Goal: Task Accomplishment & Management: Complete application form

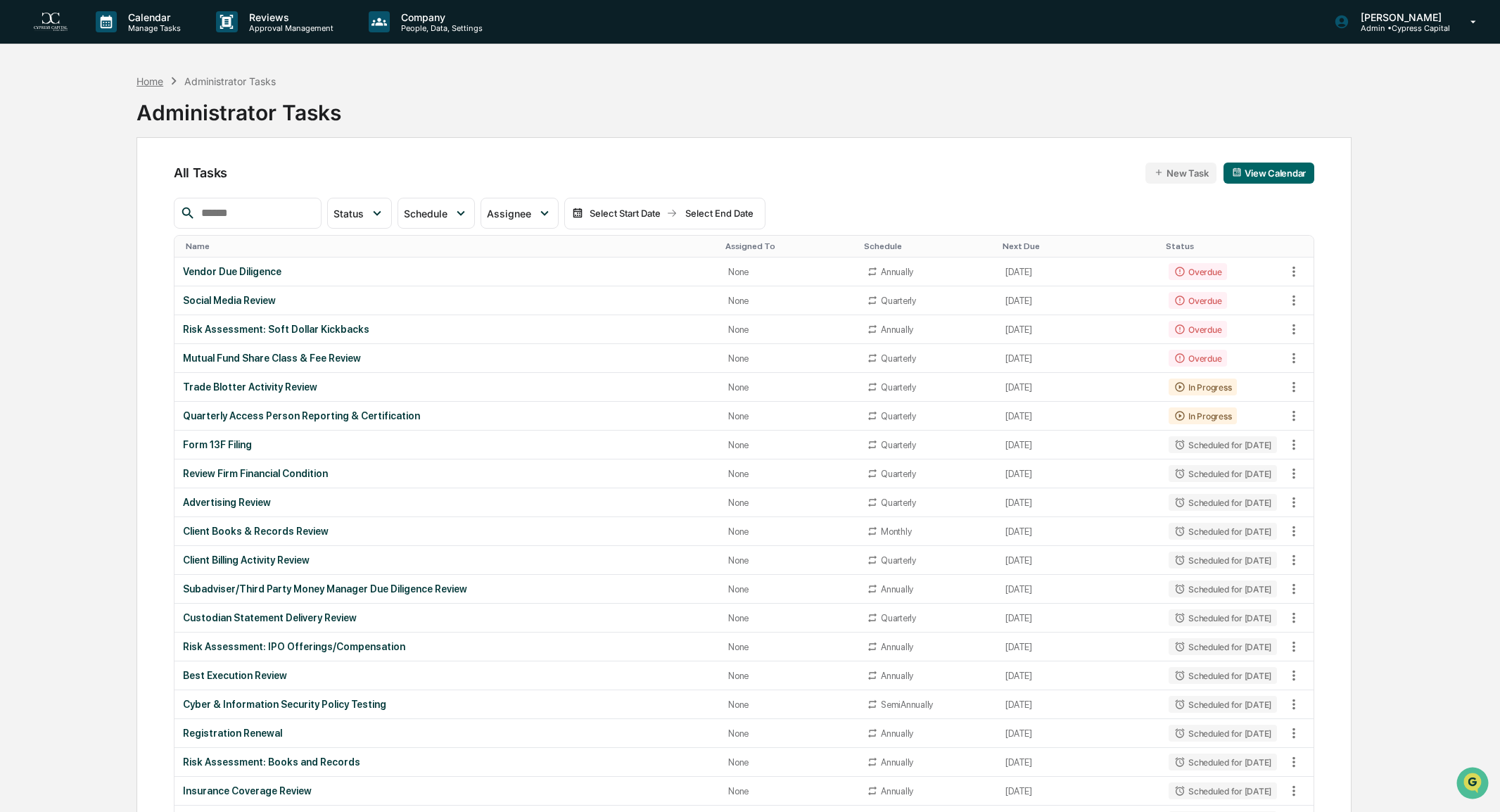
click at [148, 80] on div "Home" at bounding box center [149, 80] width 26 height 12
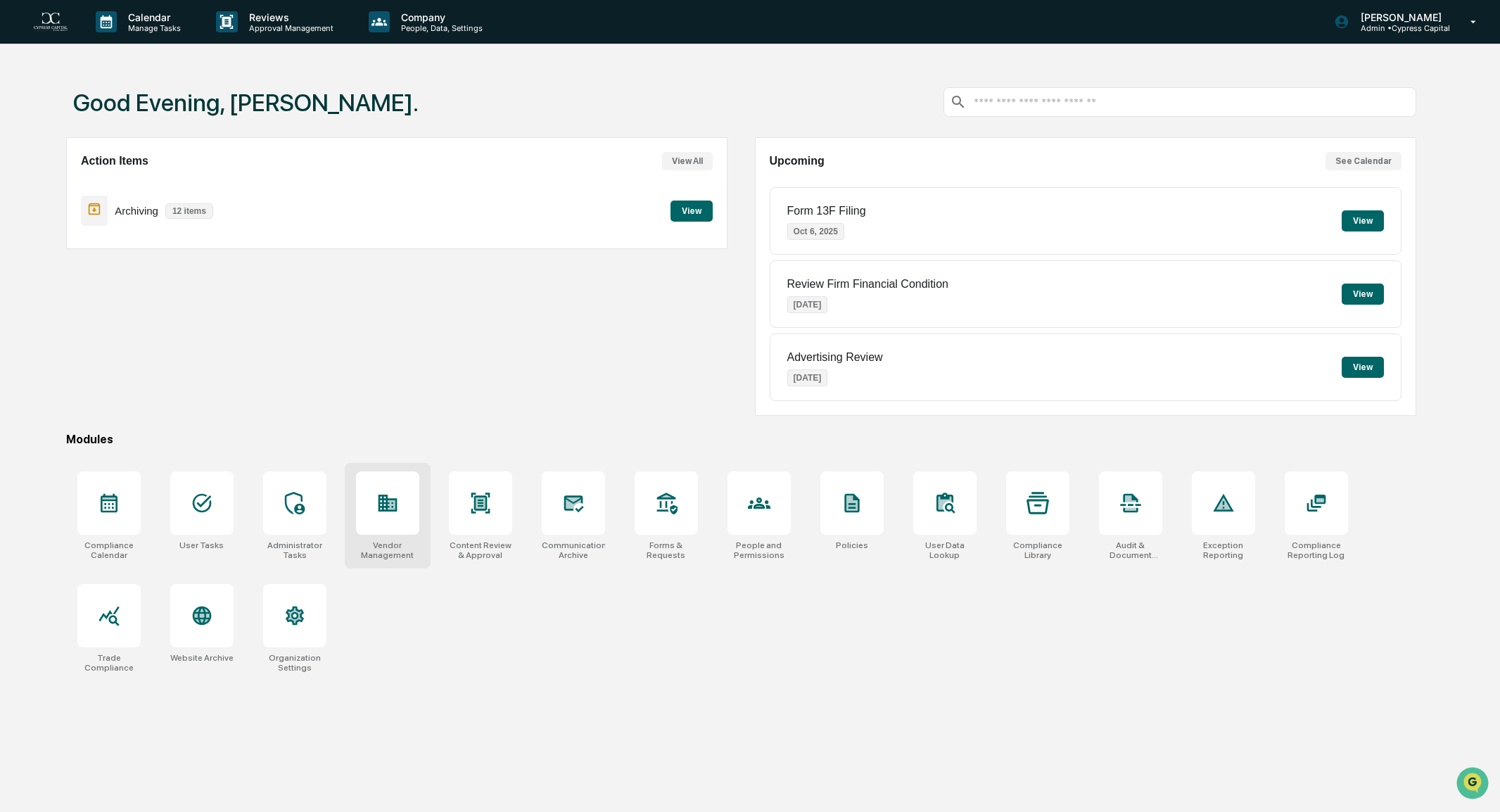
click at [362, 520] on div at bounding box center [387, 502] width 63 height 63
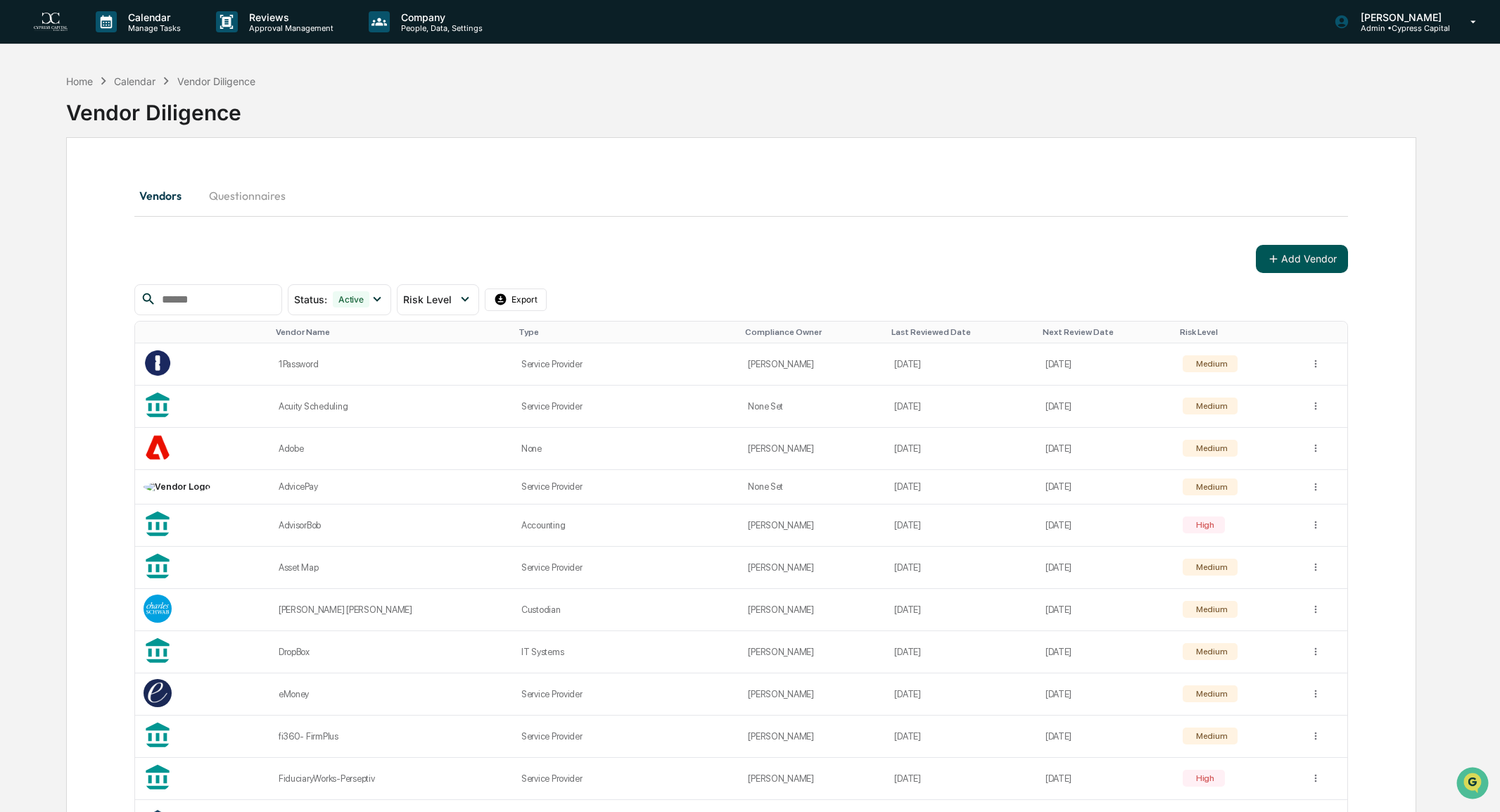
click at [1319, 253] on button "Add Vendor" at bounding box center [1302, 258] width 92 height 28
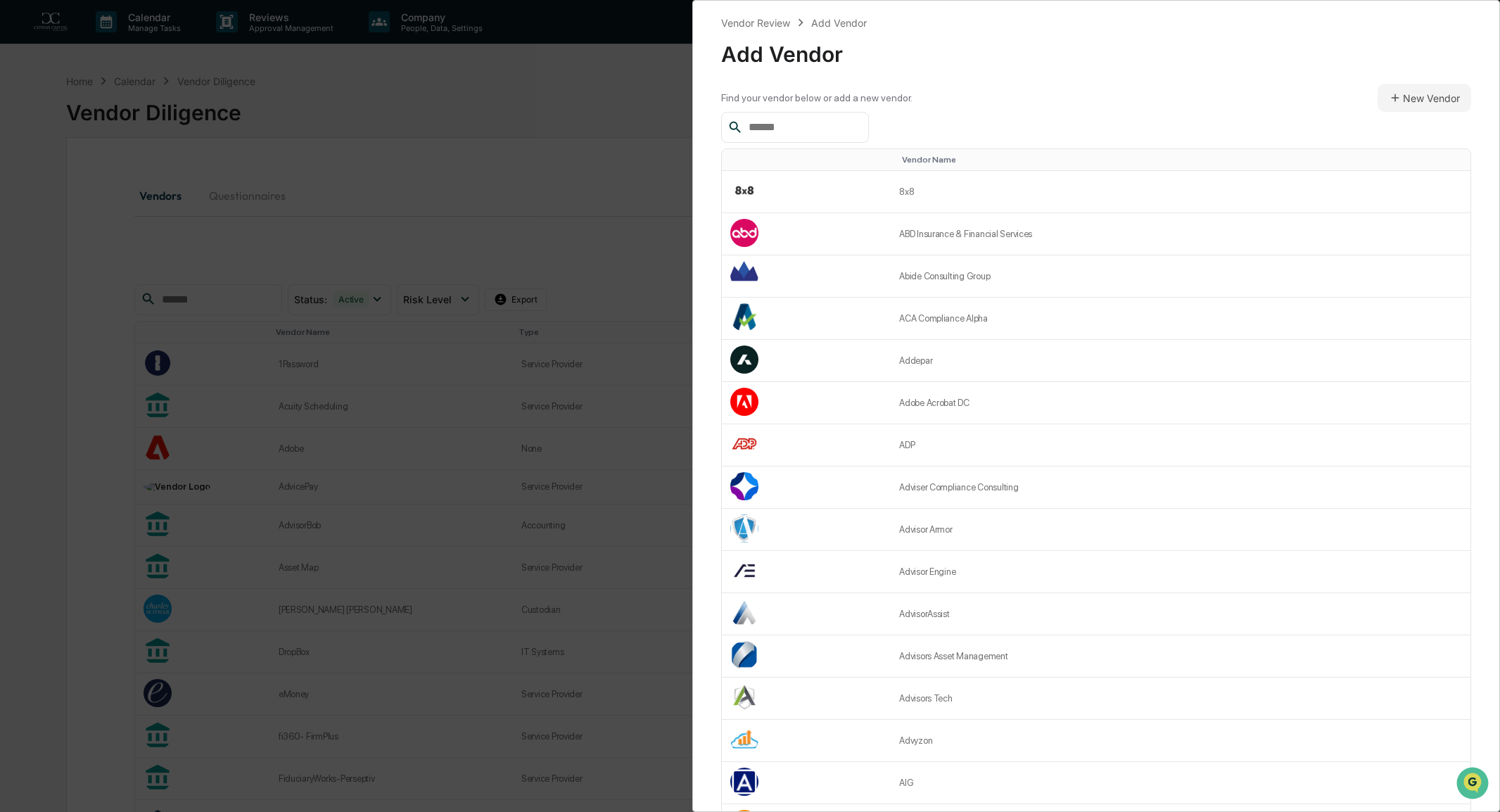
click at [796, 127] on input "text" at bounding box center [803, 127] width 120 height 18
click at [1405, 100] on button "New Vendor" at bounding box center [1424, 98] width 93 height 28
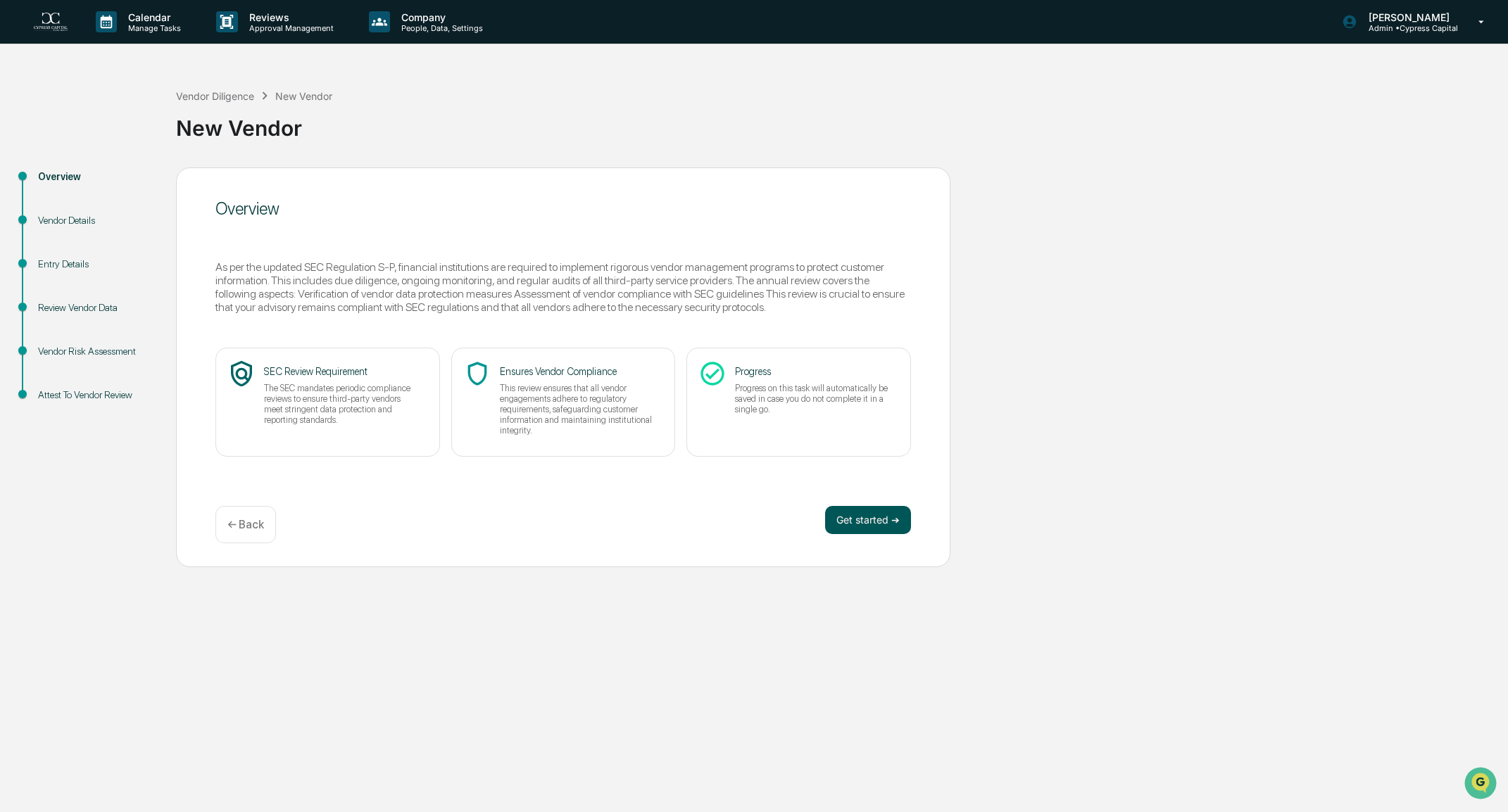
click at [849, 524] on button "Get started ➔" at bounding box center [868, 520] width 86 height 28
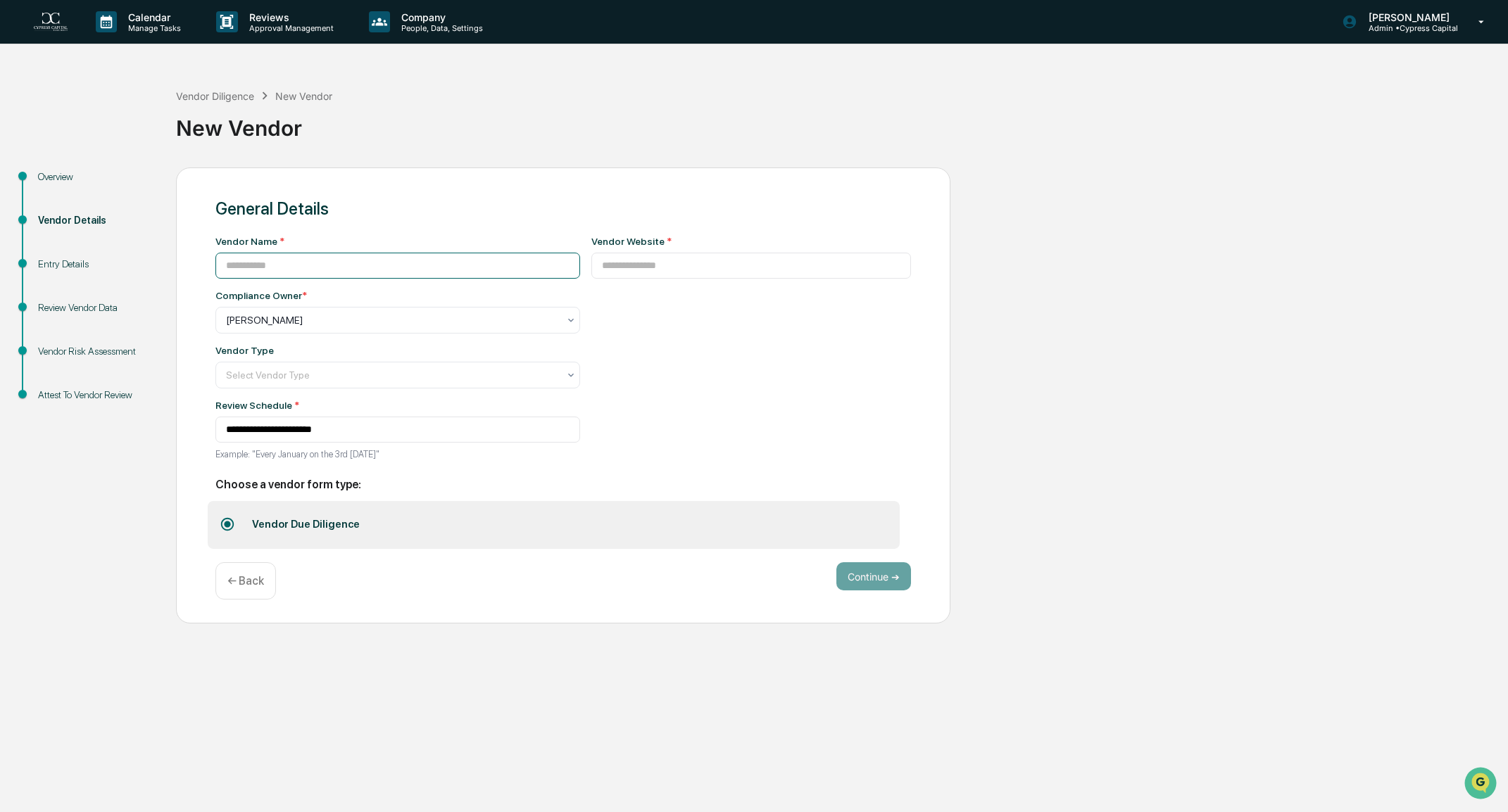
click at [366, 269] on input at bounding box center [398, 266] width 365 height 26
click at [287, 276] on input "**********" at bounding box center [398, 266] width 365 height 26
drag, startPoint x: 287, startPoint y: 269, endPoint x: 260, endPoint y: 269, distance: 27.0
click at [260, 268] on input "**********" at bounding box center [398, 266] width 365 height 26
type input "**********"
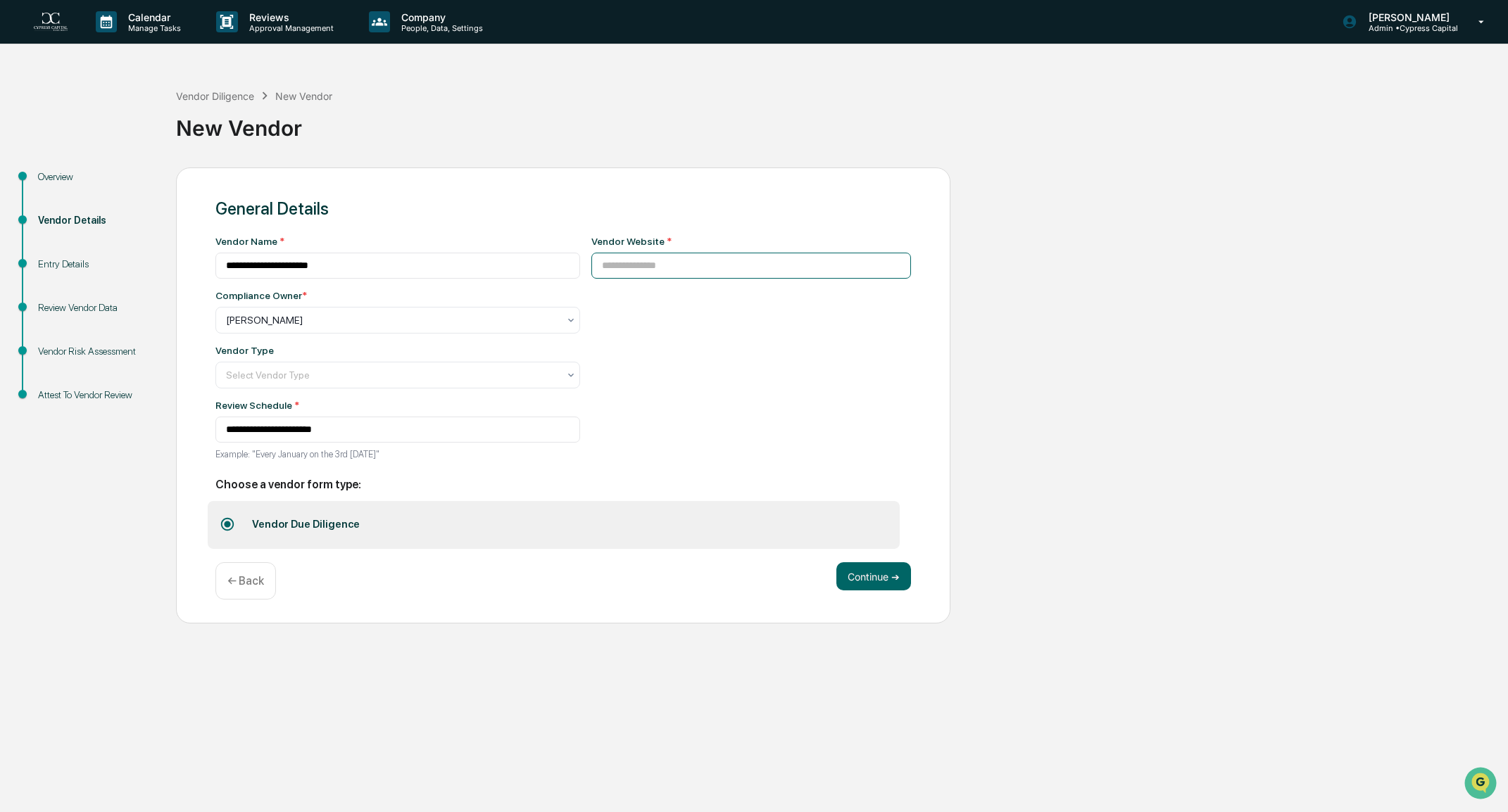
click at [629, 272] on input at bounding box center [751, 266] width 321 height 26
paste input "**********"
click at [817, 267] on input "**********" at bounding box center [652, 266] width 333 height 26
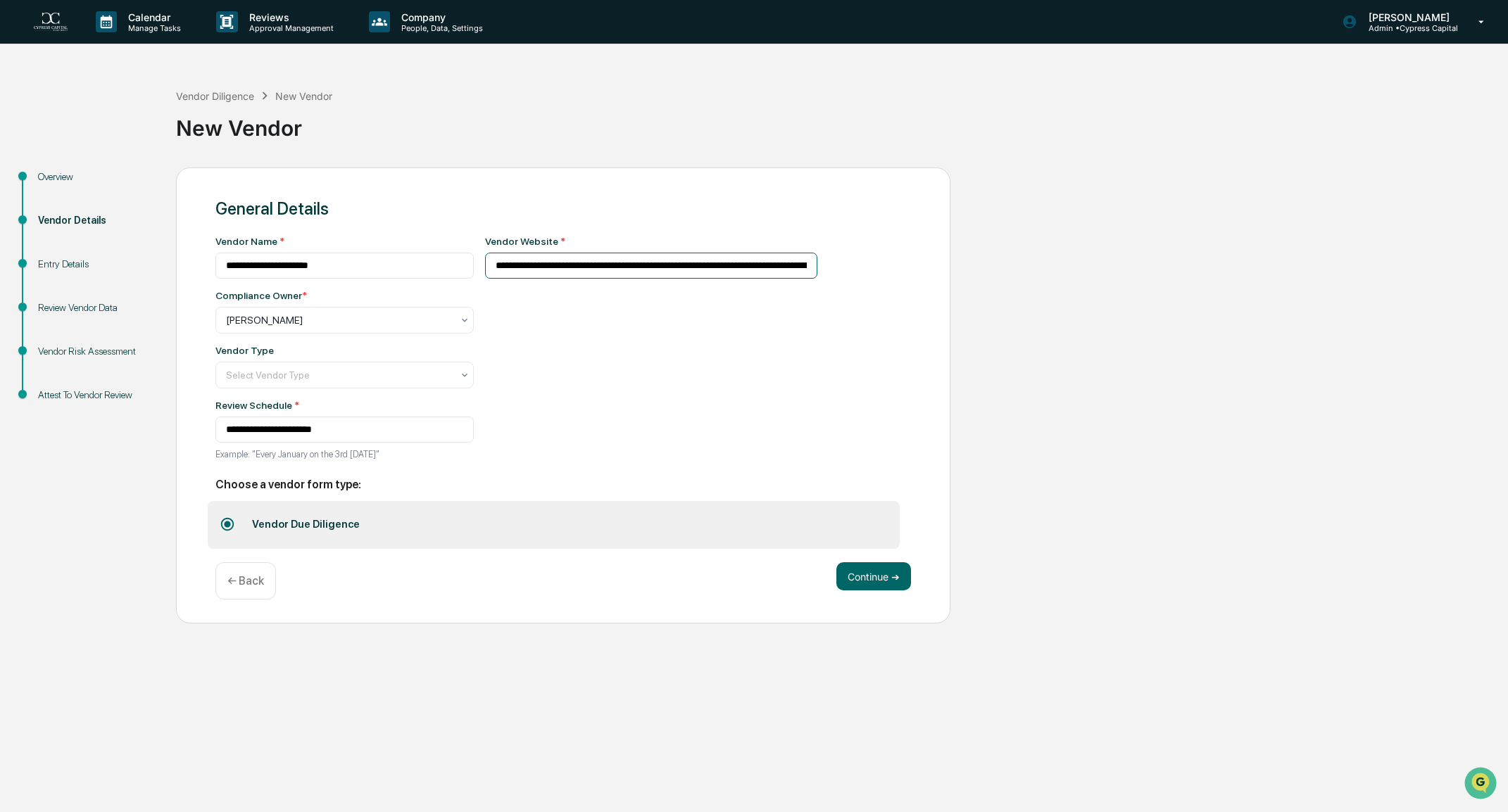
drag, startPoint x: 905, startPoint y: 267, endPoint x: 740, endPoint y: 263, distance: 165.0
click at [740, 263] on input "**********" at bounding box center [652, 266] width 333 height 26
type input "**********"
click at [781, 326] on div "**********" at bounding box center [698, 352] width 427 height 233
click at [331, 374] on div at bounding box center [338, 374] width 226 height 14
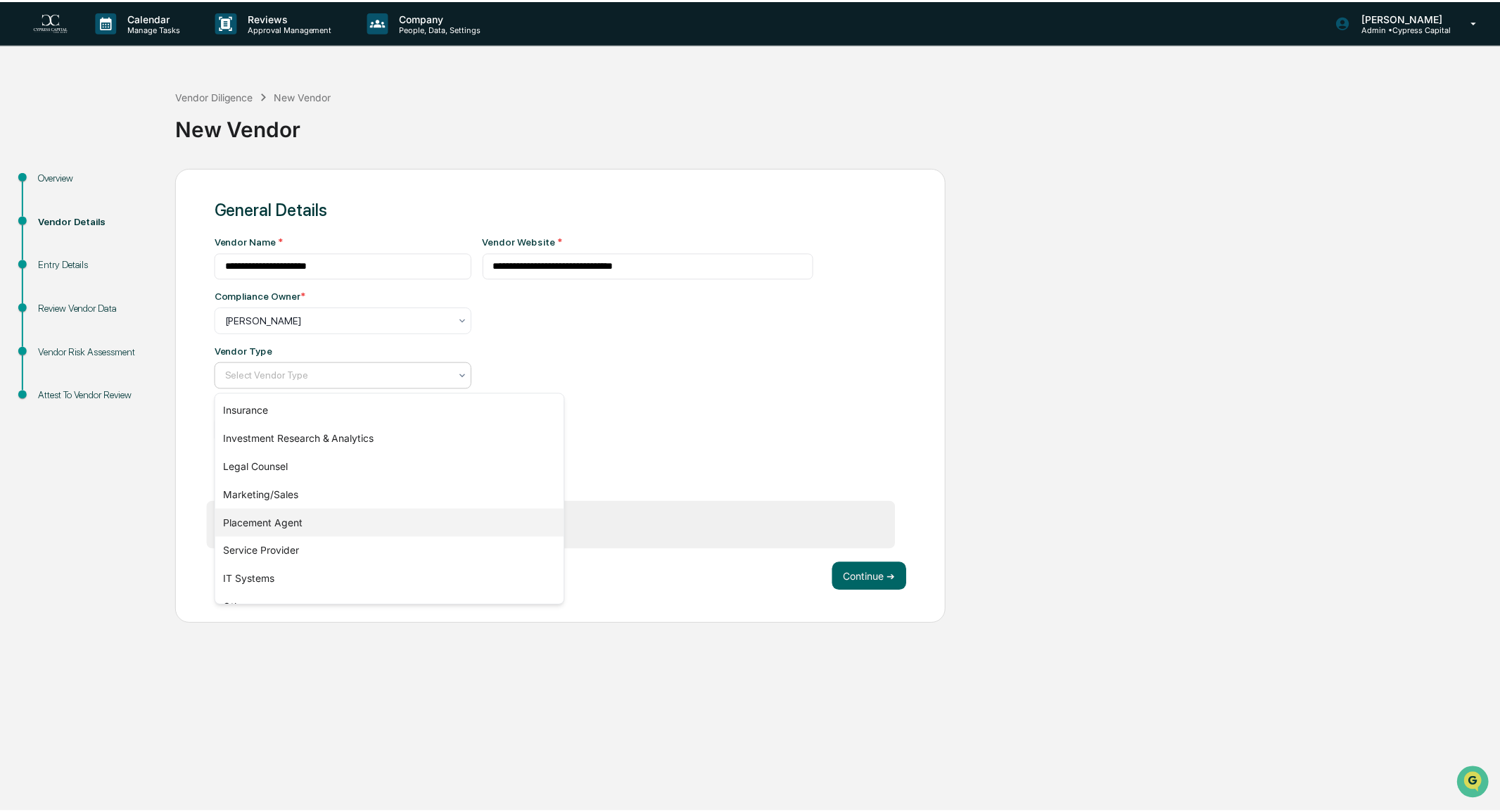
scroll to position [161, 0]
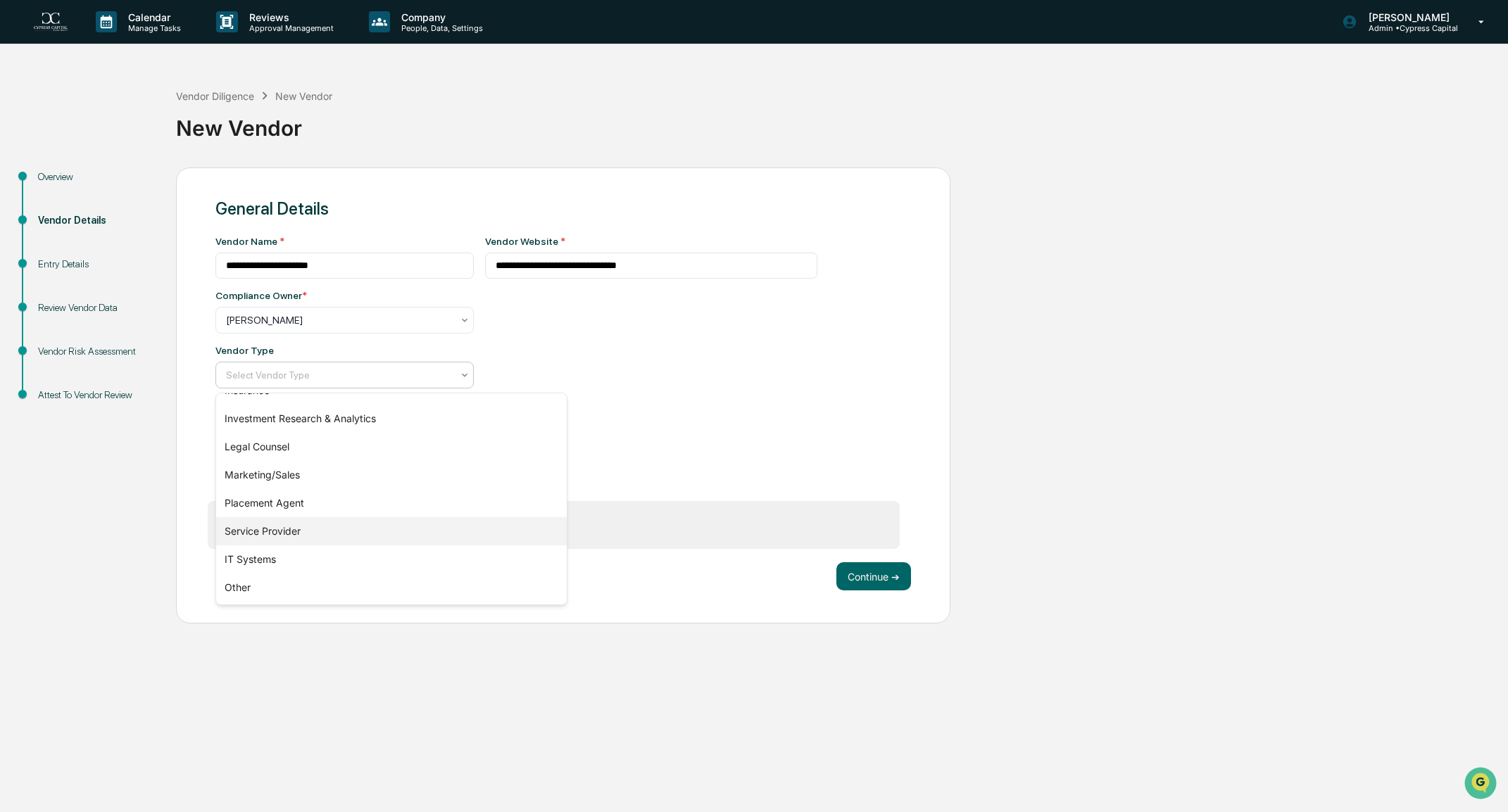
click at [290, 531] on div "Service Provider" at bounding box center [392, 531] width 351 height 28
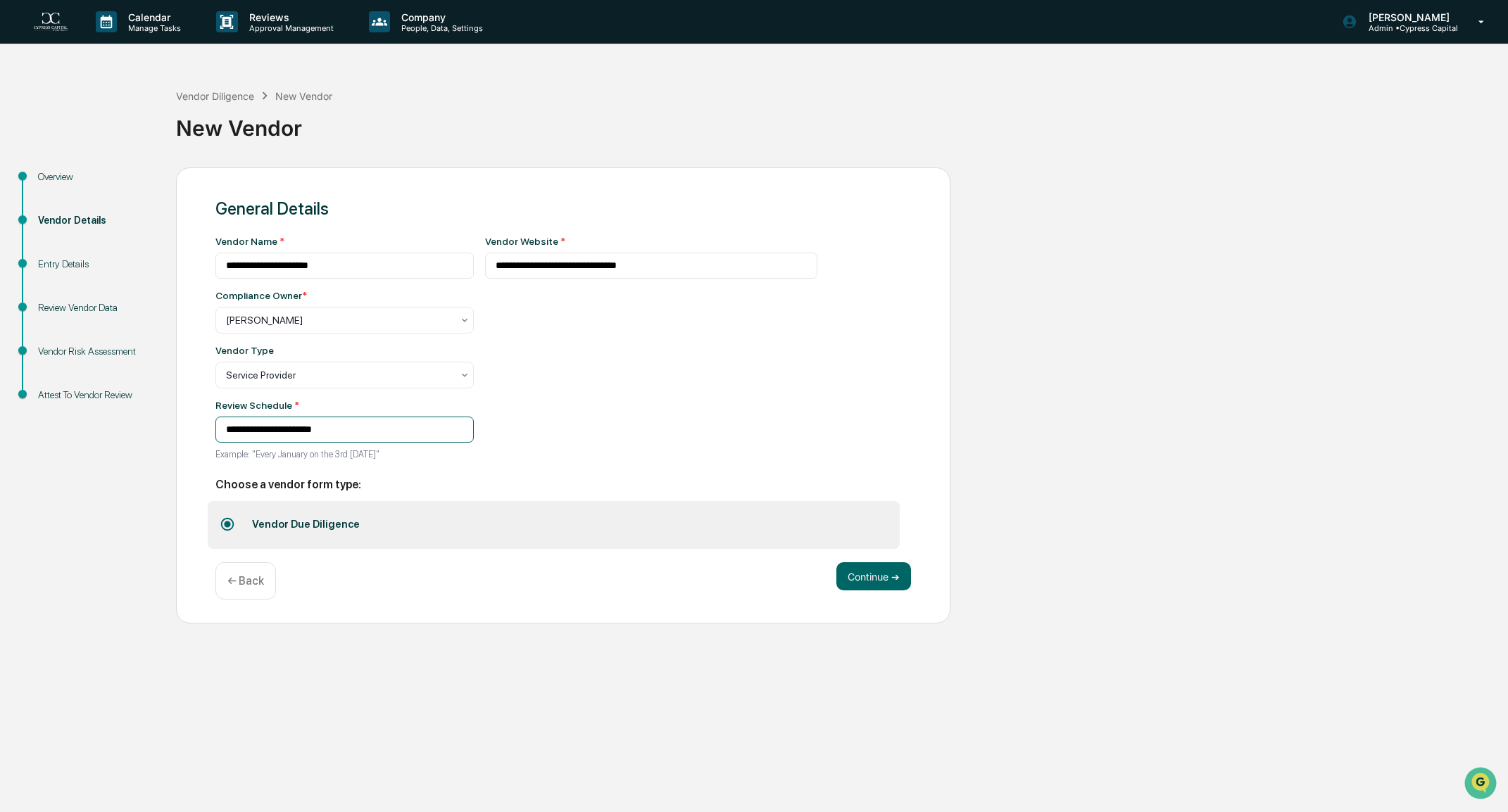
drag, startPoint x: 443, startPoint y: 437, endPoint x: 181, endPoint y: 430, distance: 262.1
click at [181, 430] on div "**********" at bounding box center [563, 395] width 774 height 457
type input "**********"
click at [859, 574] on button "Continue ➔" at bounding box center [874, 576] width 75 height 28
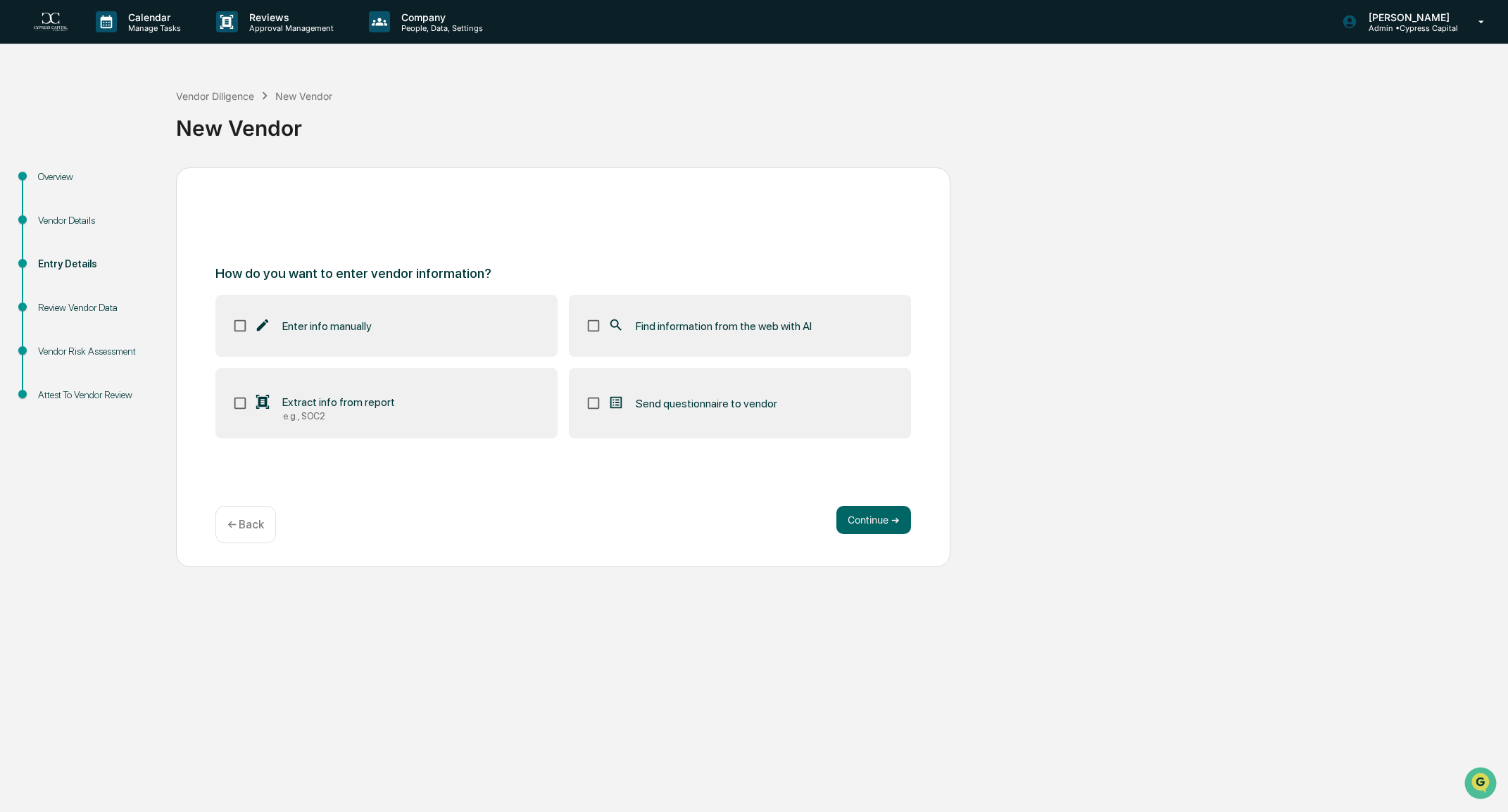
click at [384, 416] on div "e.g., SOC2" at bounding box center [339, 417] width 112 height 11
click at [621, 335] on label "Find information from the web with AI" at bounding box center [739, 326] width 342 height 62
click at [425, 337] on label "Enter info manually" at bounding box center [387, 326] width 342 height 62
click at [882, 522] on button "Continue ➔" at bounding box center [874, 520] width 75 height 28
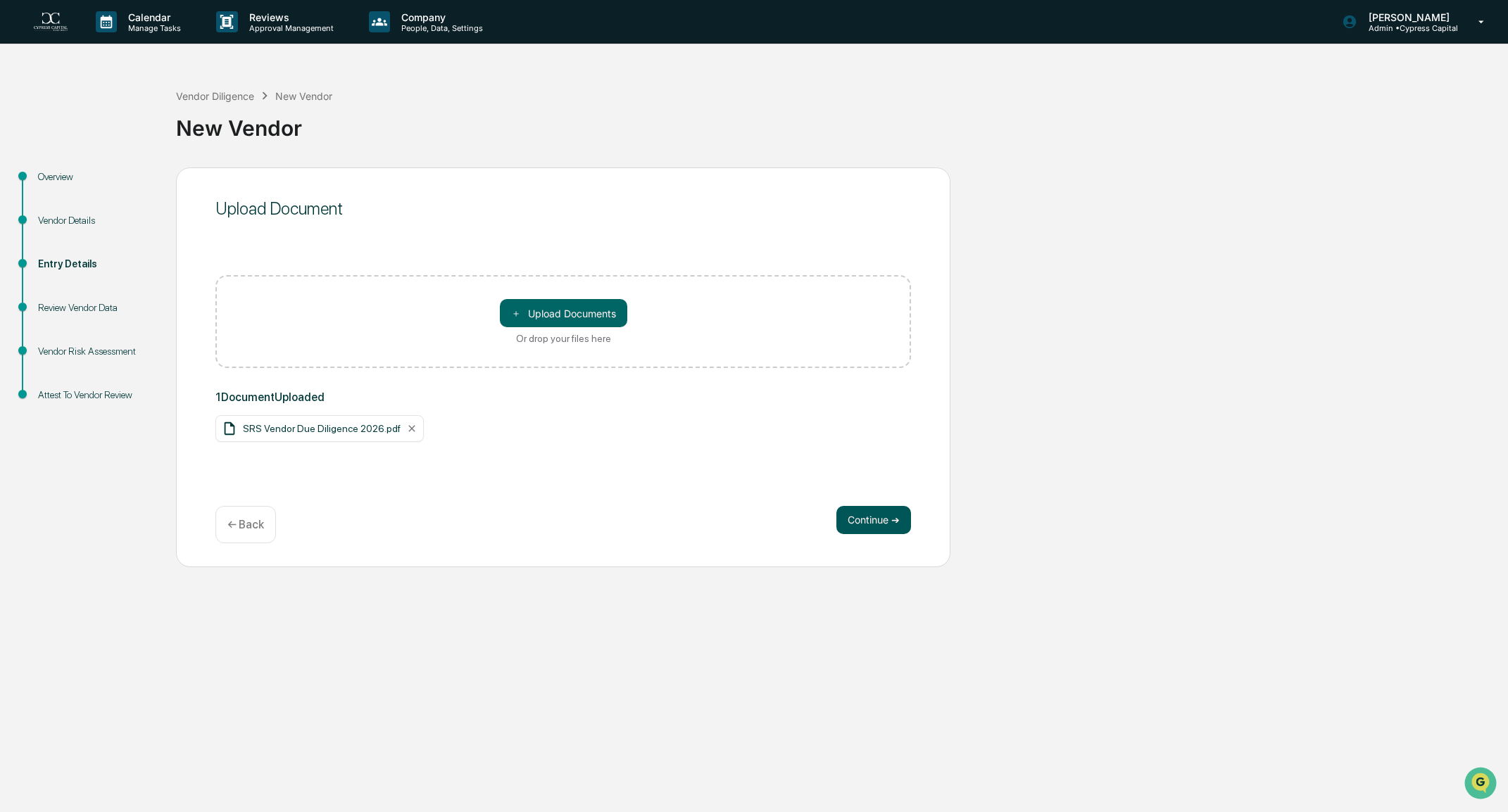
click at [863, 522] on button "Continue ➔" at bounding box center [874, 520] width 75 height 28
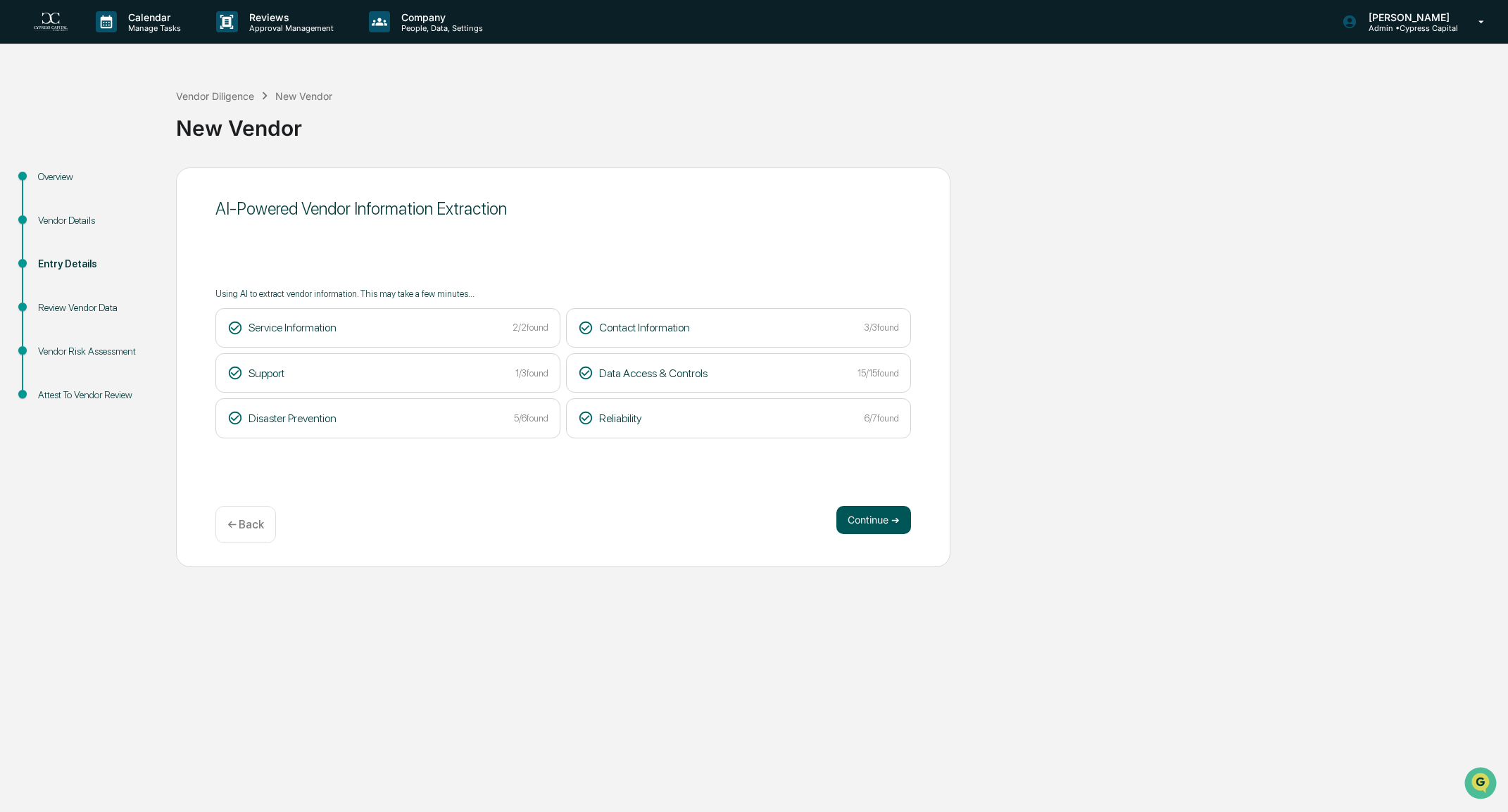
click at [876, 511] on button "Continue ➔" at bounding box center [874, 520] width 75 height 28
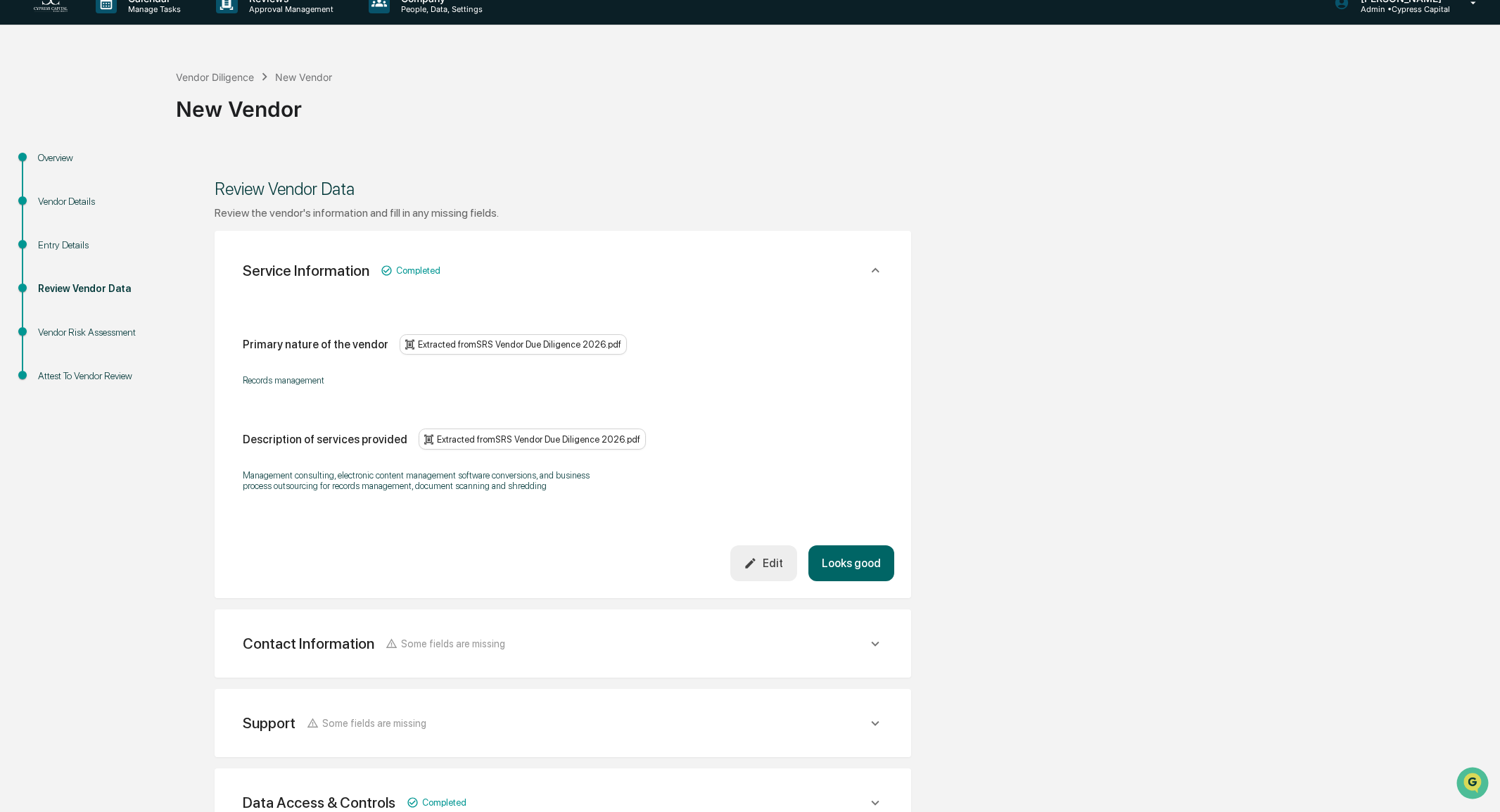
scroll to position [141, 0]
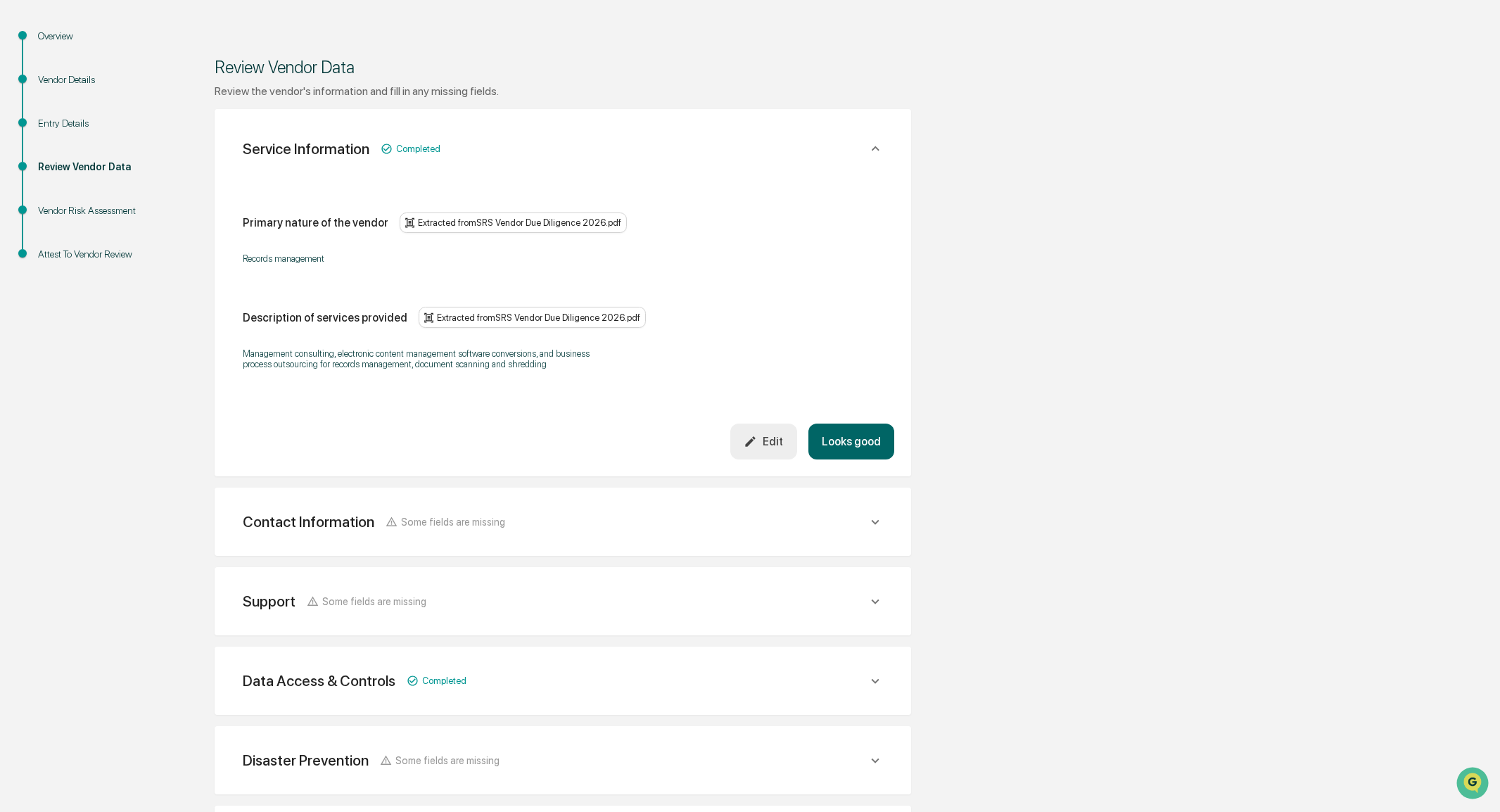
click at [857, 443] on button "Looks good" at bounding box center [851, 441] width 86 height 36
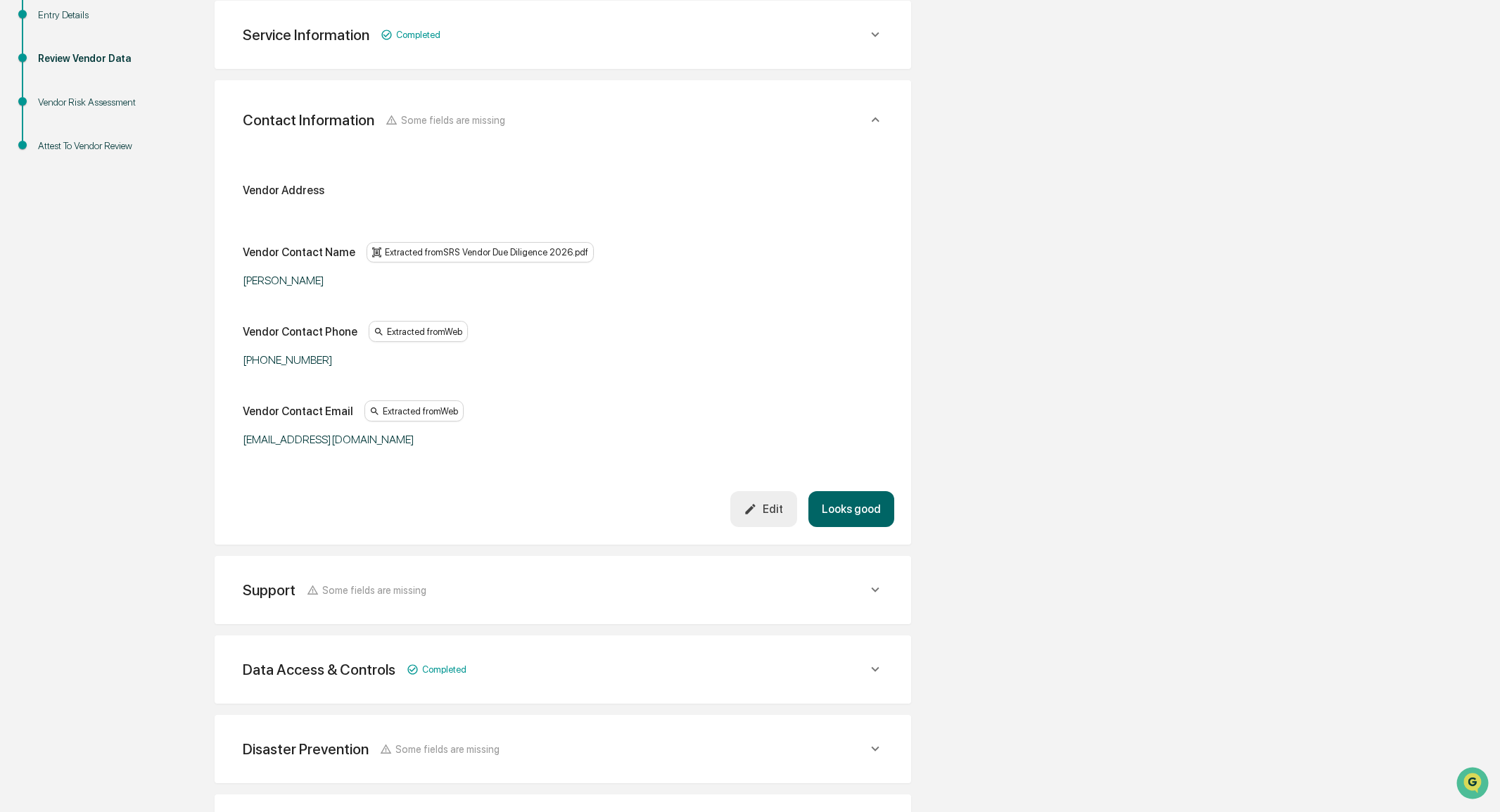
scroll to position [250, 0]
click at [877, 506] on button "Looks good" at bounding box center [851, 507] width 86 height 36
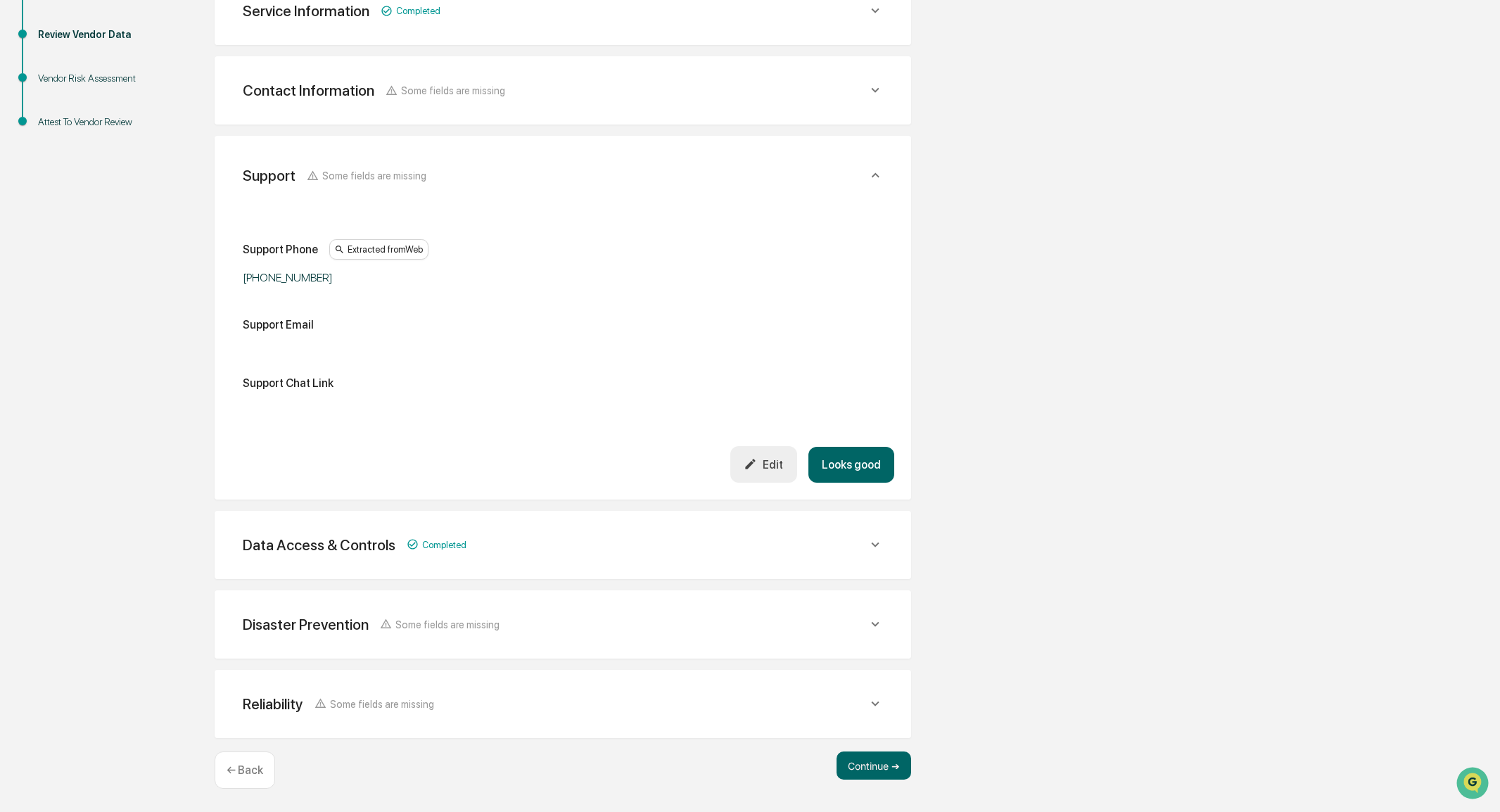
scroll to position [276, 0]
click at [845, 477] on button "Looks good" at bounding box center [851, 464] width 86 height 36
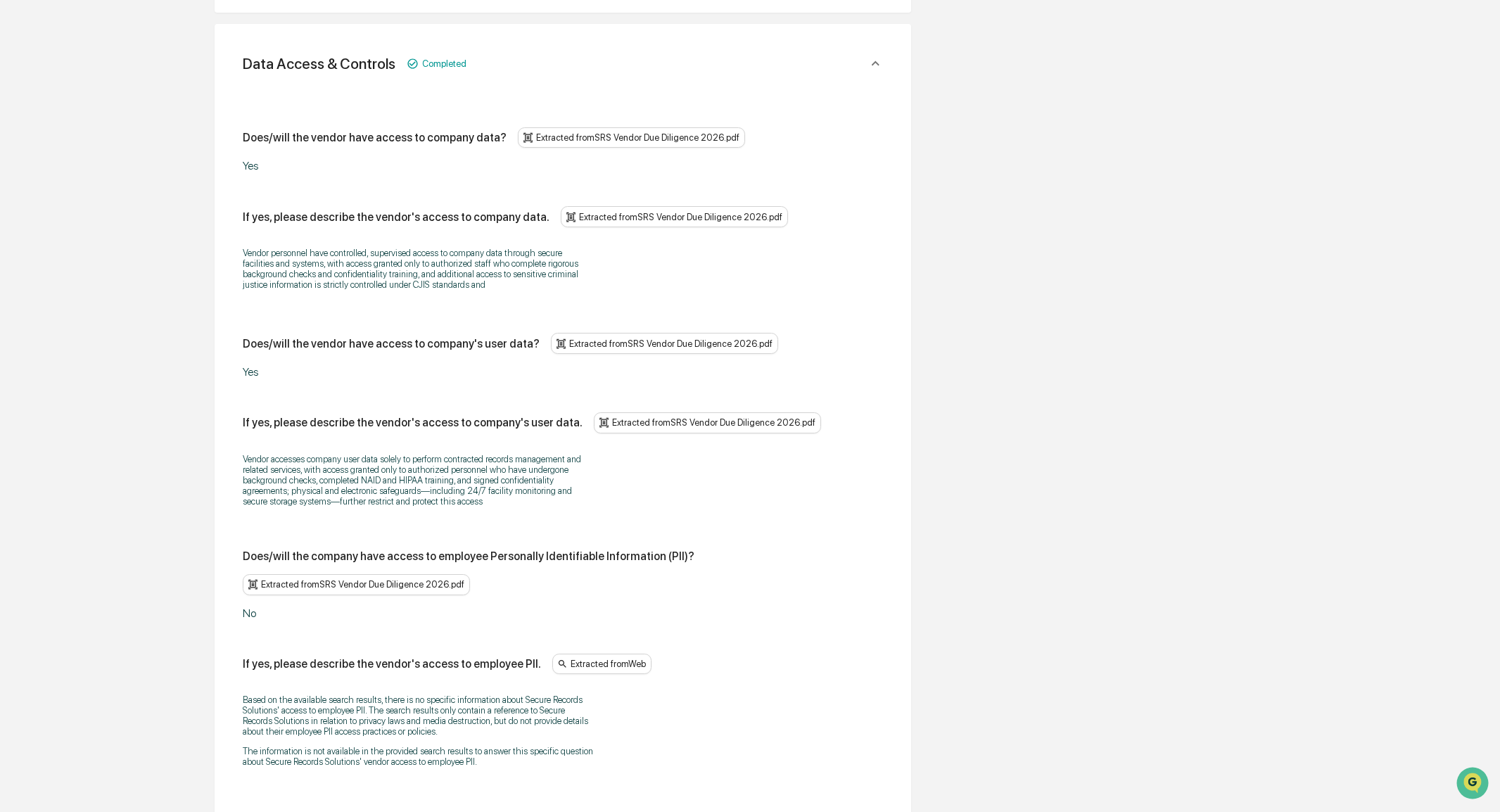
scroll to position [487, 0]
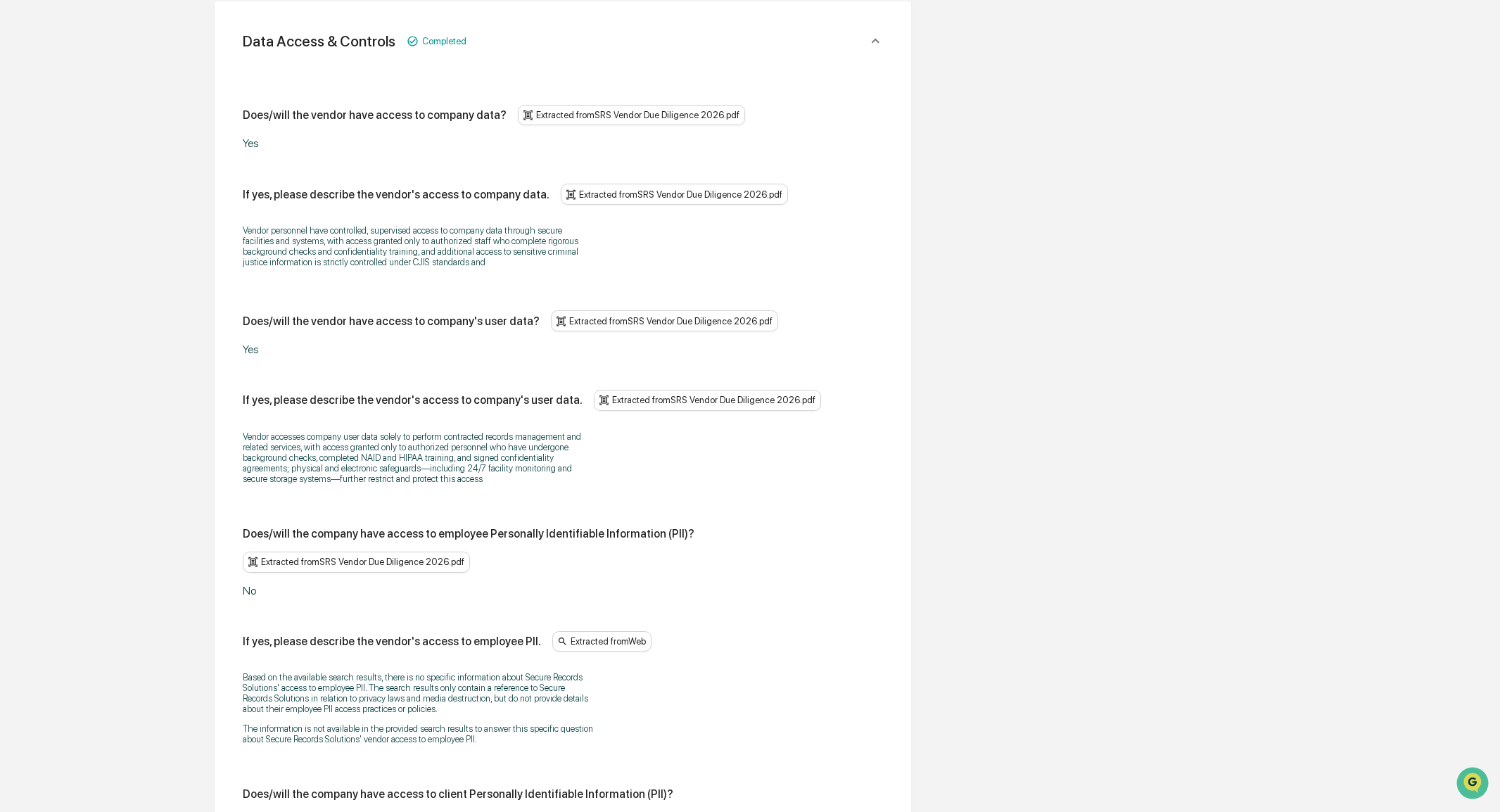
click at [417, 251] on p "Vendor personnel have controlled, supervised access to company data through sec…" at bounding box center [418, 247] width 352 height 42
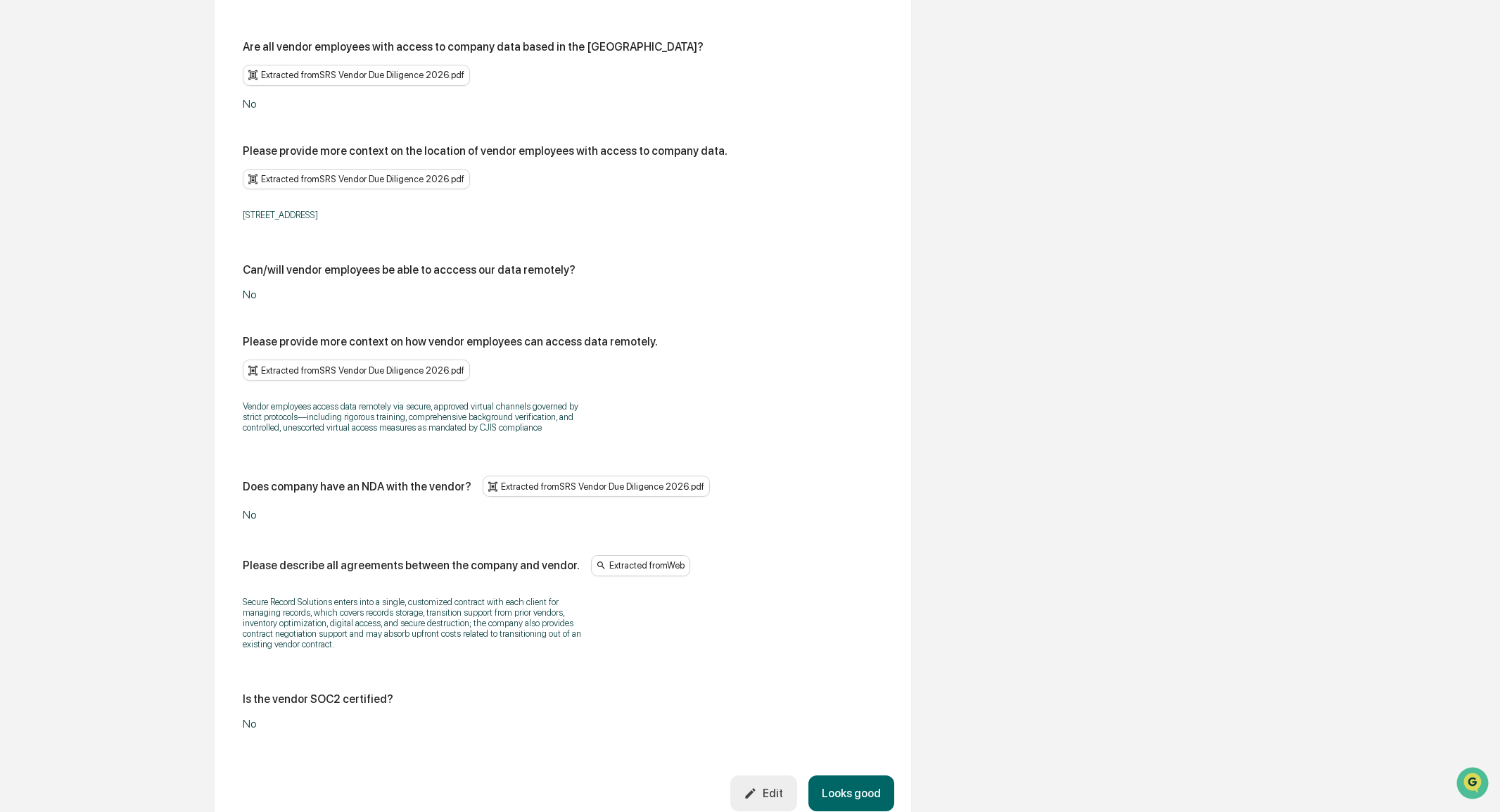
scroll to position [1472, 0]
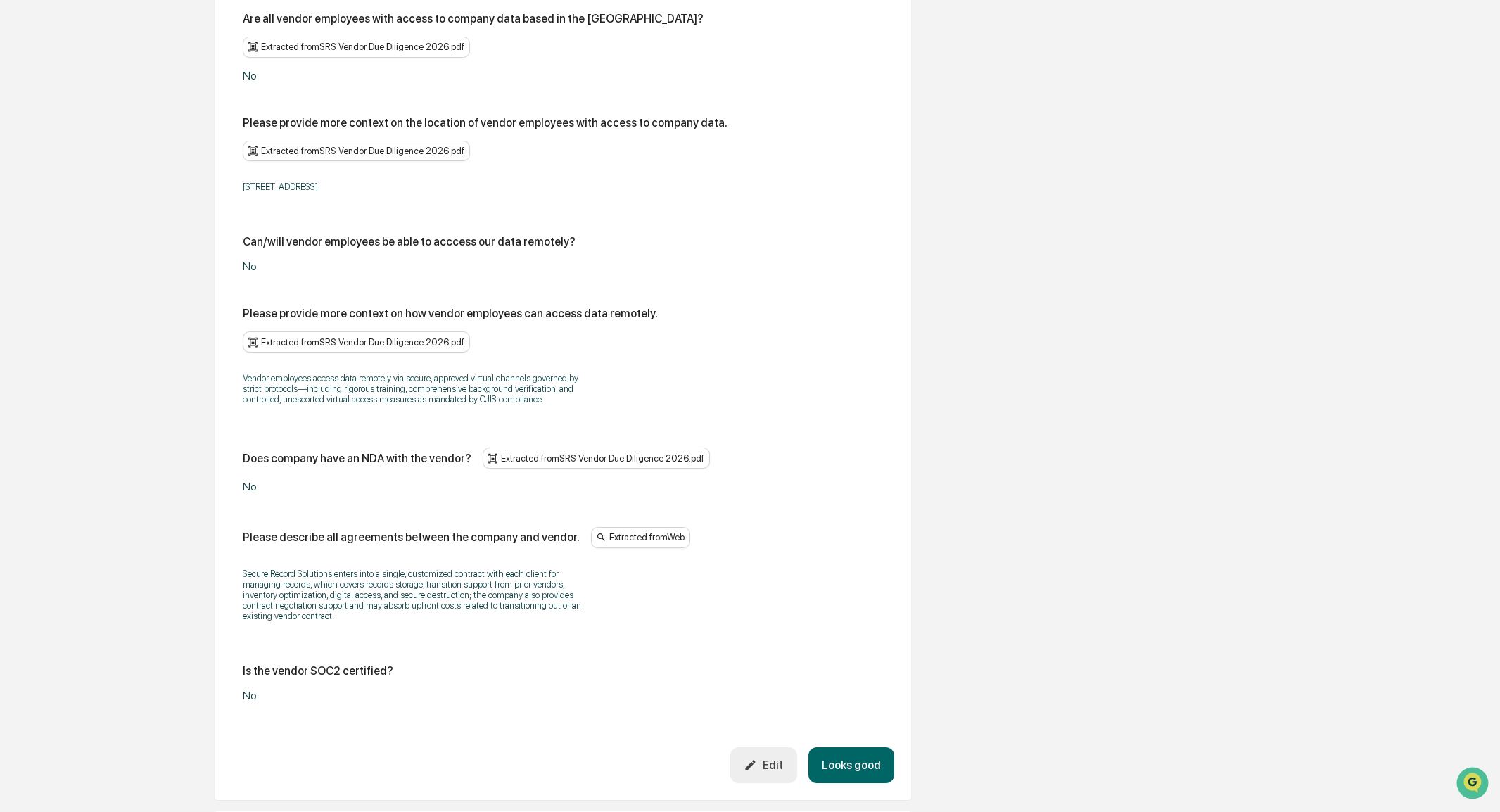
click at [290, 480] on div "No" at bounding box center [418, 486] width 352 height 14
click at [248, 480] on div "No" at bounding box center [418, 486] width 352 height 14
click at [753, 760] on icon "button" at bounding box center [751, 765] width 10 height 10
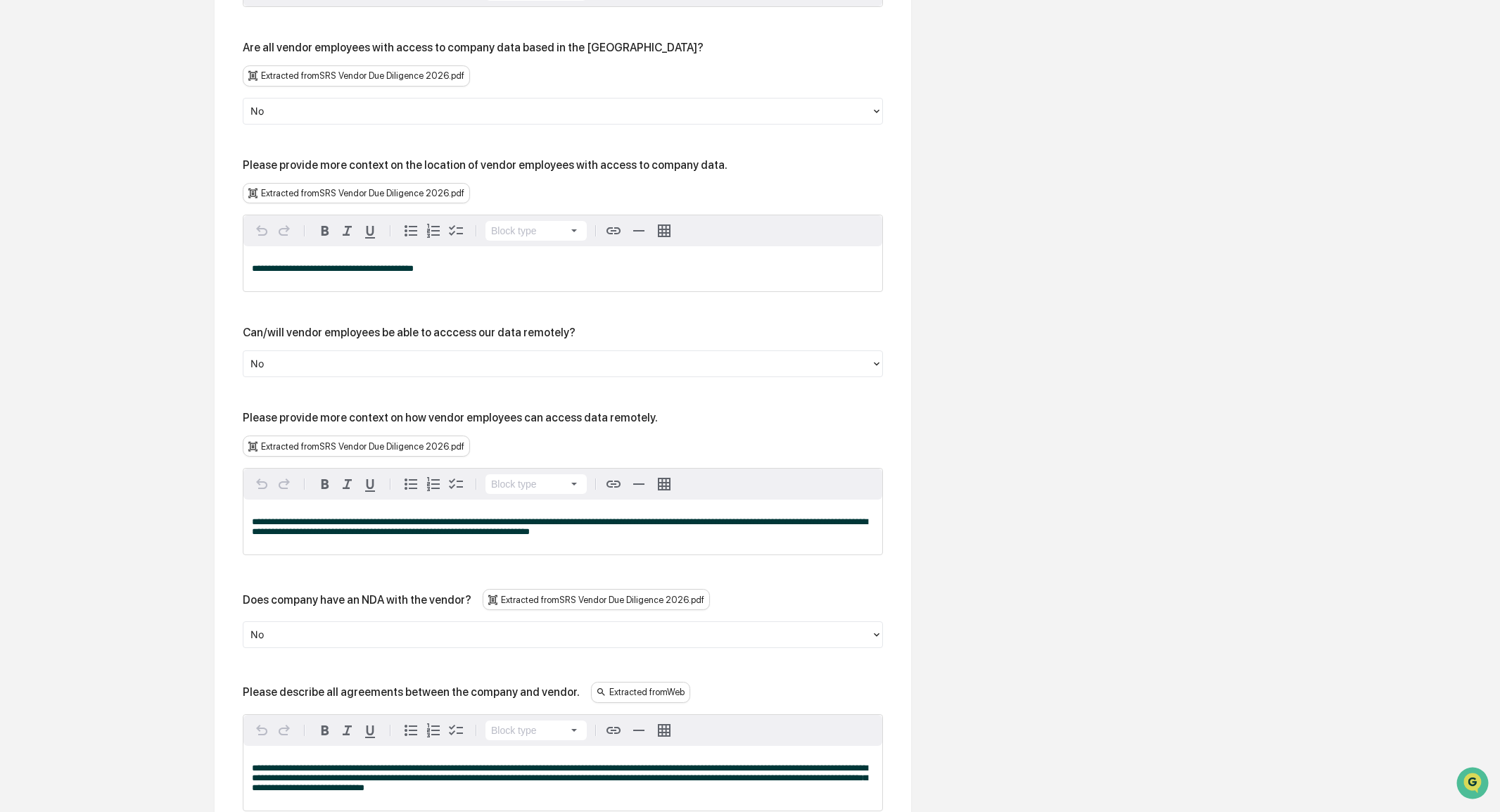
scroll to position [1683, 0]
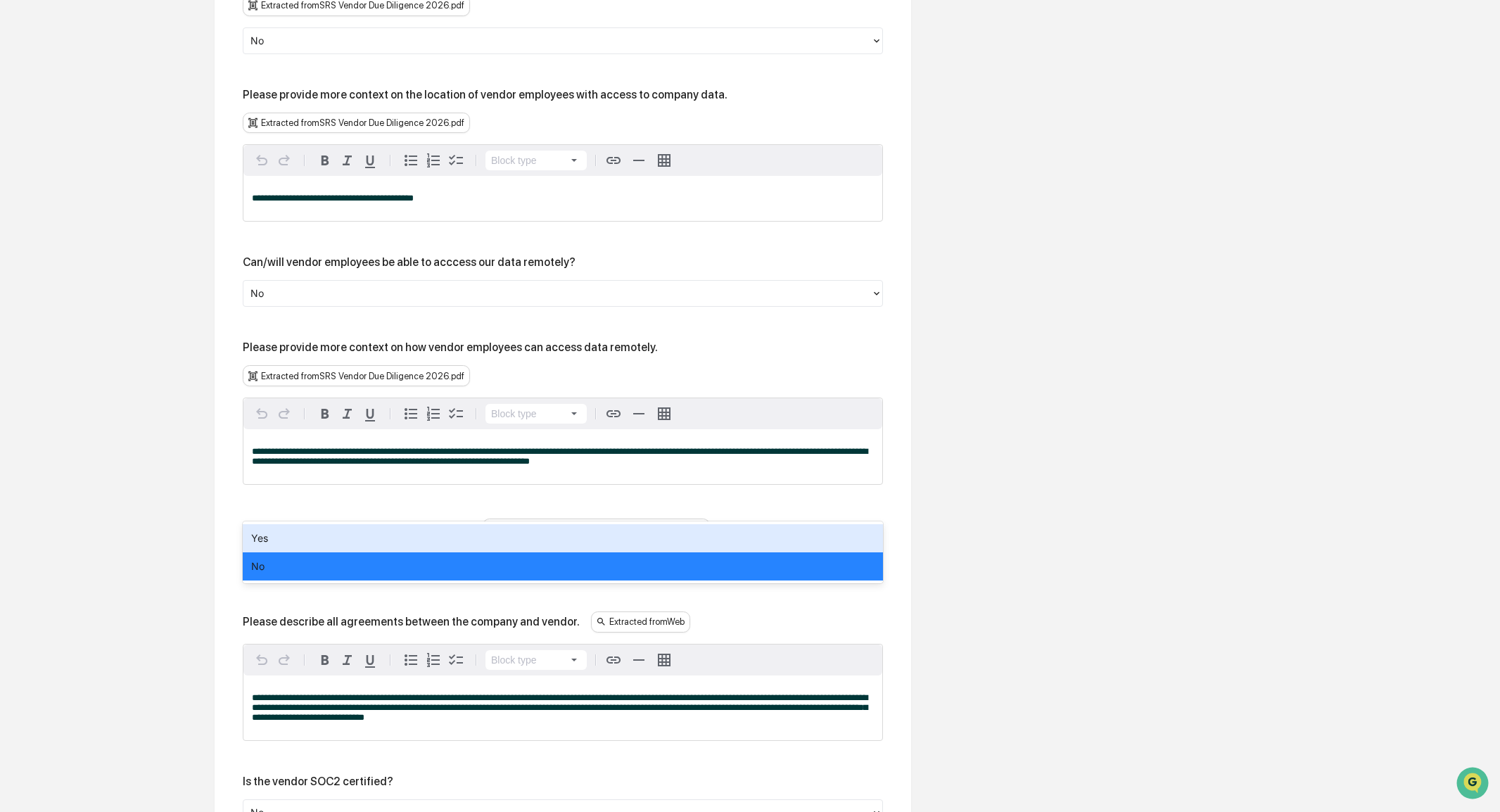
drag, startPoint x: 301, startPoint y: 504, endPoint x: 232, endPoint y: 501, distance: 69.1
click at [265, 538] on div "Yes" at bounding box center [563, 538] width 640 height 28
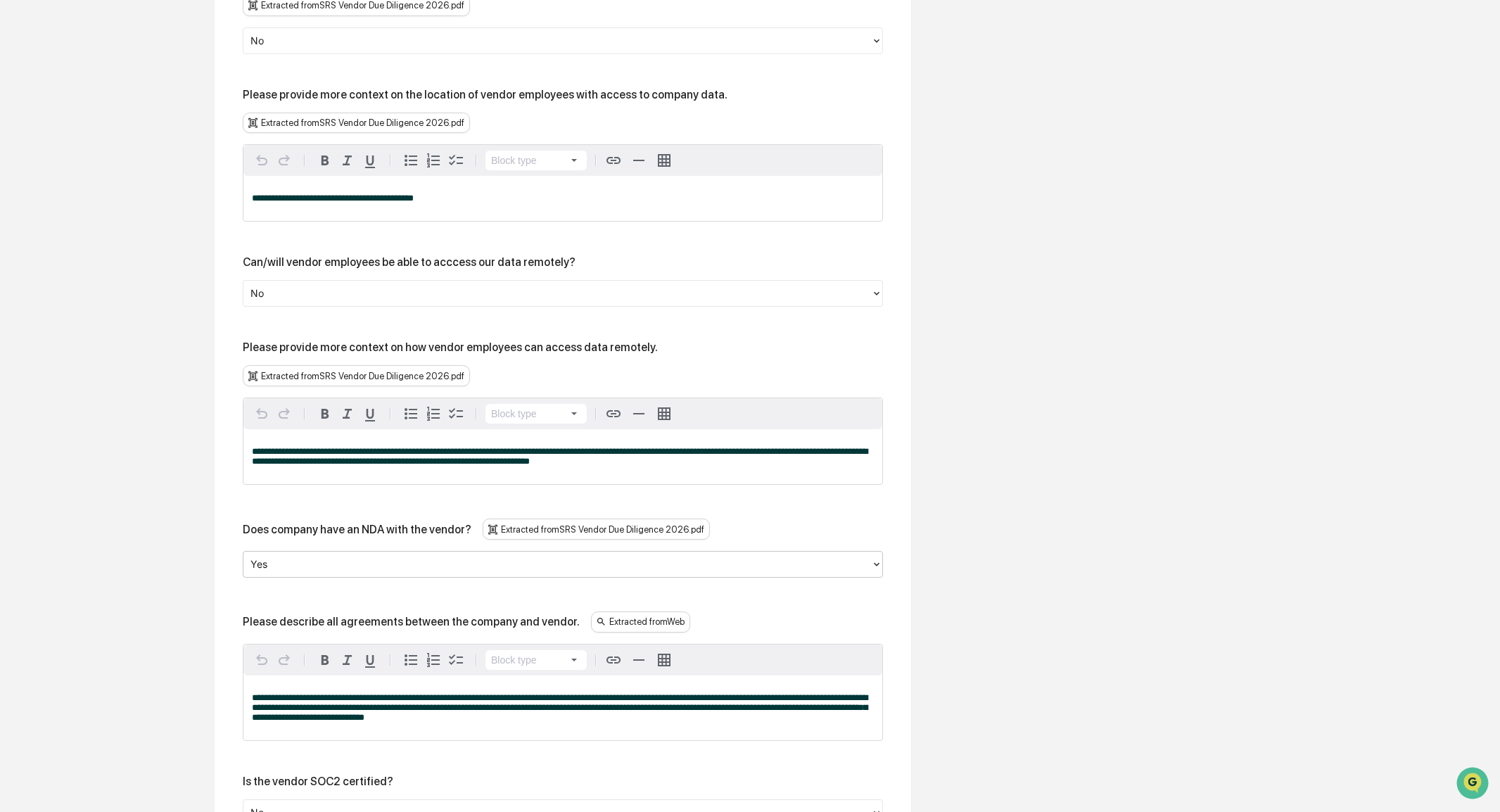
click at [278, 556] on div at bounding box center [557, 564] width 614 height 16
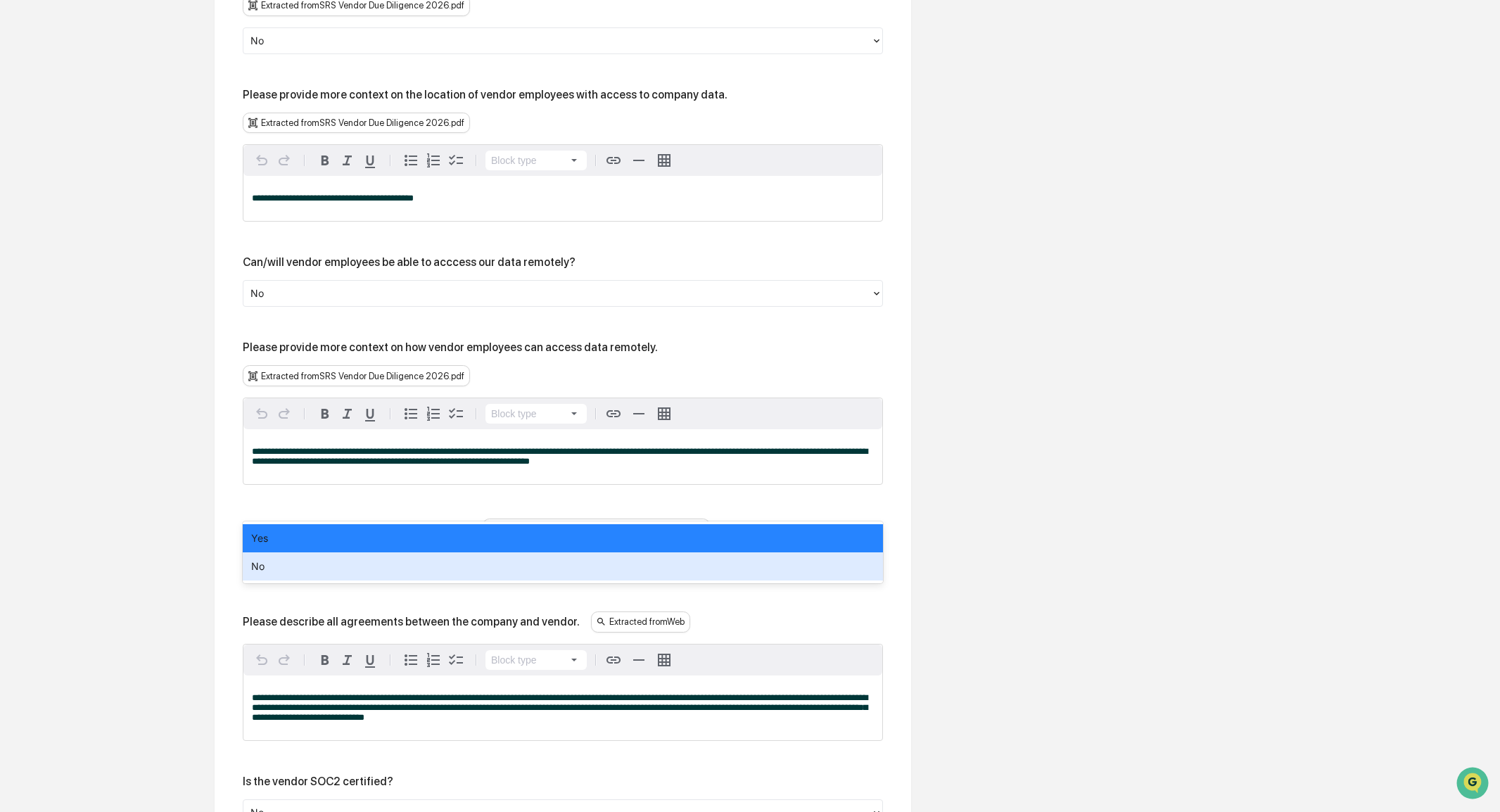
click at [272, 565] on div "No" at bounding box center [563, 566] width 640 height 28
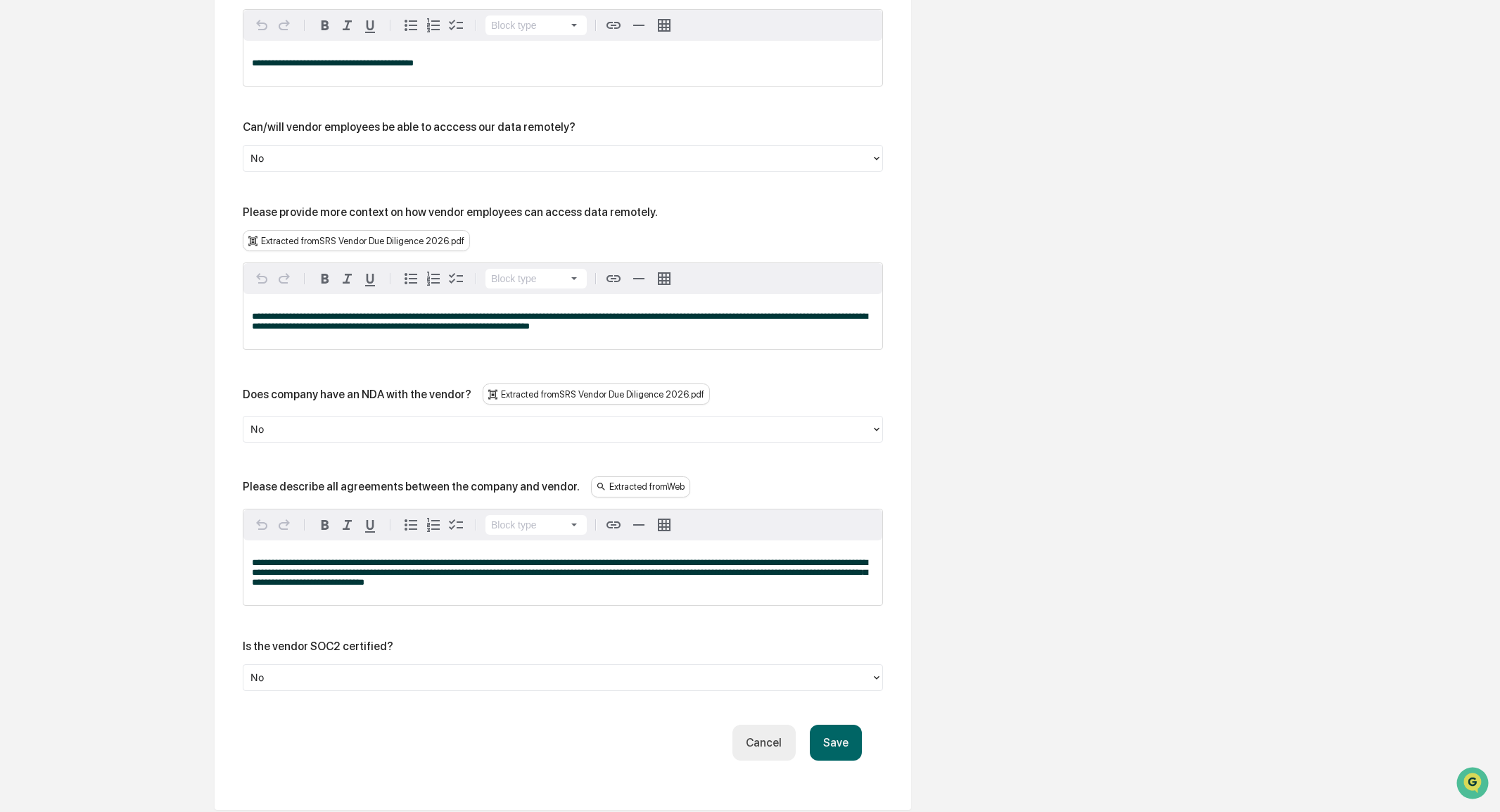
scroll to position [1824, 0]
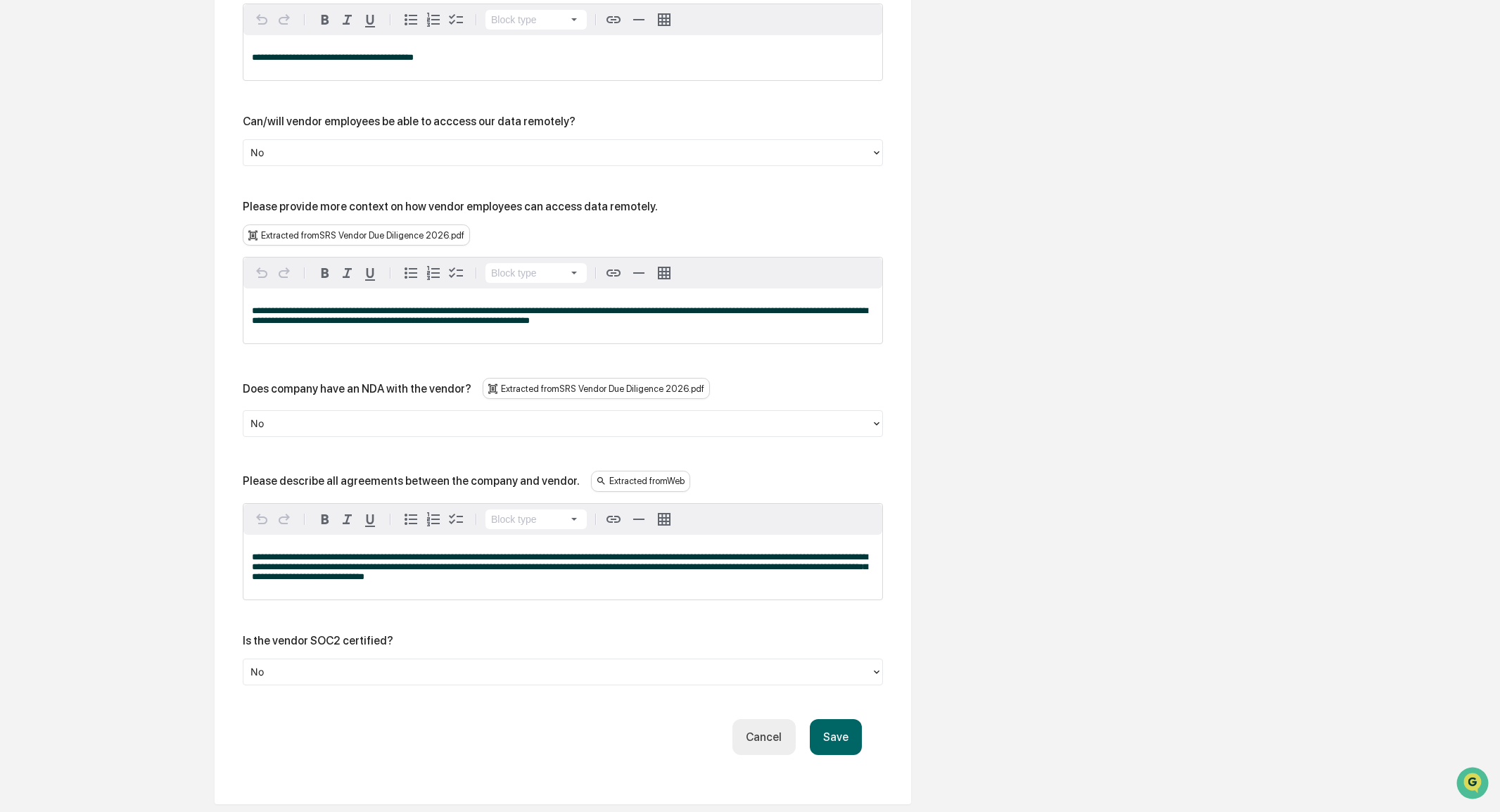
click at [825, 719] on button "Save" at bounding box center [836, 736] width 52 height 36
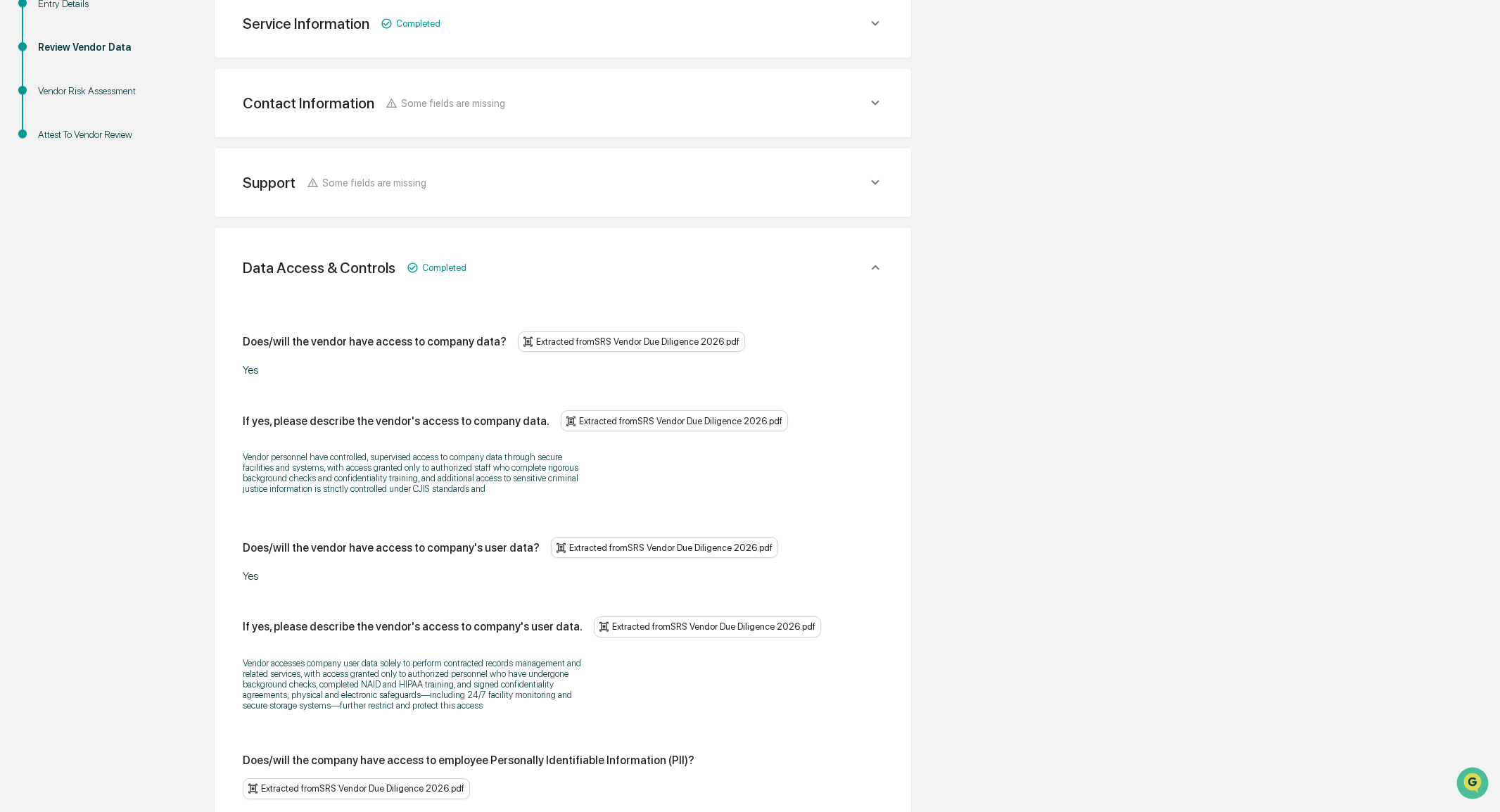
scroll to position [1640, 0]
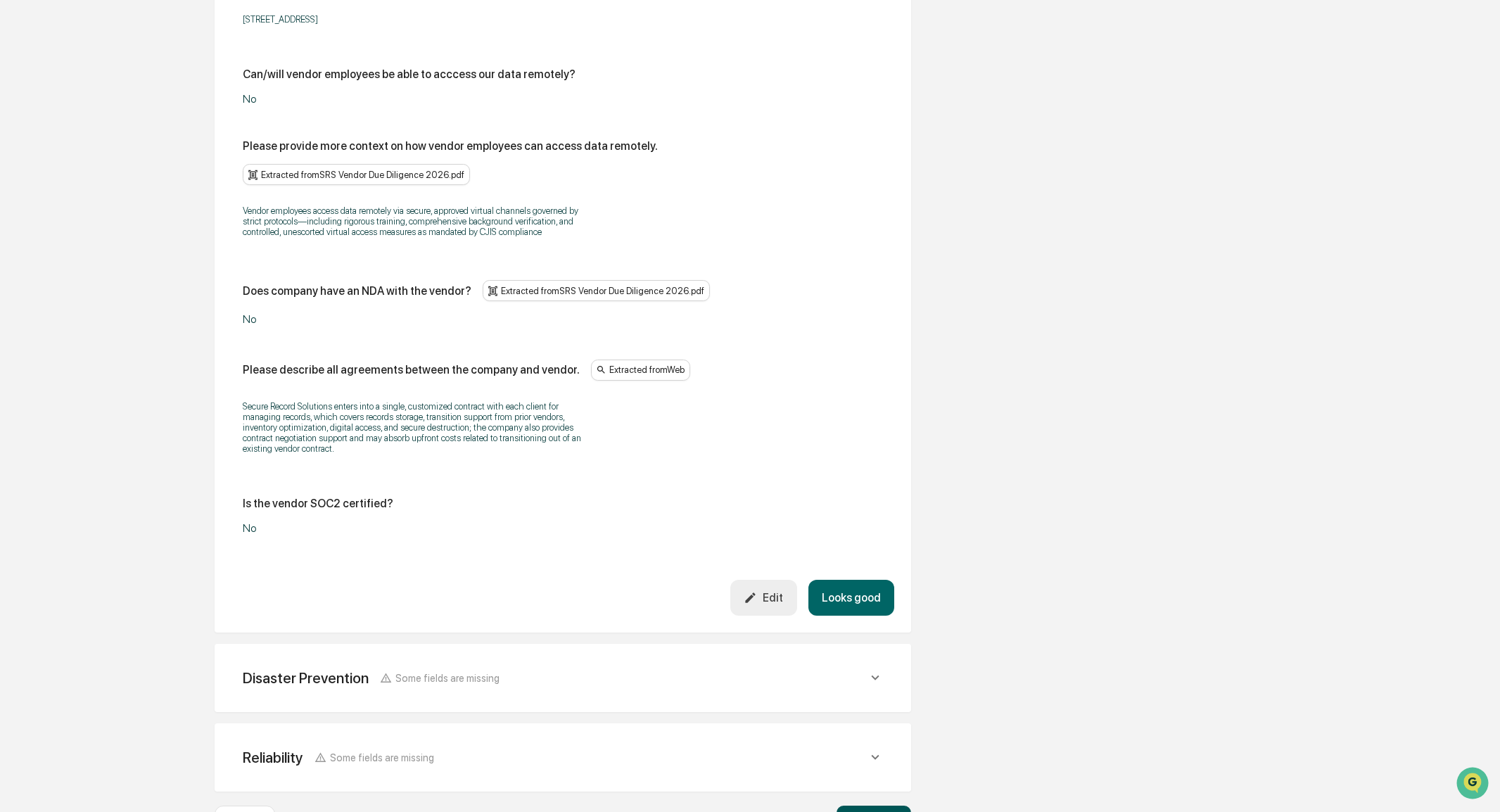
click at [866, 805] on button "Continue ➔" at bounding box center [874, 819] width 75 height 28
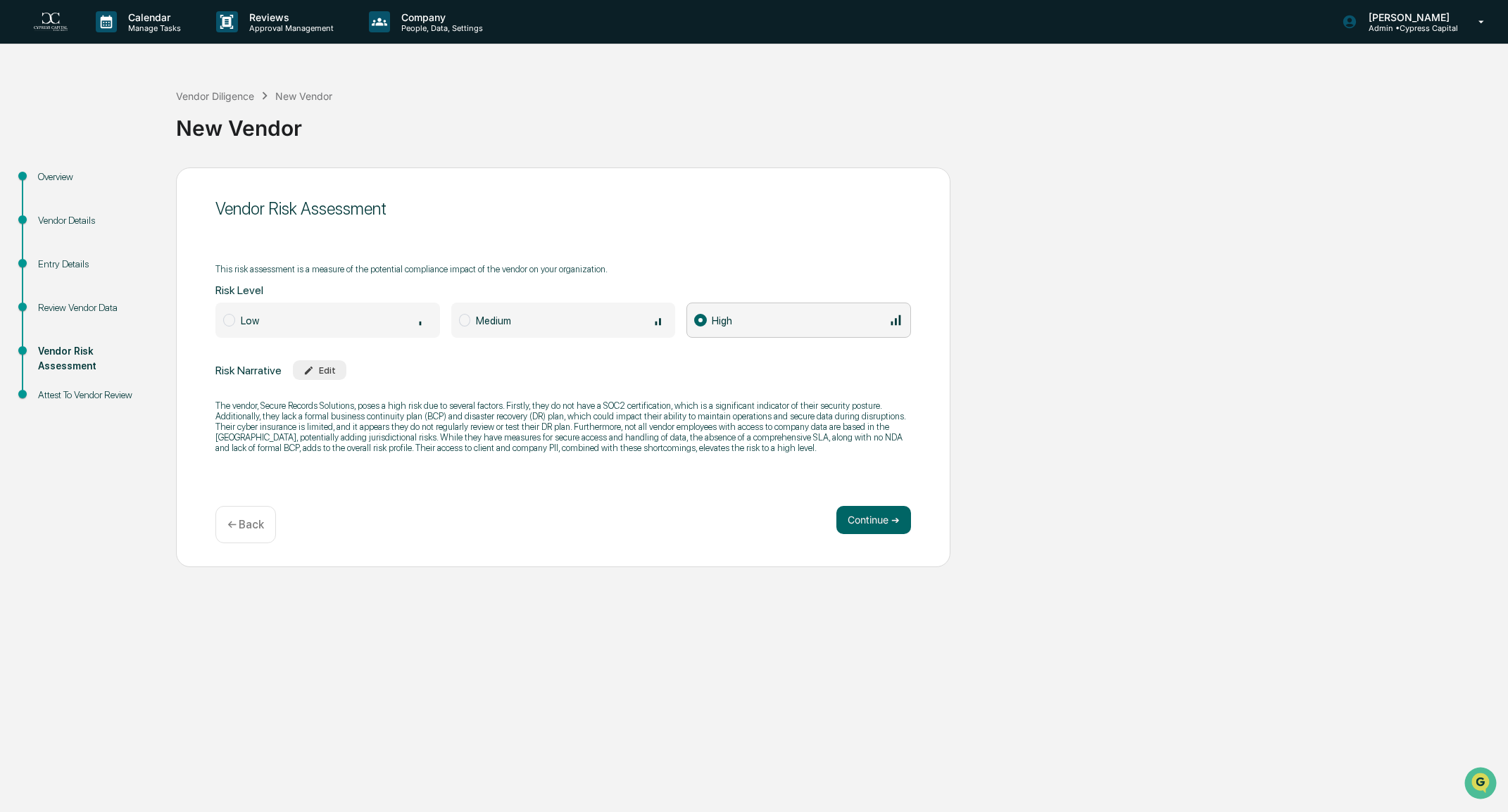
click at [300, 321] on div "Low" at bounding box center [336, 320] width 192 height 16
click at [317, 373] on div "Edit" at bounding box center [319, 371] width 32 height 11
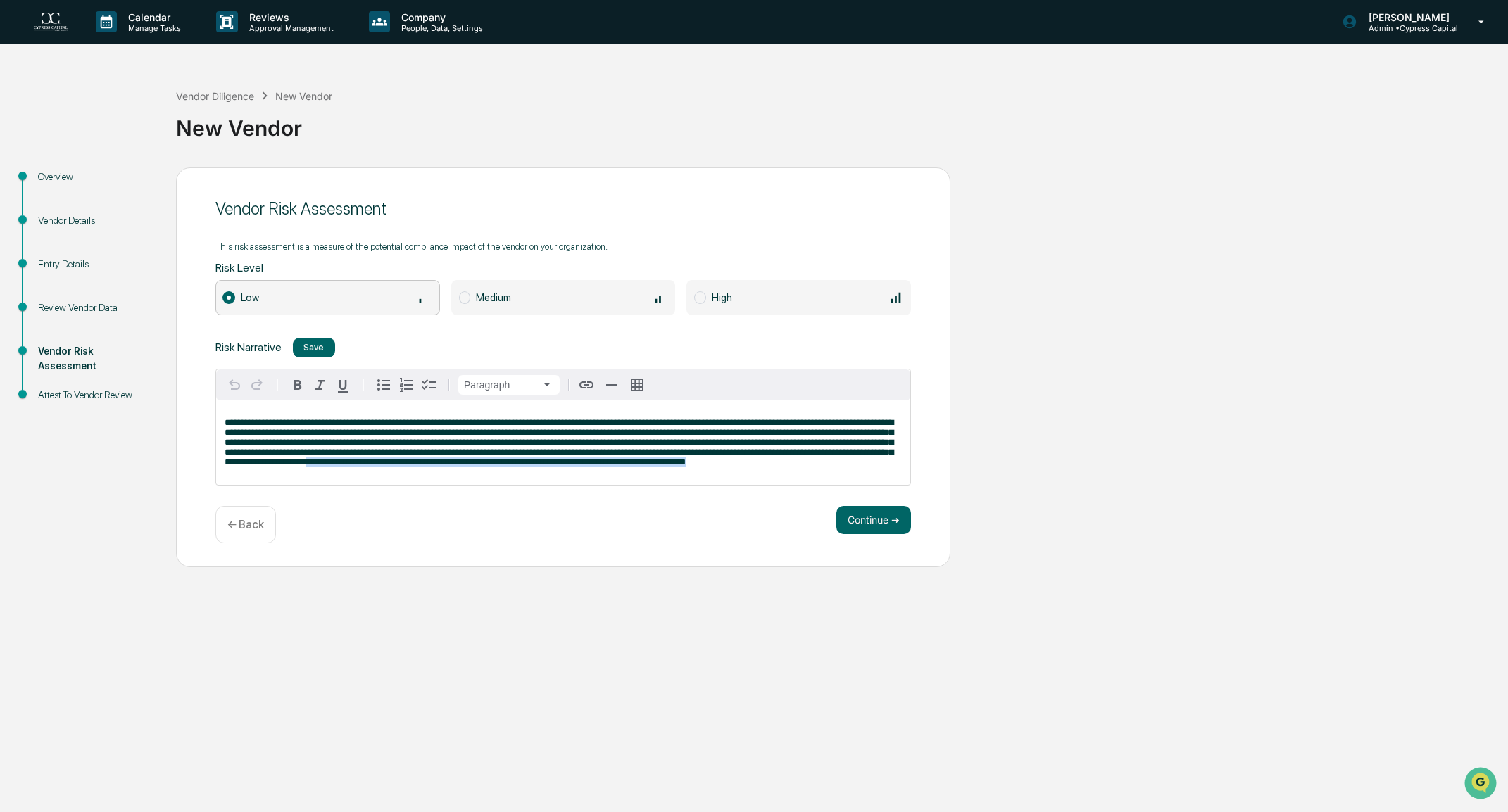
drag, startPoint x: 755, startPoint y: 469, endPoint x: 354, endPoint y: 468, distance: 401.0
click at [354, 468] on p "**********" at bounding box center [563, 443] width 677 height 49
drag, startPoint x: 413, startPoint y: 419, endPoint x: 400, endPoint y: 422, distance: 13.3
click at [400, 422] on span "**********" at bounding box center [559, 442] width 669 height 48
drag, startPoint x: 415, startPoint y: 421, endPoint x: 430, endPoint y: 420, distance: 15.0
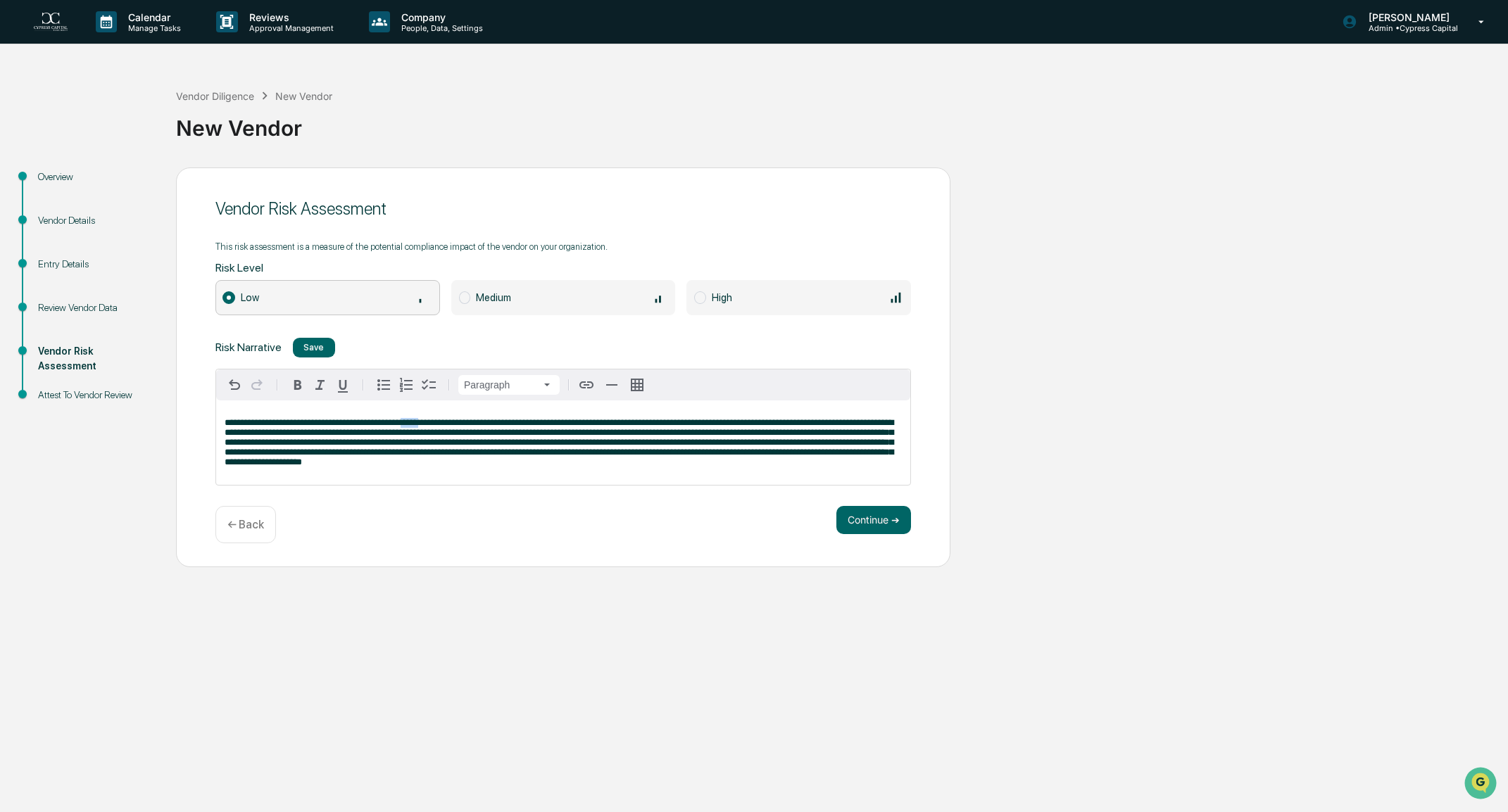
click at [430, 420] on span "**********" at bounding box center [559, 442] width 669 height 48
drag, startPoint x: 430, startPoint y: 421, endPoint x: 507, endPoint y: 421, distance: 77.0
click at [507, 421] on span "**********" at bounding box center [559, 442] width 669 height 48
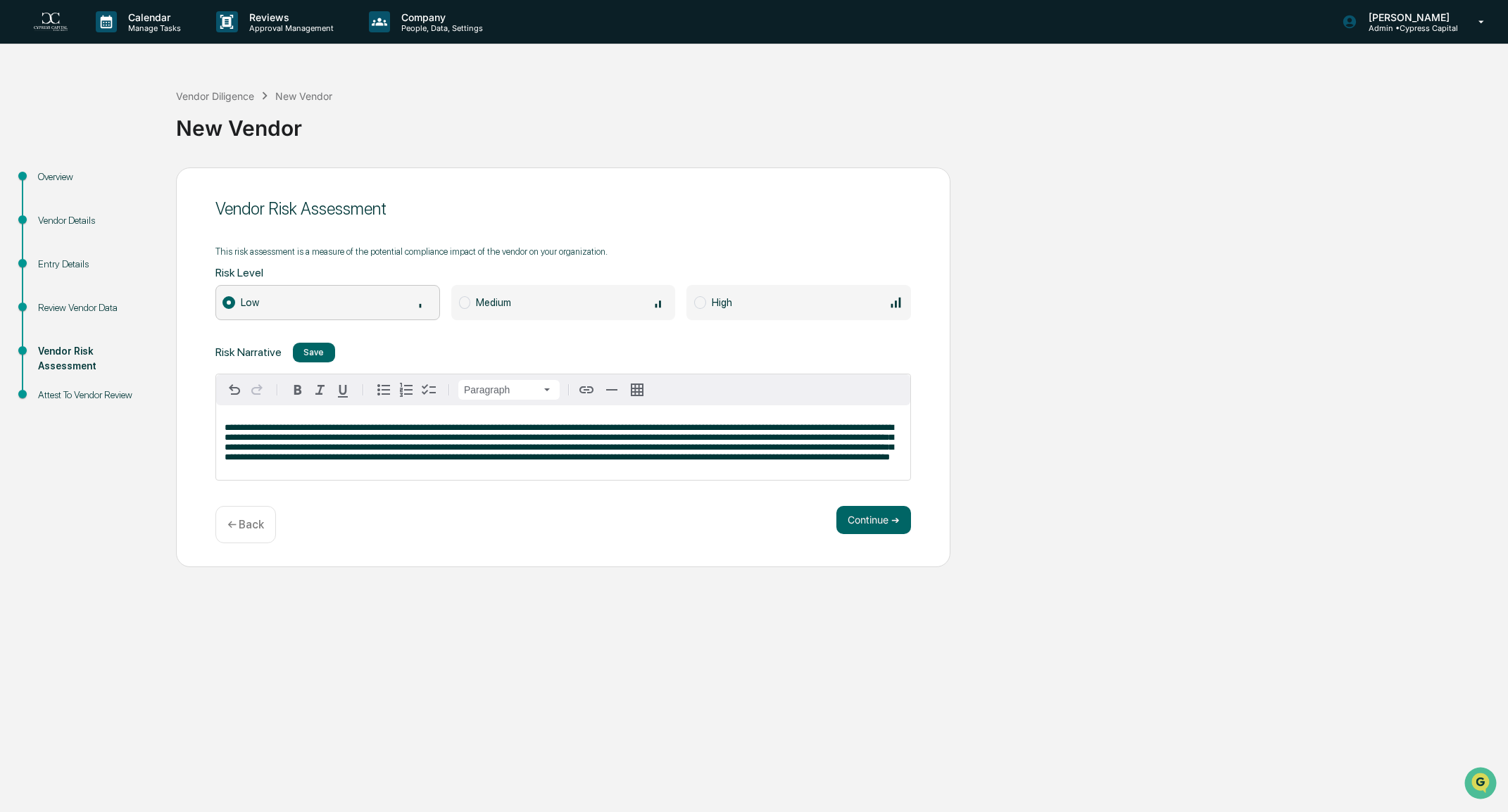
click at [308, 472] on div "**********" at bounding box center [564, 443] width 695 height 75
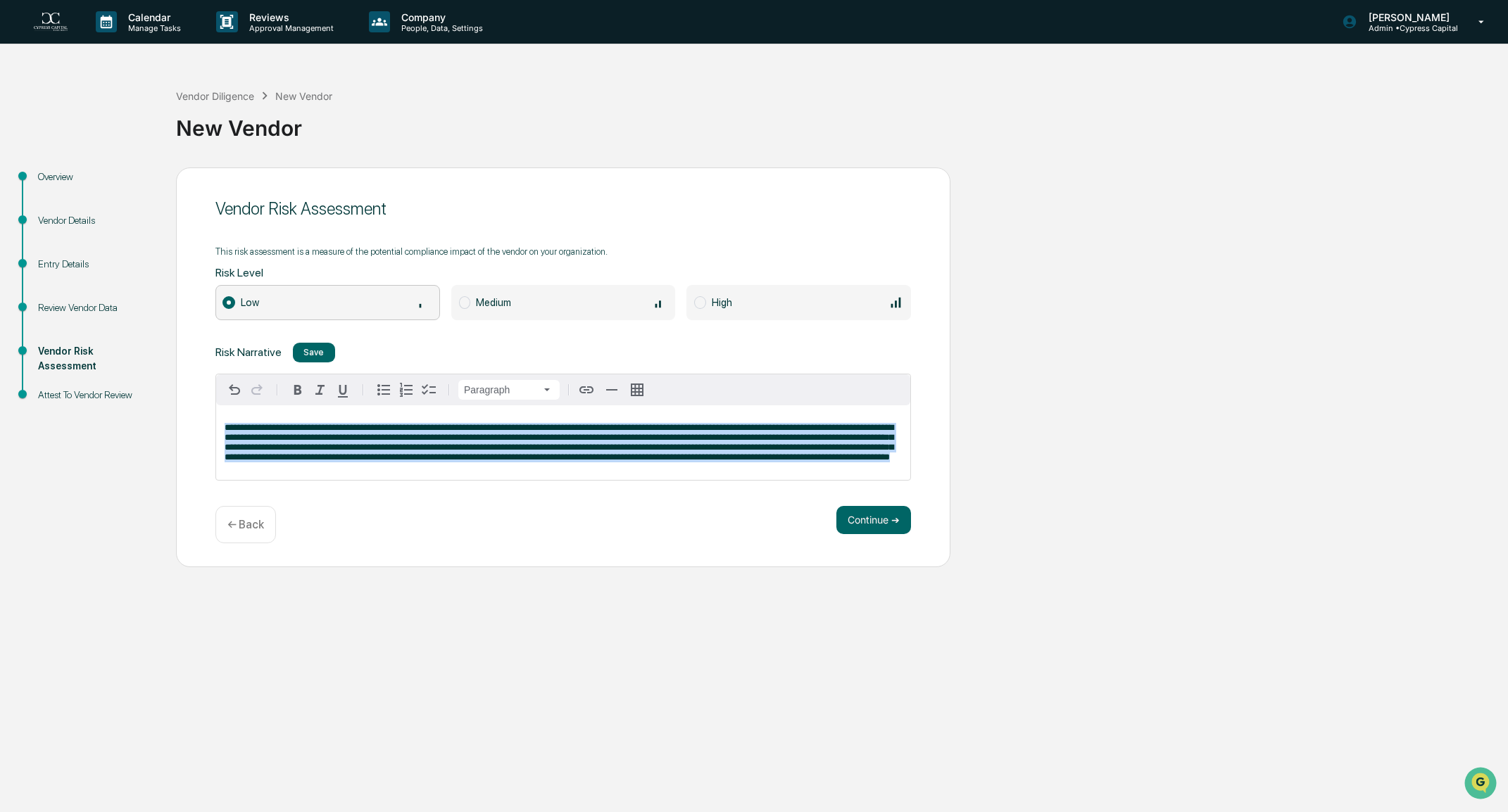
drag, startPoint x: 253, startPoint y: 457, endPoint x: 221, endPoint y: 423, distance: 46.7
click at [221, 423] on div "**********" at bounding box center [564, 443] width 695 height 75
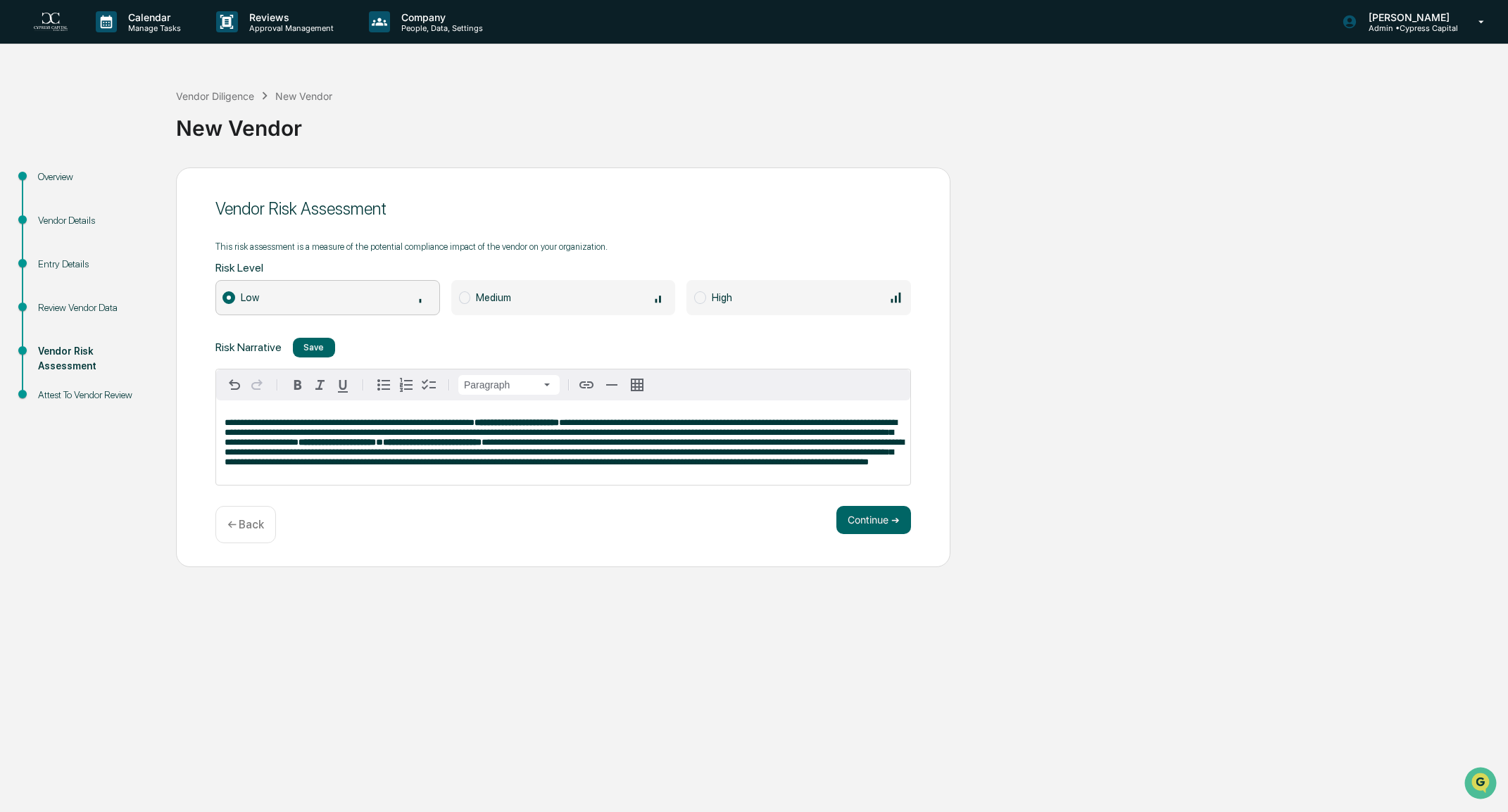
click at [466, 468] on p "**********" at bounding box center [563, 443] width 677 height 49
click at [308, 342] on div "Save" at bounding box center [313, 347] width 20 height 11
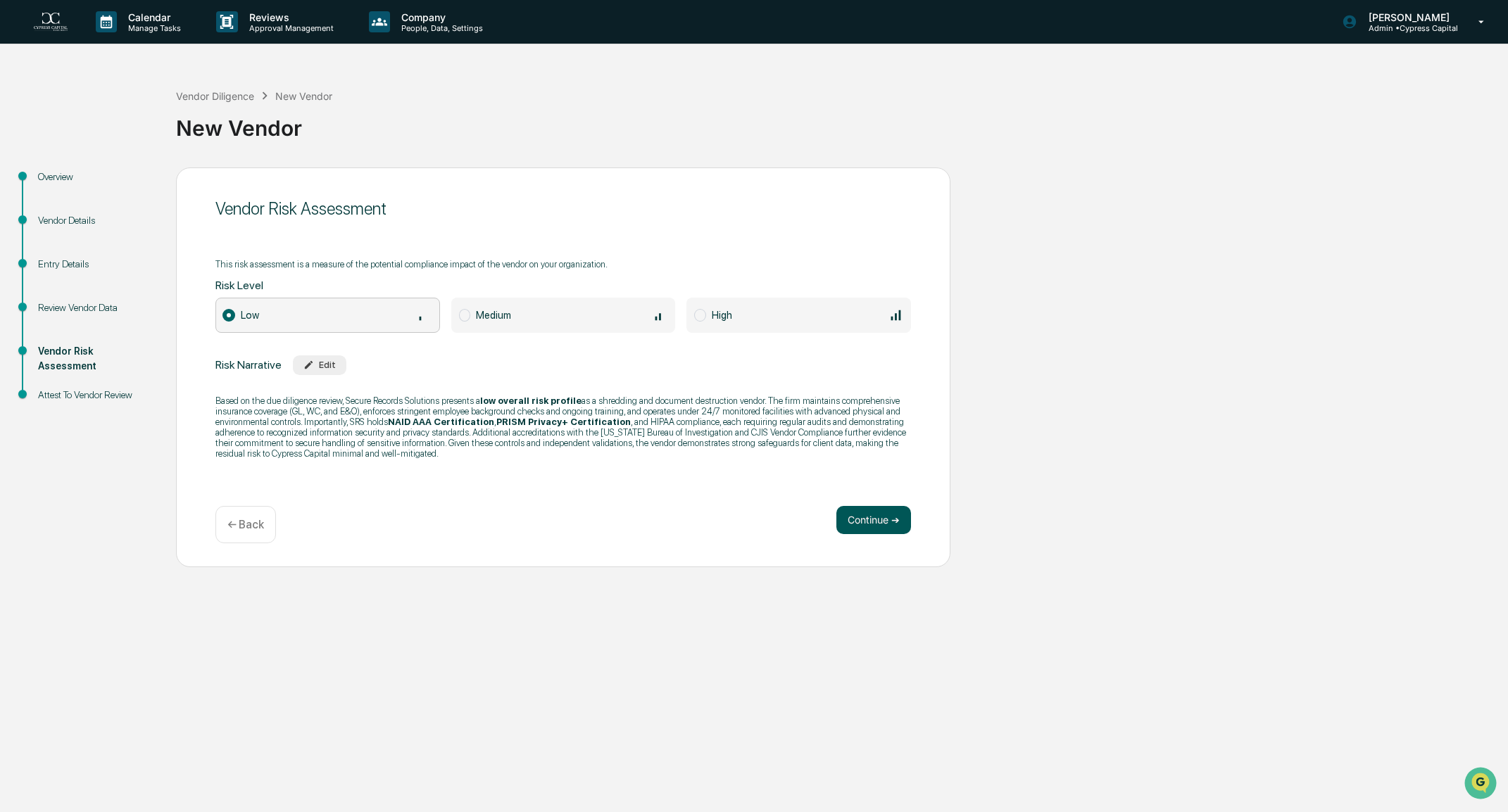
click at [877, 520] on button "Continue ➔" at bounding box center [874, 520] width 75 height 28
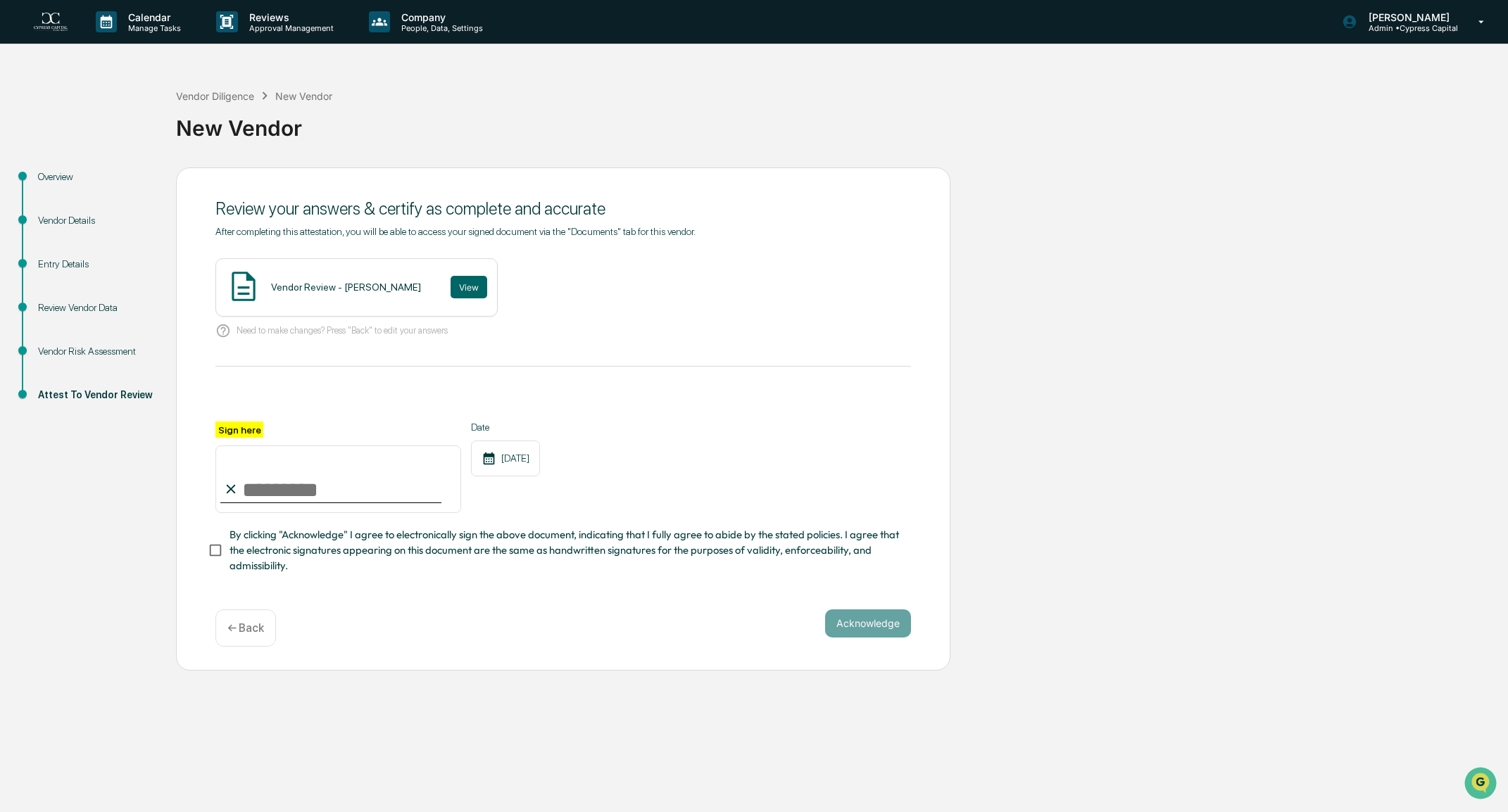
click at [69, 262] on div "Entry Details" at bounding box center [96, 264] width 115 height 15
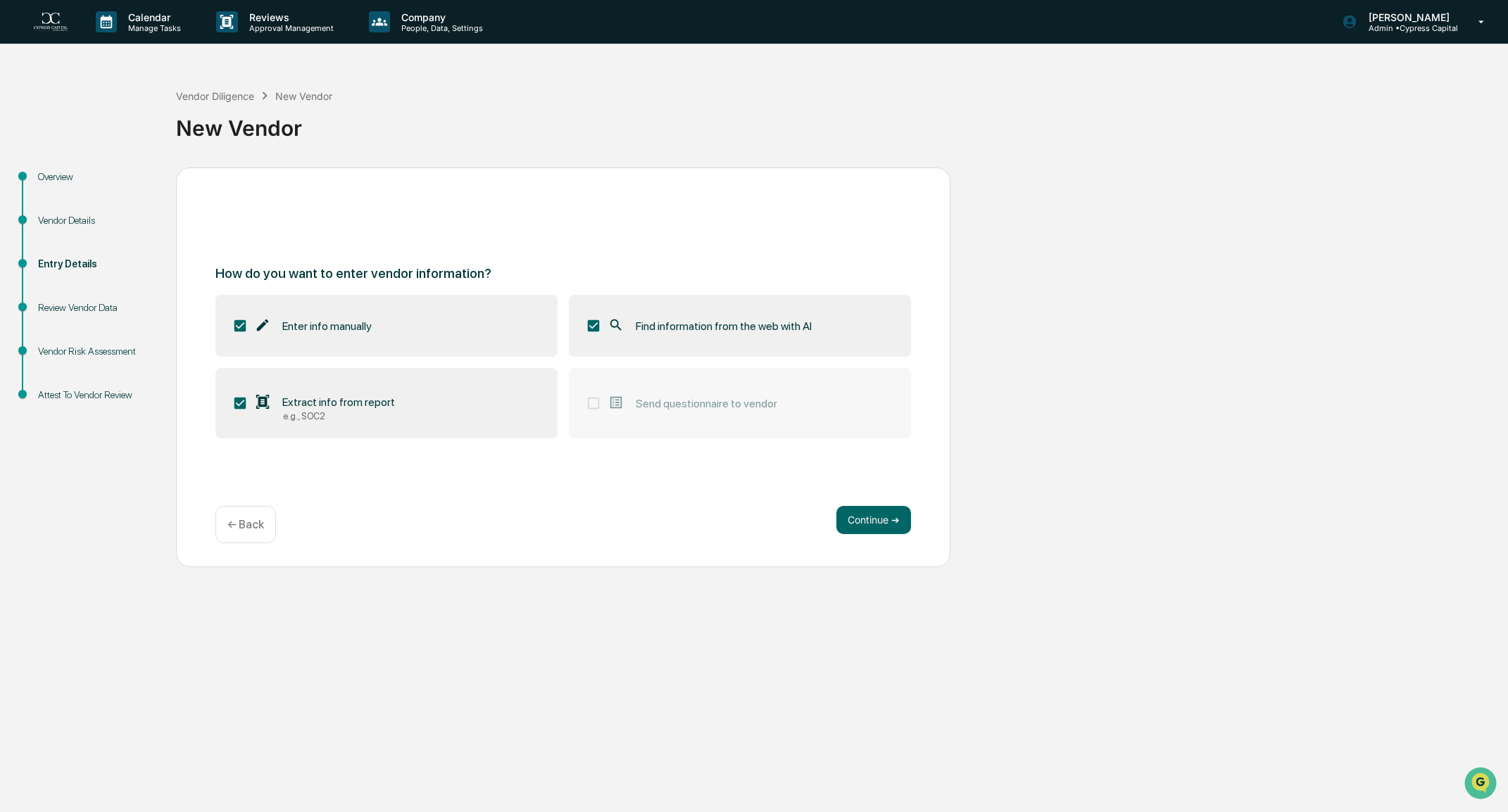
click at [72, 308] on div "Review Vendor Data" at bounding box center [96, 308] width 115 height 15
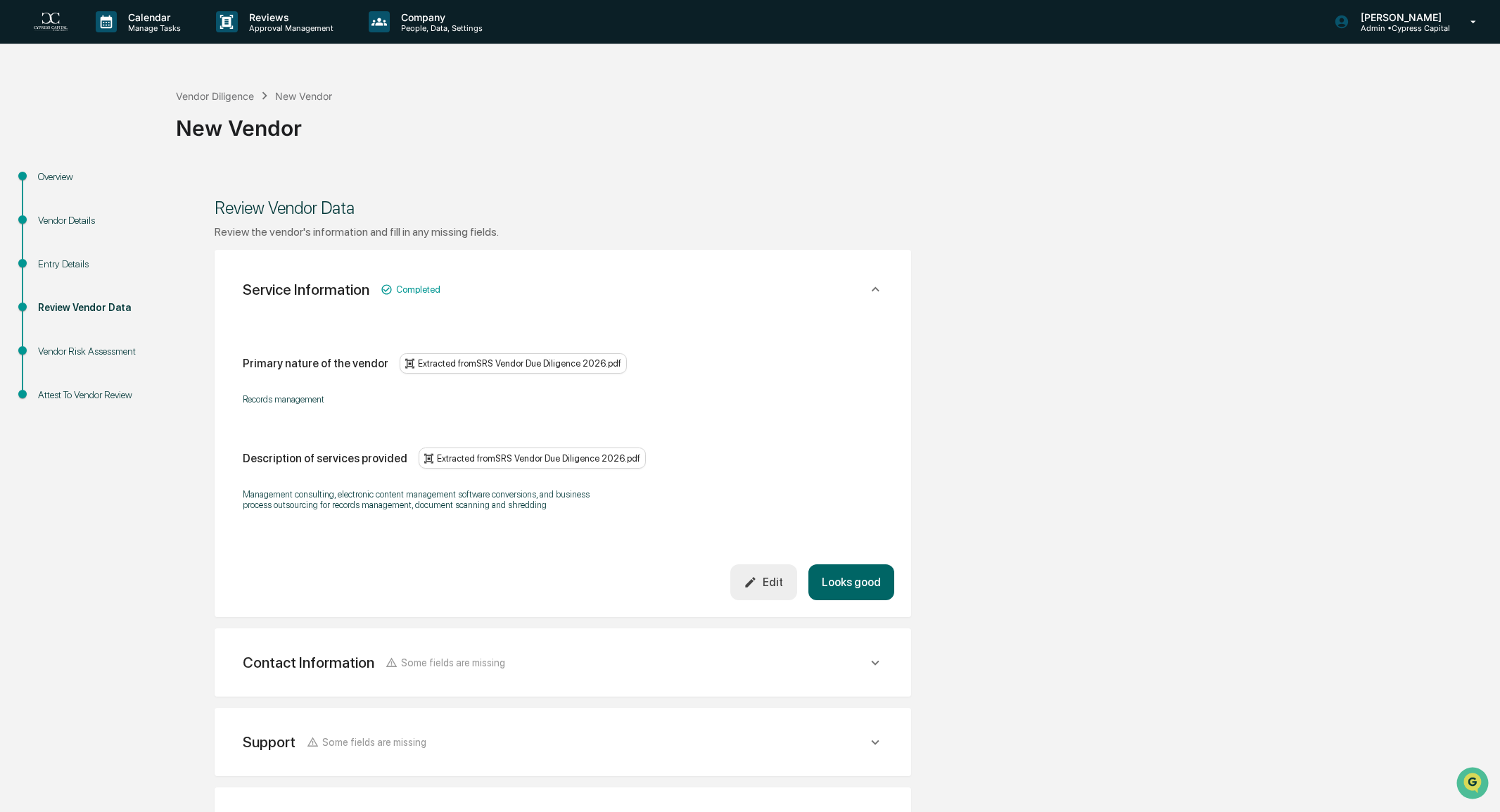
click at [66, 231] on div "Vendor Details" at bounding box center [95, 237] width 138 height 44
click at [63, 219] on div "Vendor Details" at bounding box center [96, 220] width 115 height 15
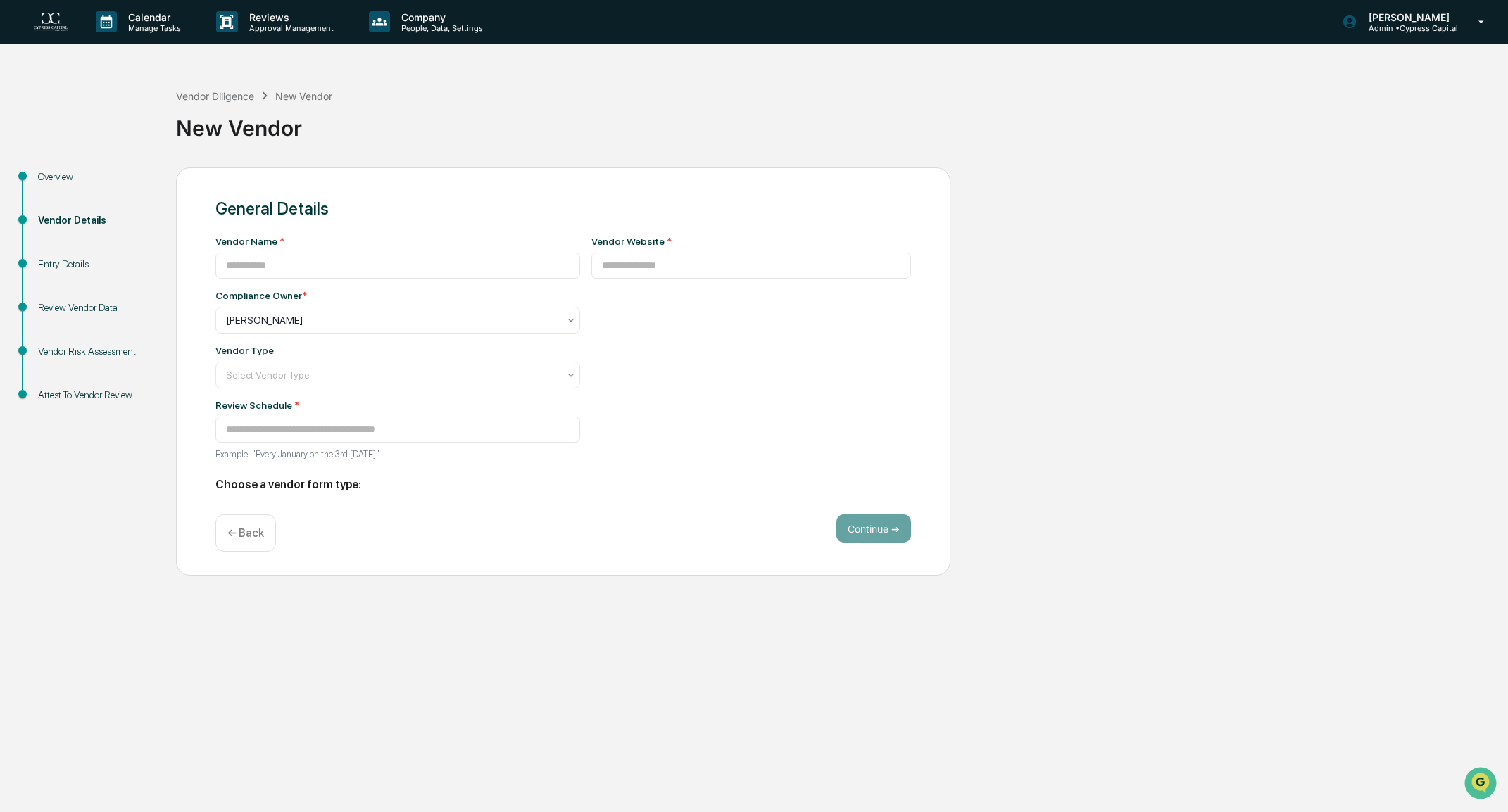
type input "**********"
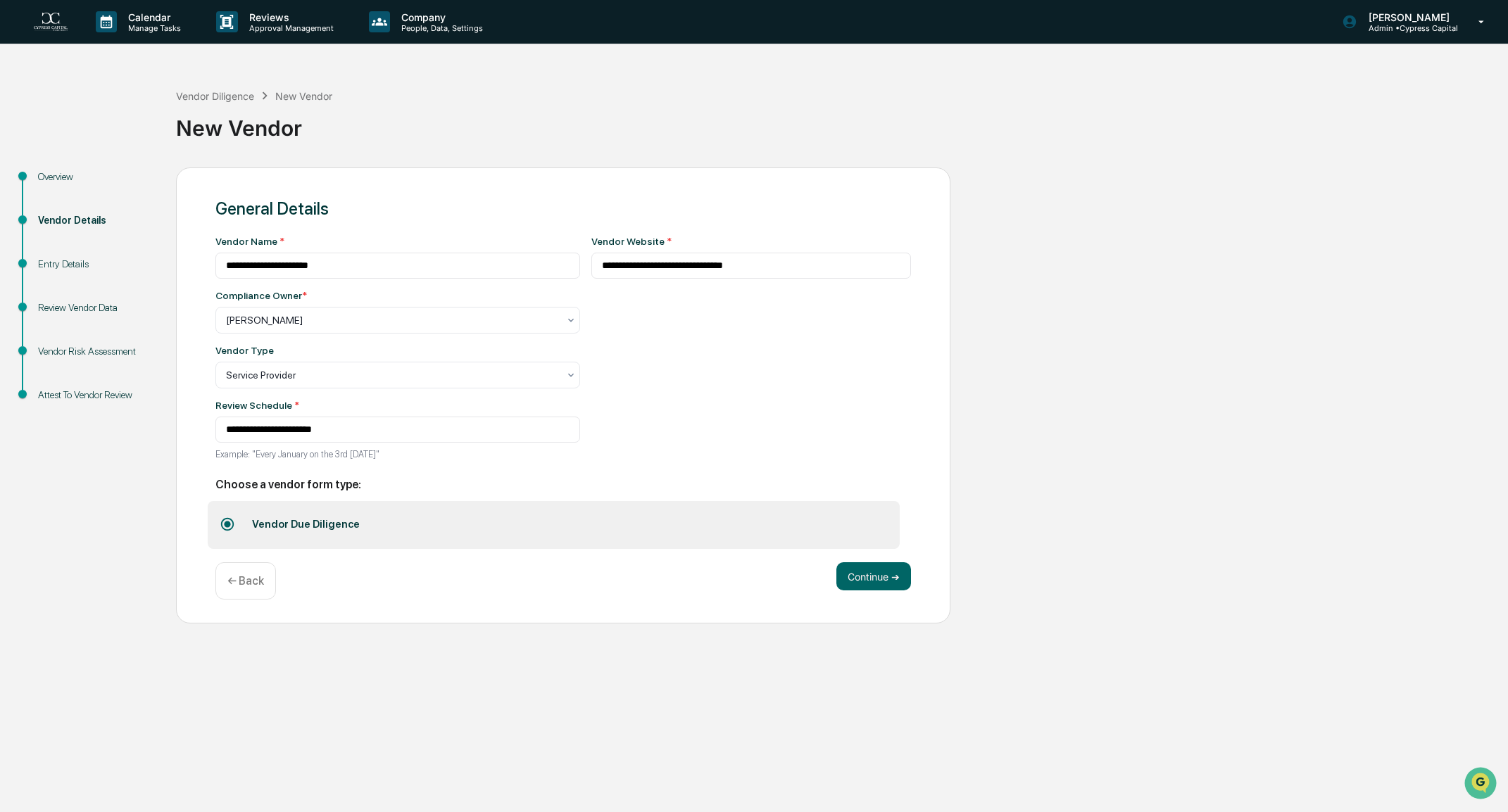
click at [48, 171] on div "Overview" at bounding box center [96, 177] width 115 height 15
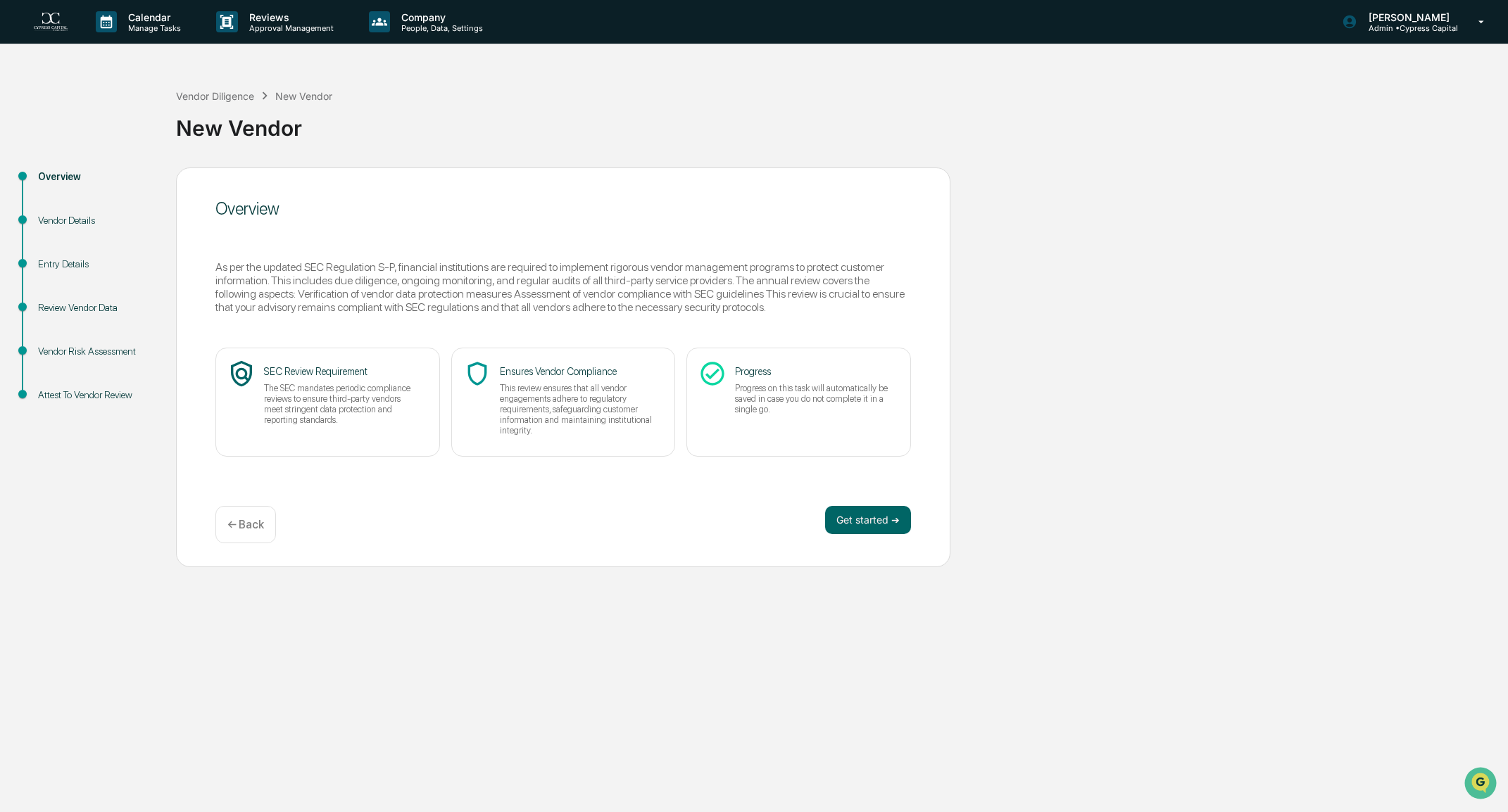
click at [55, 227] on div "Vendor Details" at bounding box center [96, 220] width 115 height 15
click at [56, 220] on div "Vendor Details" at bounding box center [96, 220] width 115 height 15
click at [61, 265] on div "Entry Details" at bounding box center [96, 264] width 115 height 15
click at [48, 265] on div "Entry Details" at bounding box center [96, 264] width 115 height 15
click at [57, 222] on div "Vendor Details" at bounding box center [96, 220] width 115 height 15
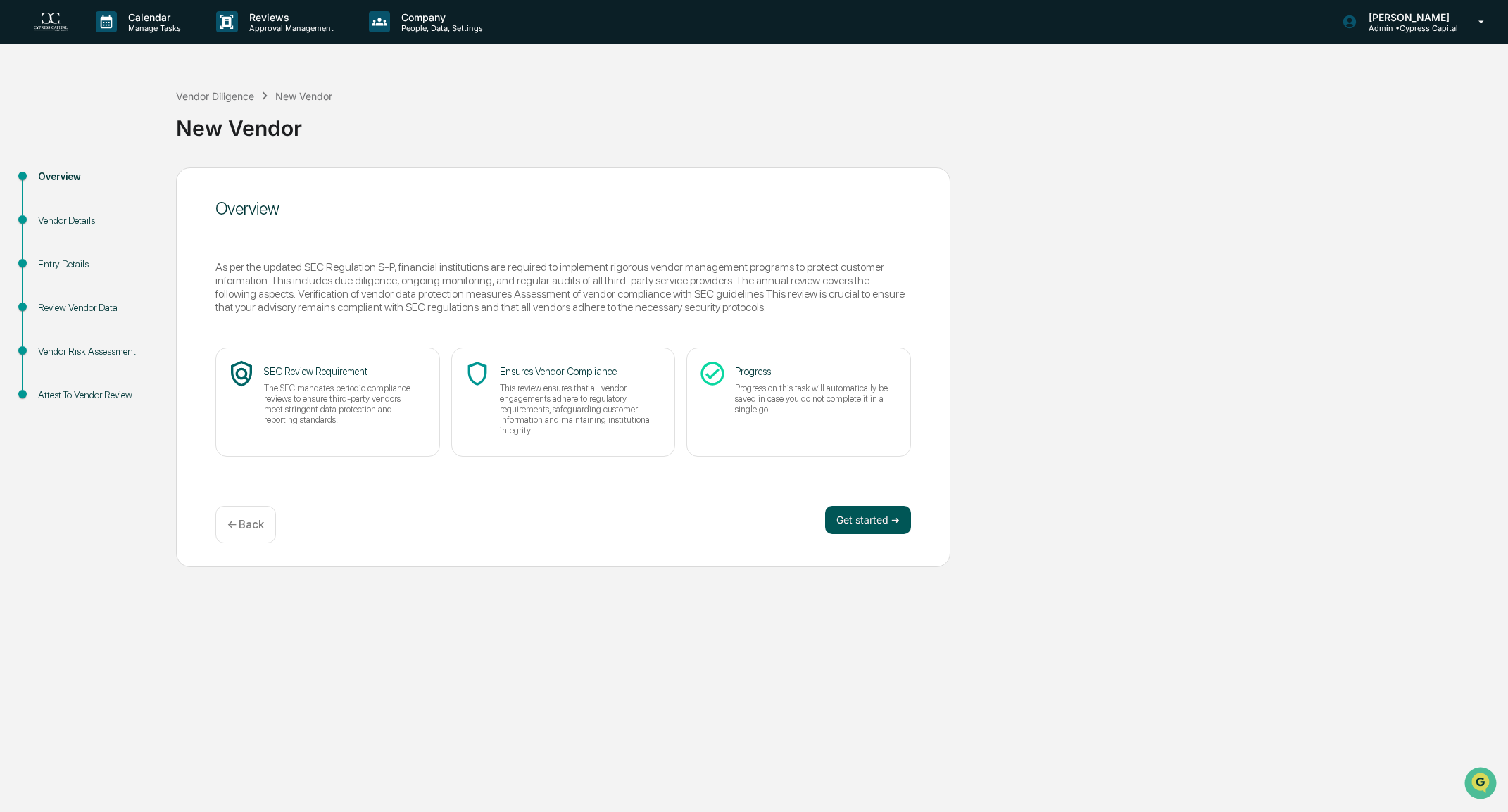
click at [874, 529] on button "Get started ➔" at bounding box center [868, 520] width 86 height 28
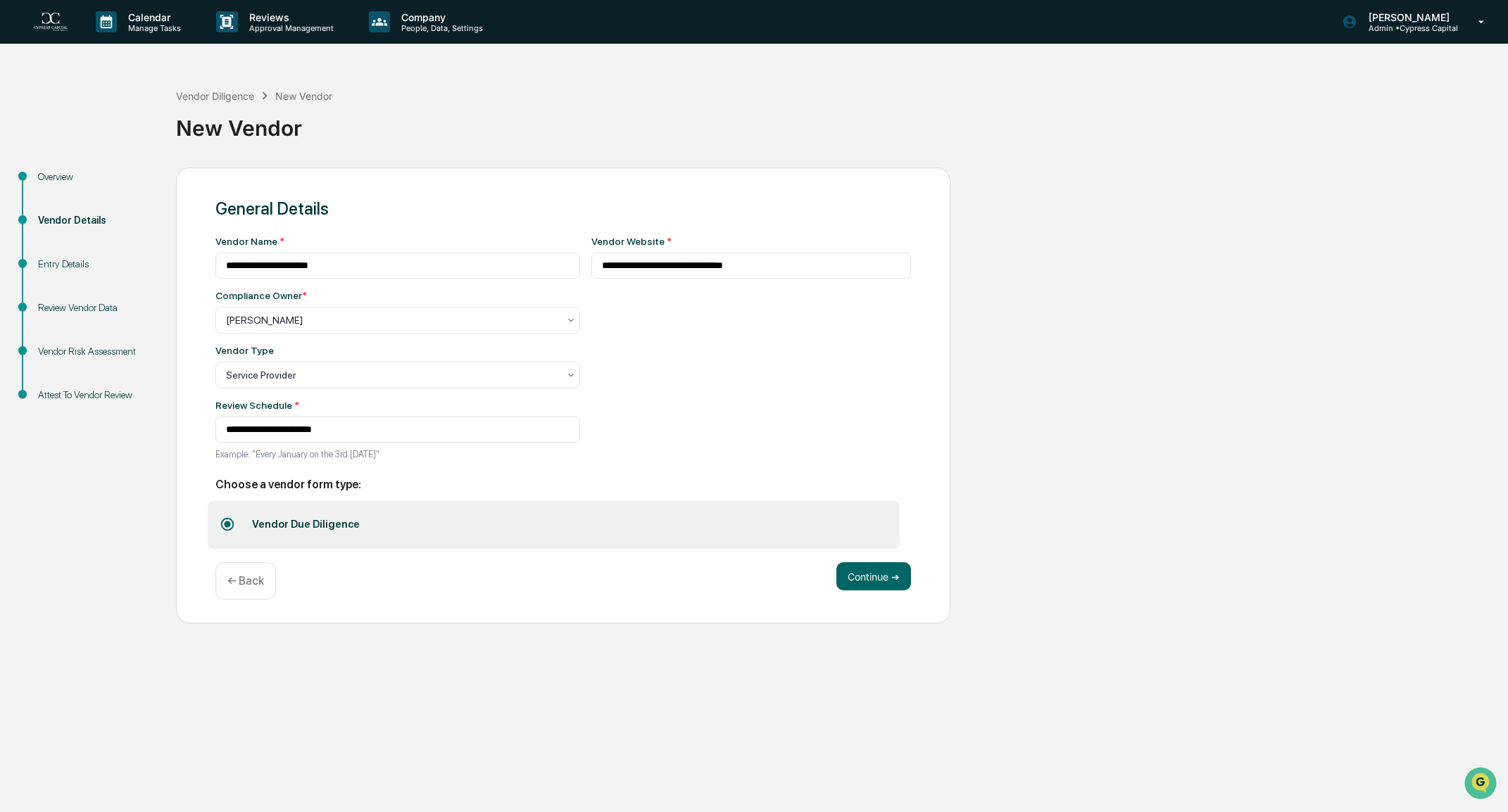
click at [62, 267] on div "Entry Details" at bounding box center [96, 264] width 115 height 15
click at [70, 306] on div "Review Vendor Data" at bounding box center [96, 308] width 115 height 15
click at [876, 577] on button "Continue ➔" at bounding box center [874, 576] width 75 height 28
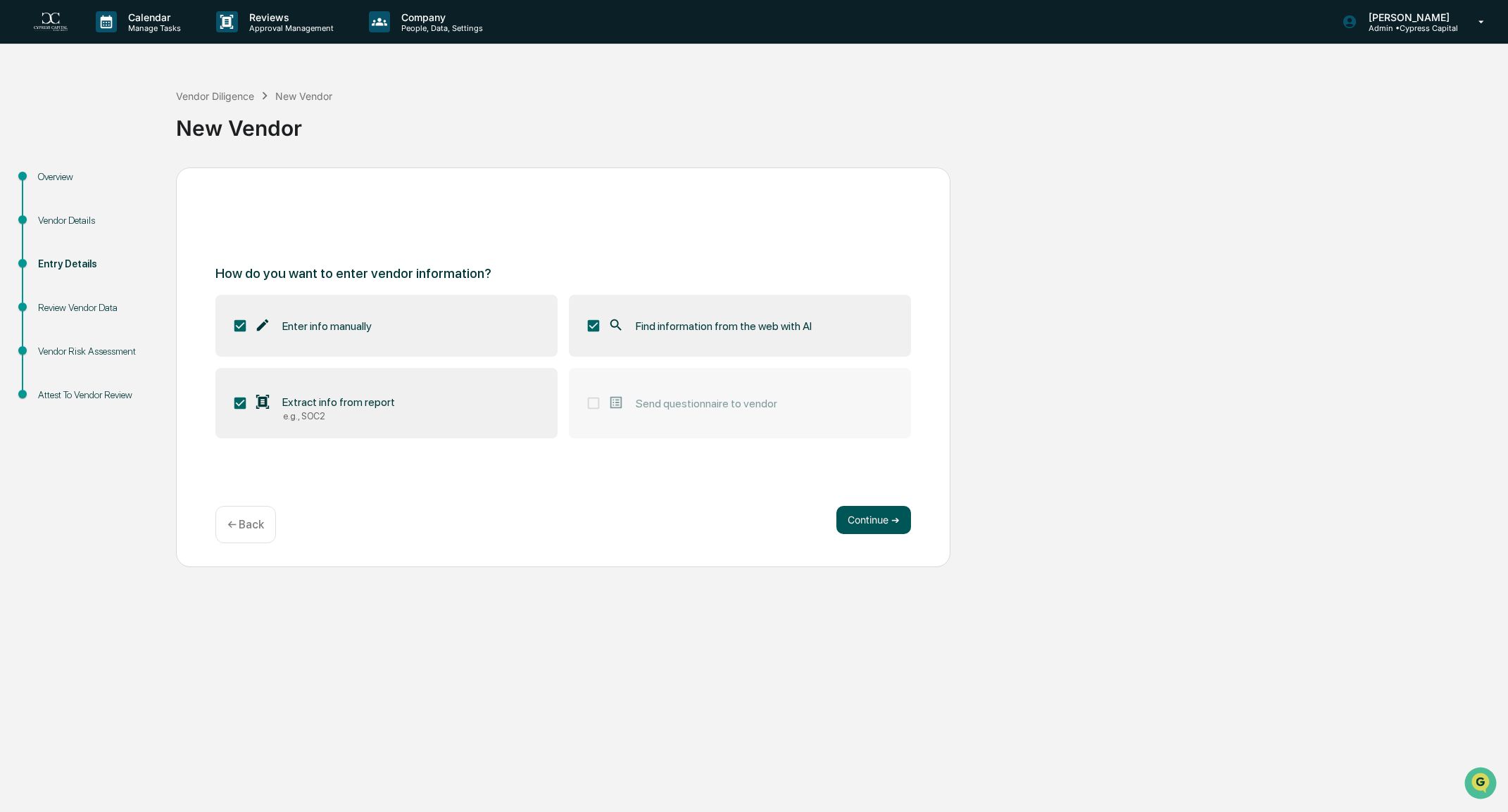
click at [878, 519] on button "Continue ➔" at bounding box center [874, 520] width 75 height 28
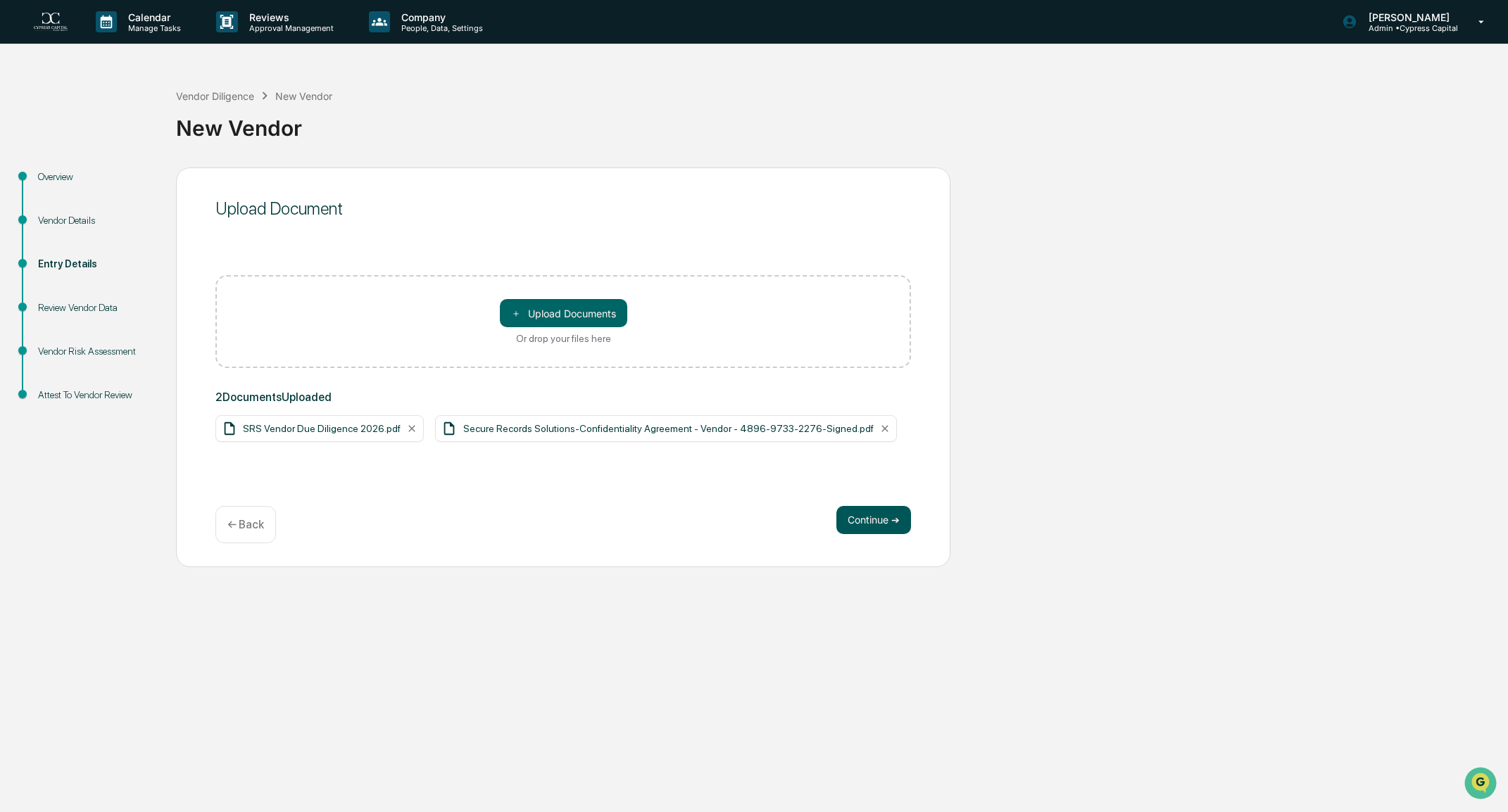
click at [871, 524] on button "Continue ➔" at bounding box center [874, 520] width 75 height 28
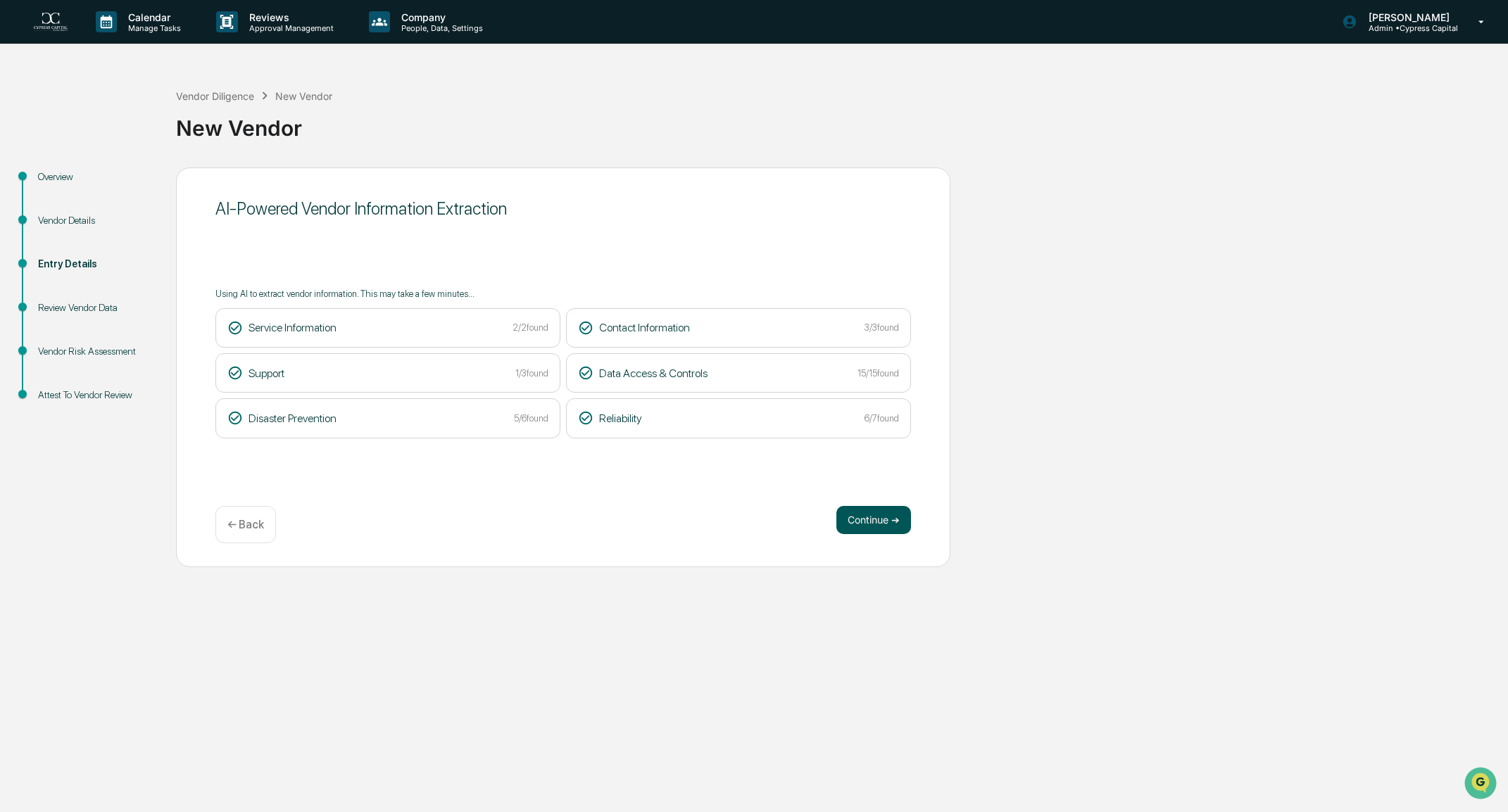
click at [863, 520] on button "Continue ➔" at bounding box center [874, 520] width 75 height 28
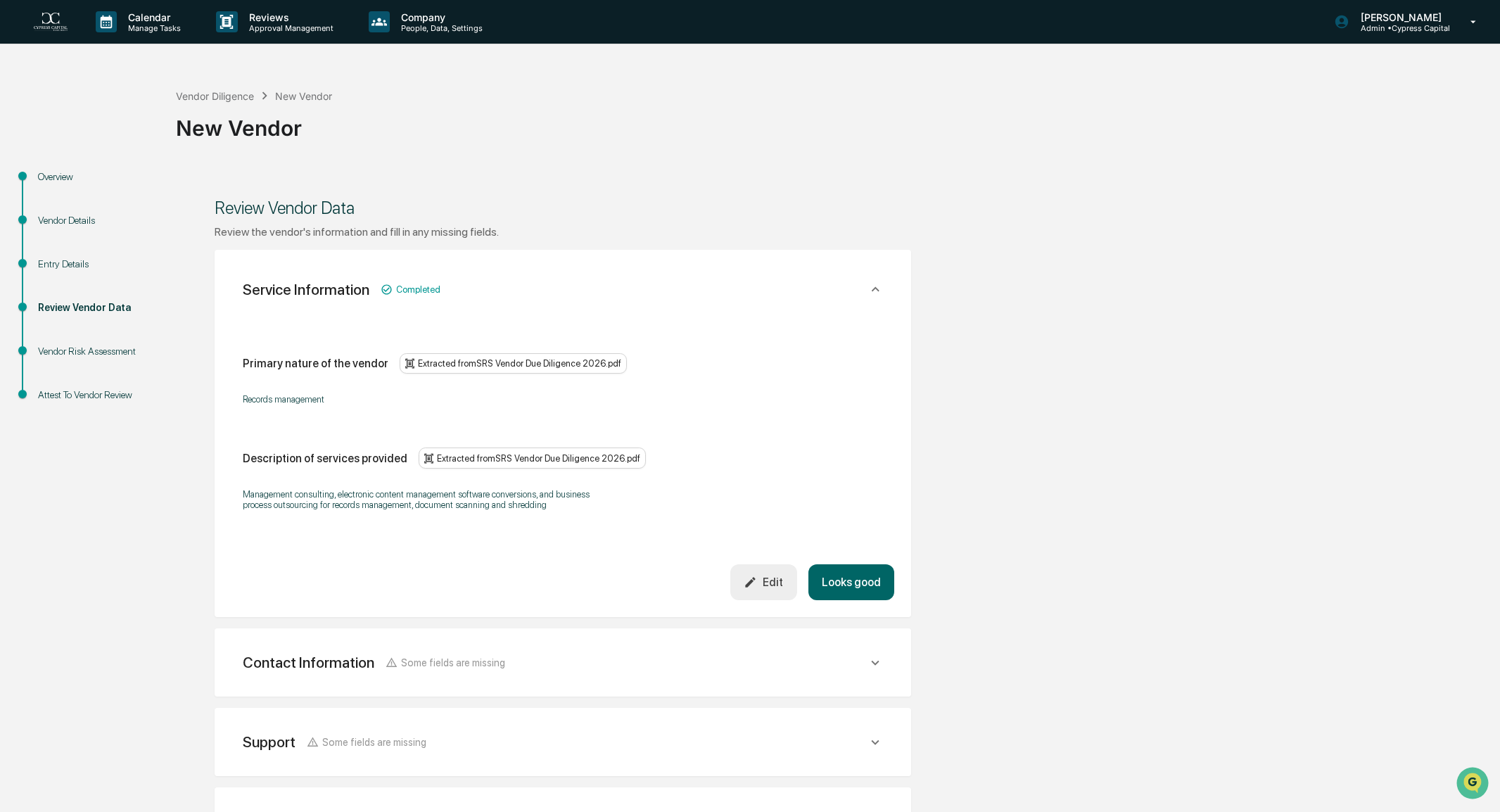
scroll to position [280, 0]
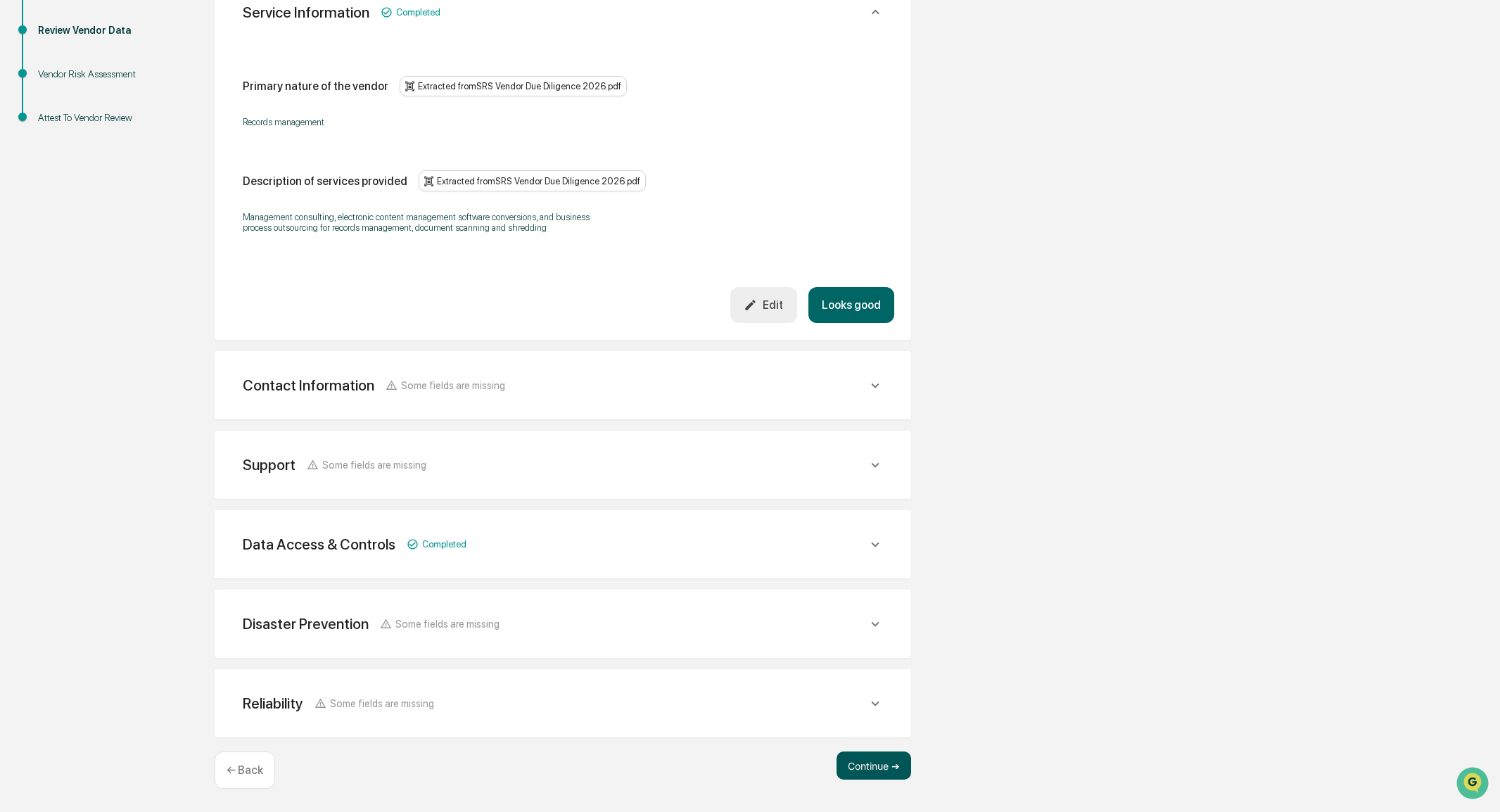
click at [870, 754] on button "Continue ➔" at bounding box center [874, 765] width 75 height 28
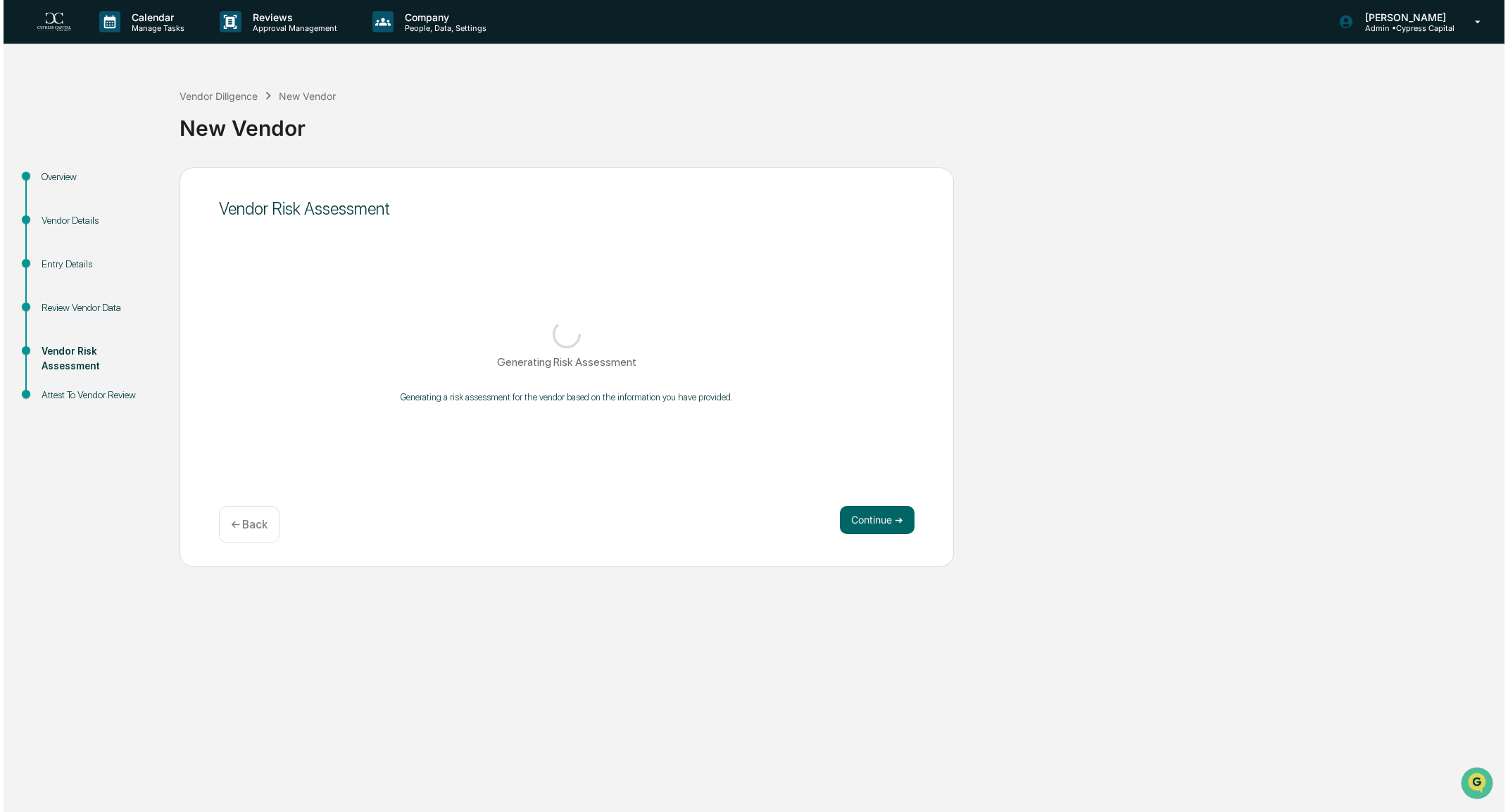
scroll to position [0, 0]
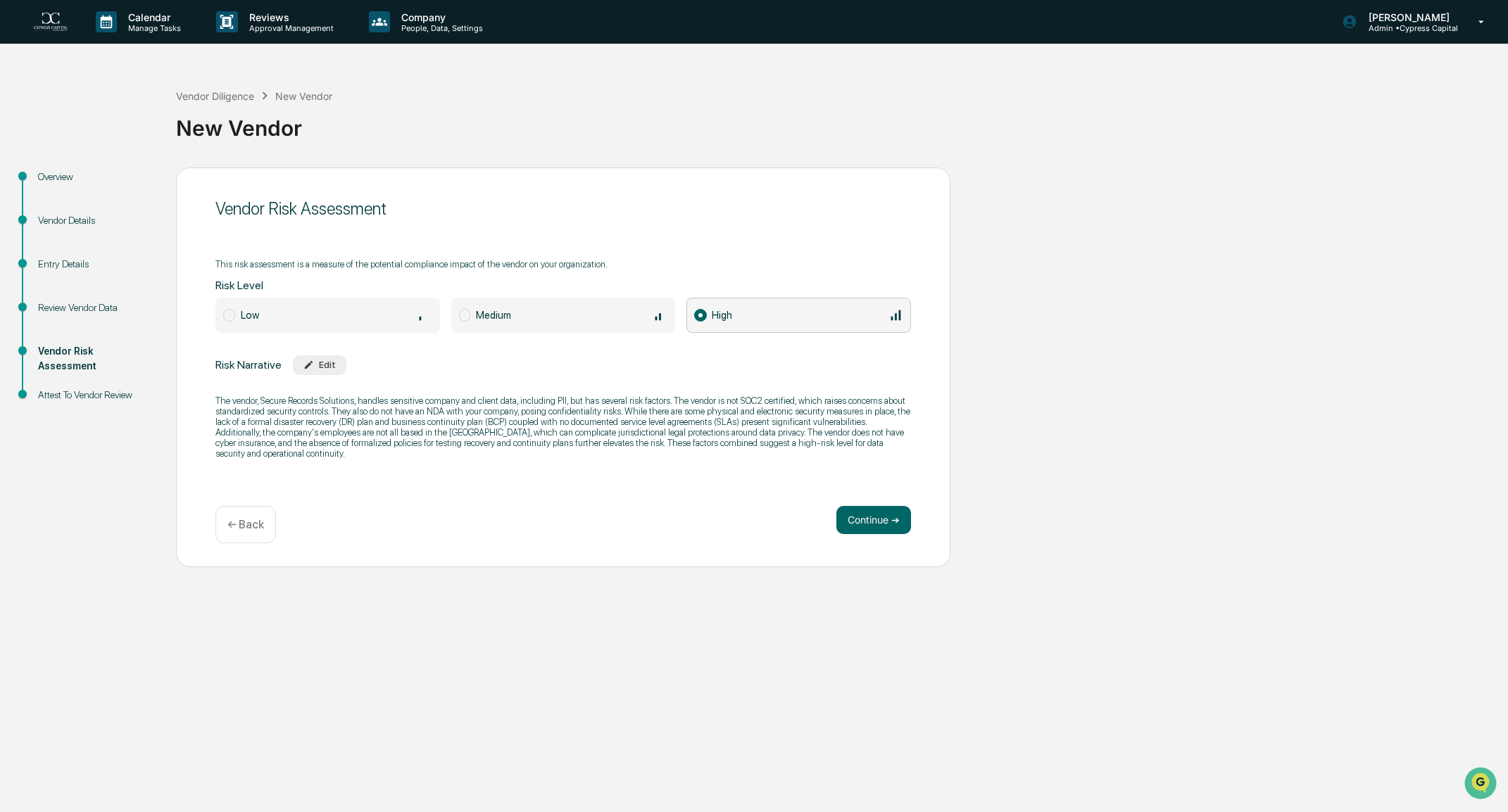
click at [260, 322] on div "Low" at bounding box center [336, 315] width 192 height 16
click at [310, 365] on icon "button" at bounding box center [309, 364] width 8 height 8
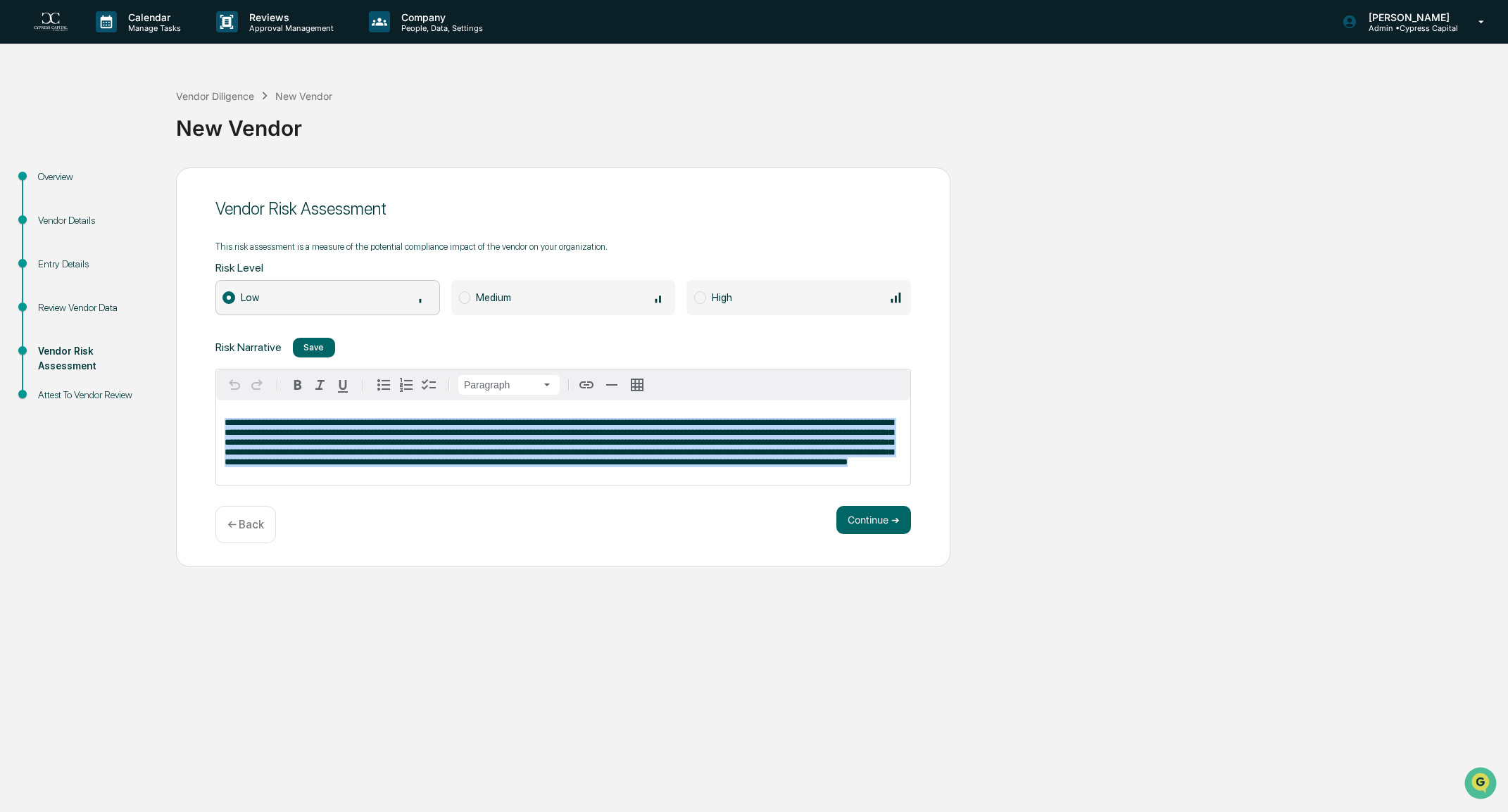
drag, startPoint x: 367, startPoint y: 477, endPoint x: 193, endPoint y: 405, distance: 188.3
click at [193, 405] on div "Vendor Risk Assessment This risk assessment is a measure of the potential compl…" at bounding box center [563, 367] width 774 height 400
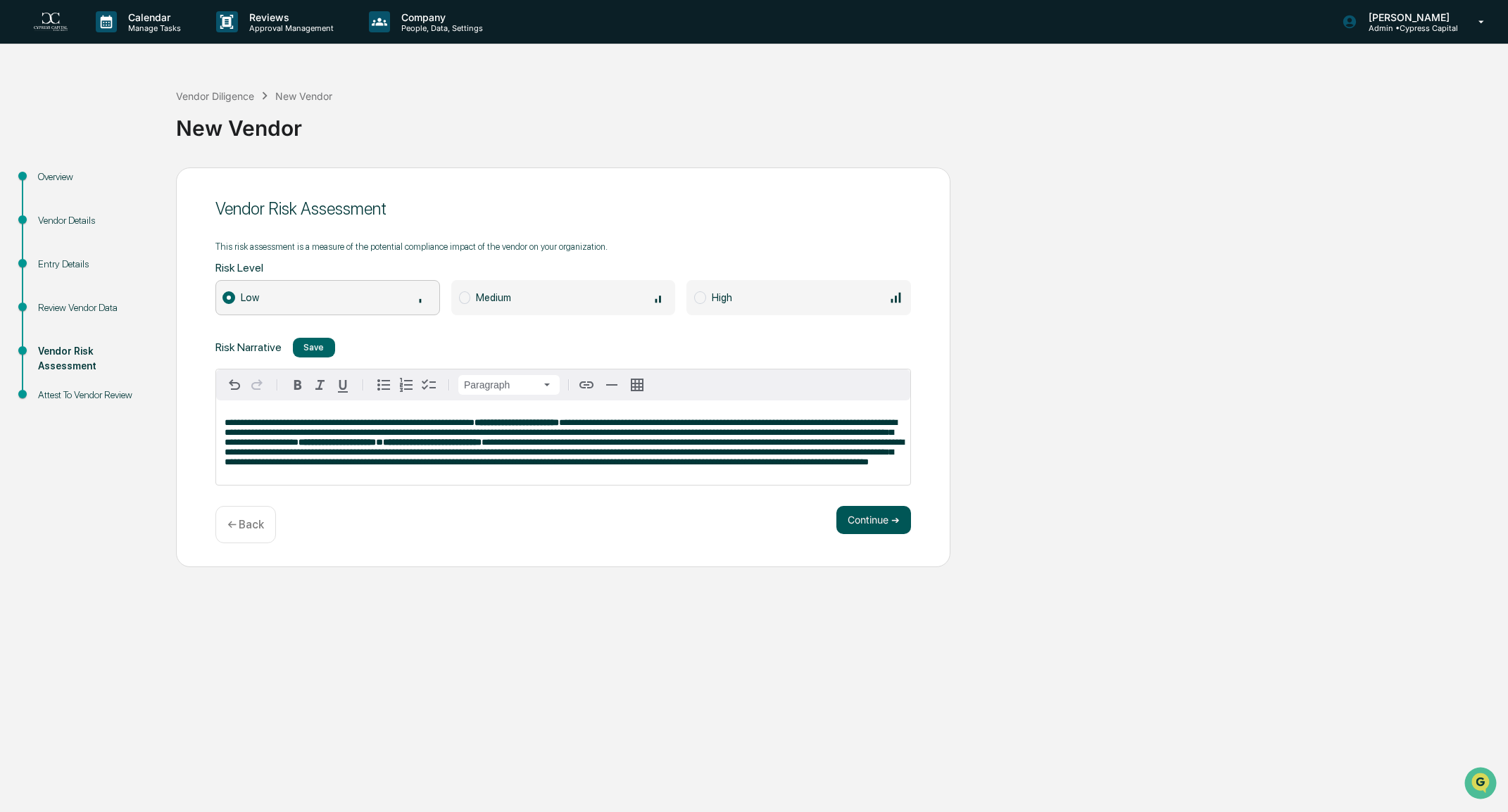
click at [863, 525] on button "Continue ➔" at bounding box center [874, 520] width 75 height 28
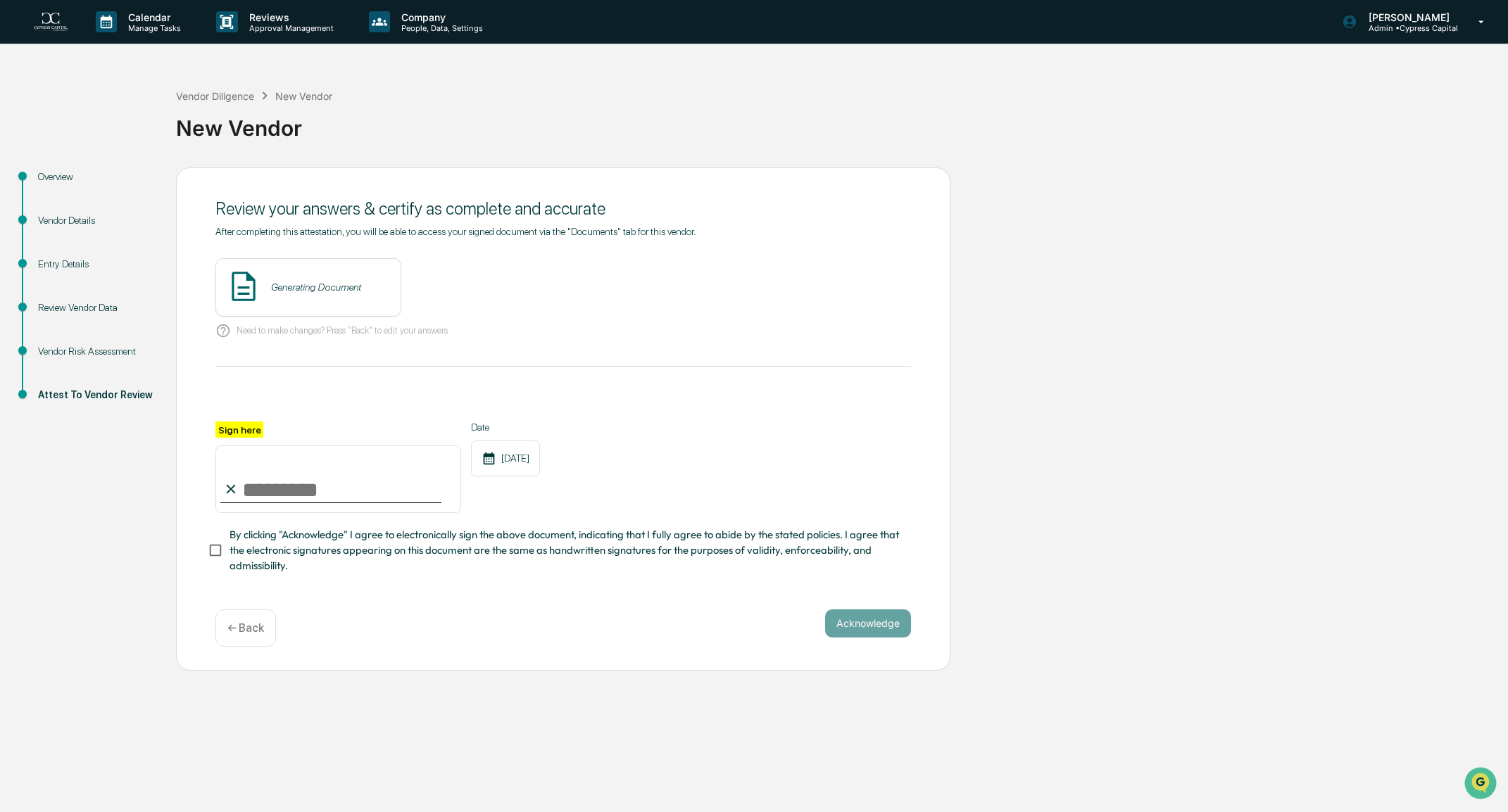
click at [236, 633] on p "← Back" at bounding box center [246, 627] width 37 height 14
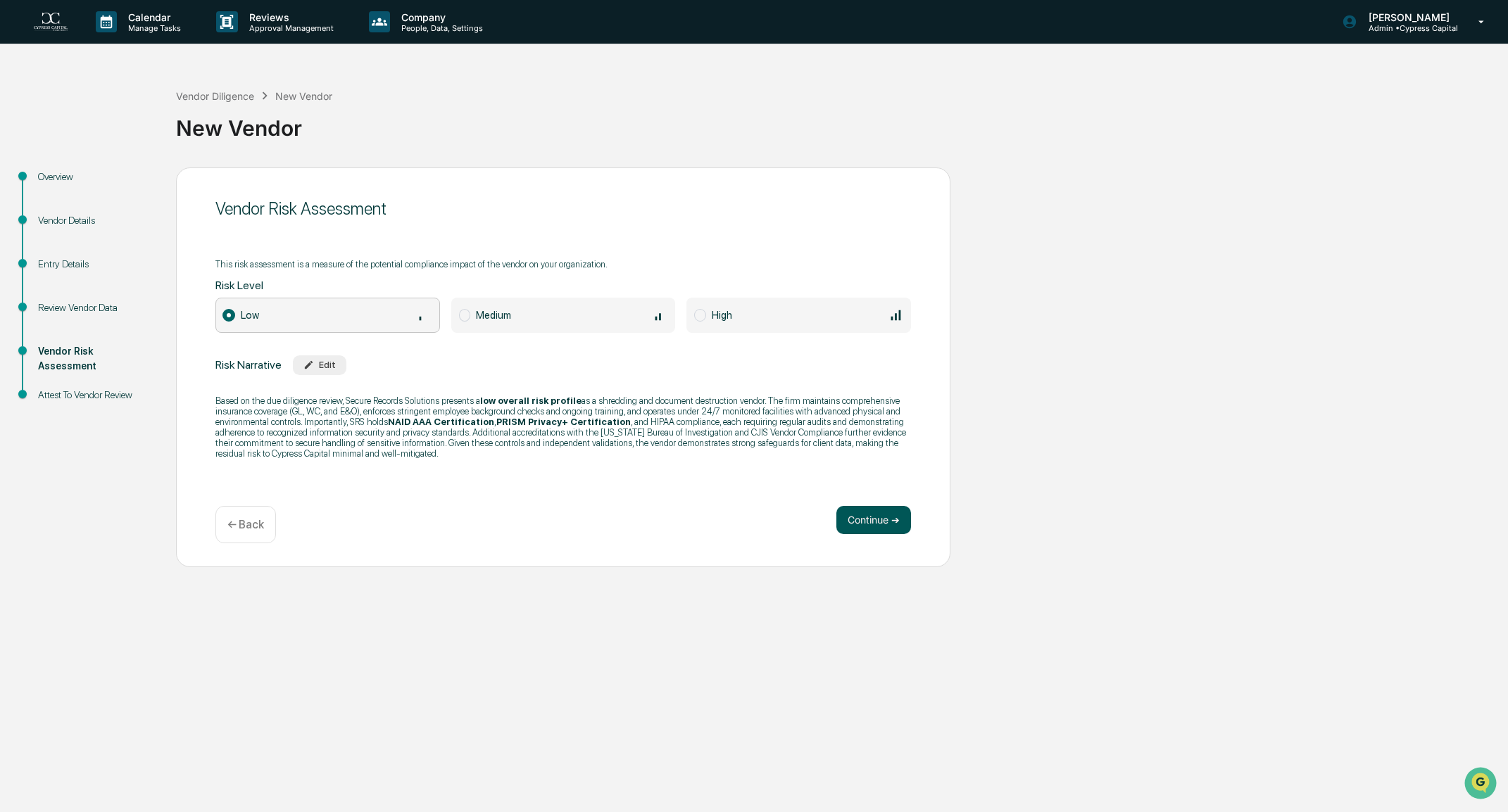
click at [860, 522] on button "Continue ➔" at bounding box center [874, 520] width 75 height 28
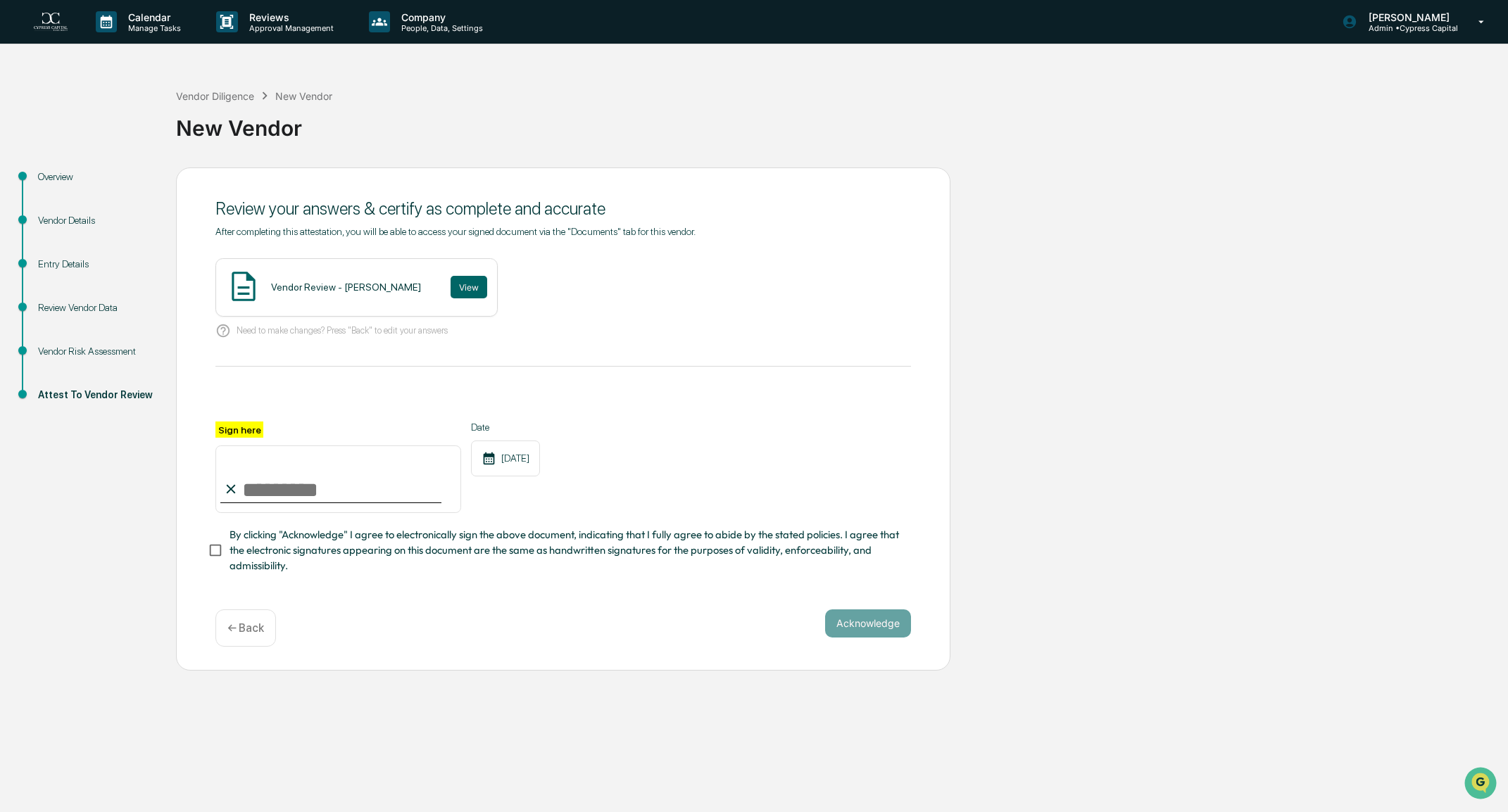
click at [342, 498] on input "Sign here" at bounding box center [338, 480] width 246 height 68
click at [451, 278] on button "View" at bounding box center [469, 287] width 37 height 23
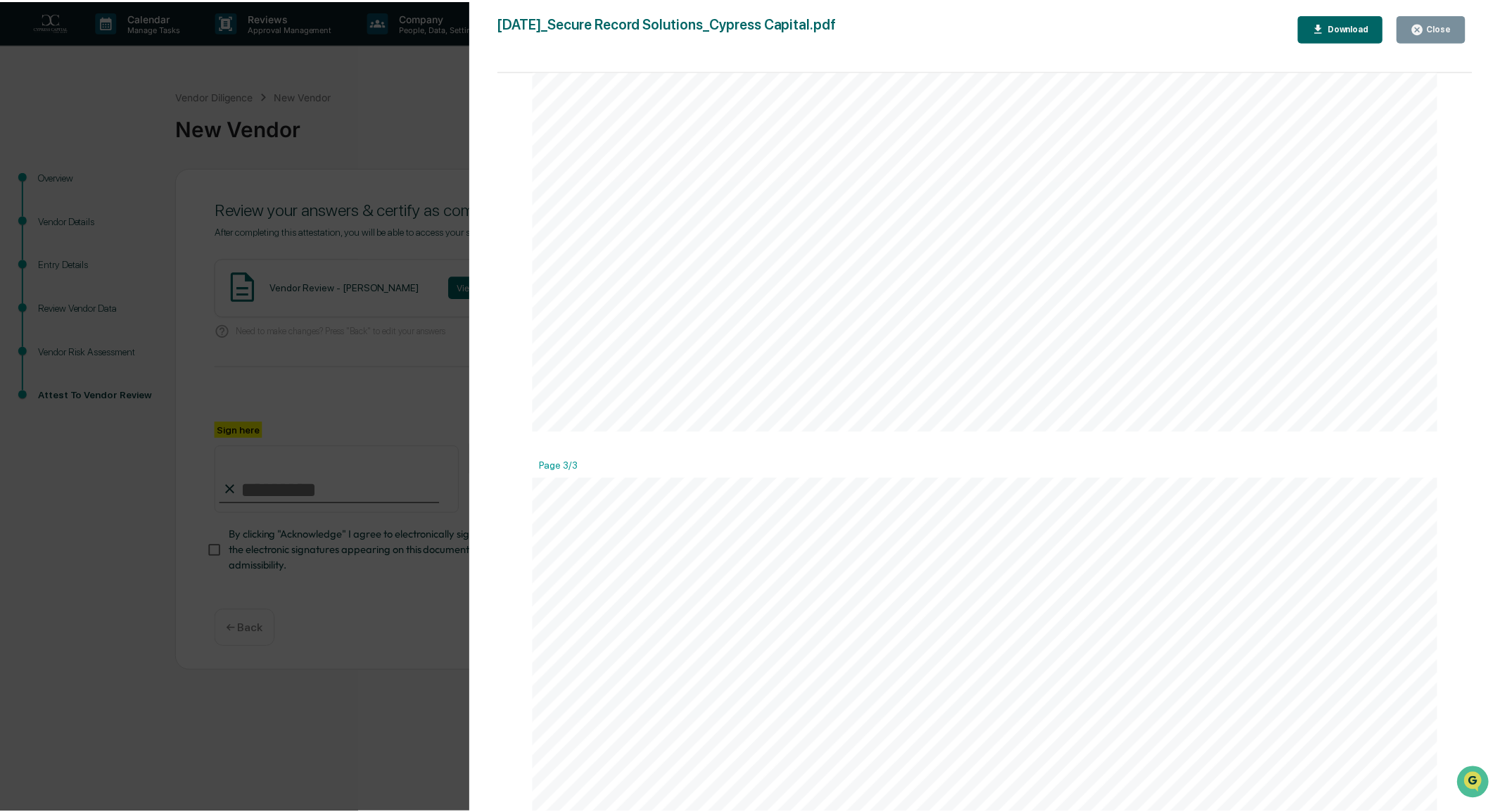
scroll to position [2116, 0]
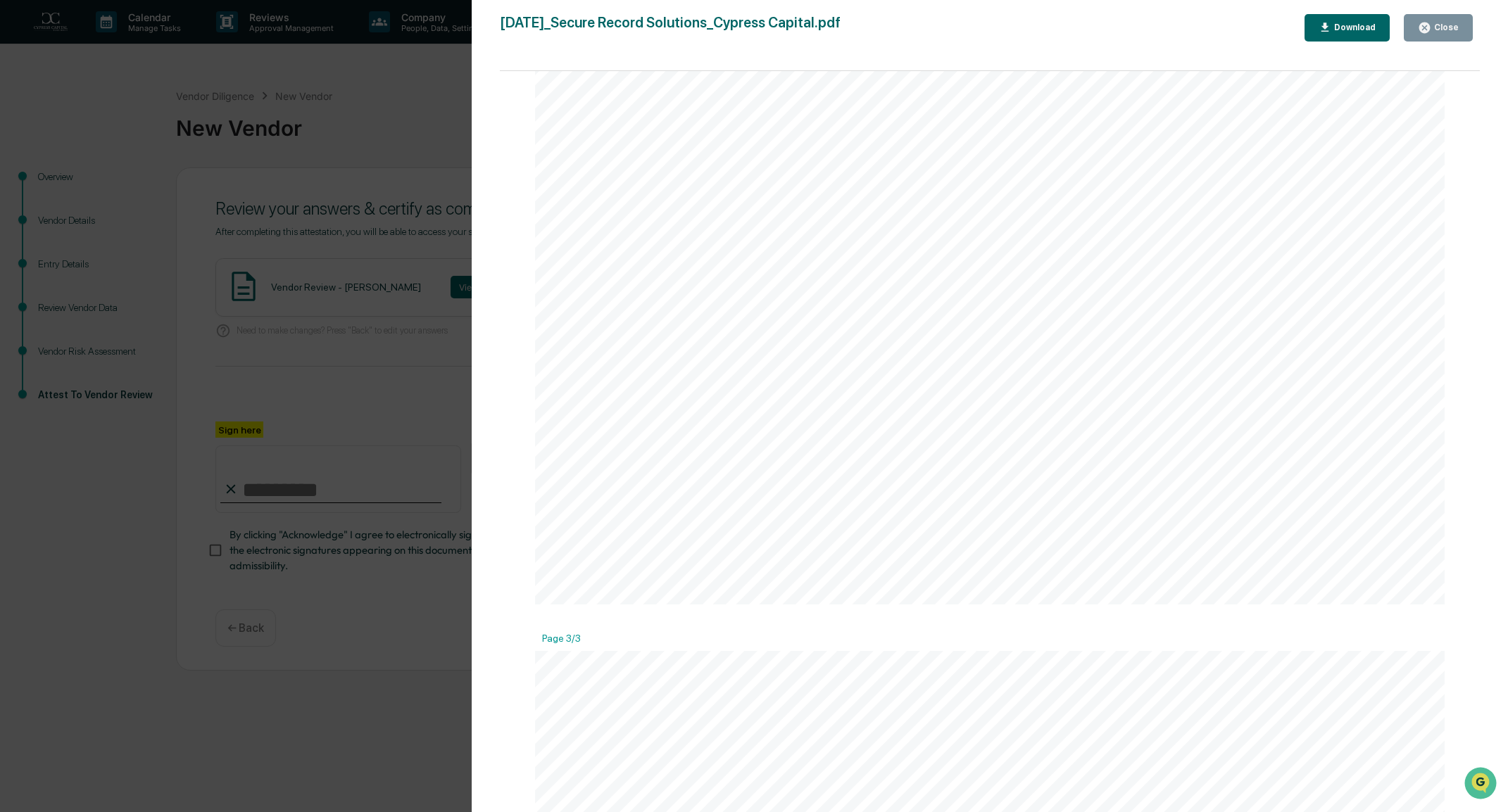
click at [1442, 37] on button "Close" at bounding box center [1438, 27] width 69 height 27
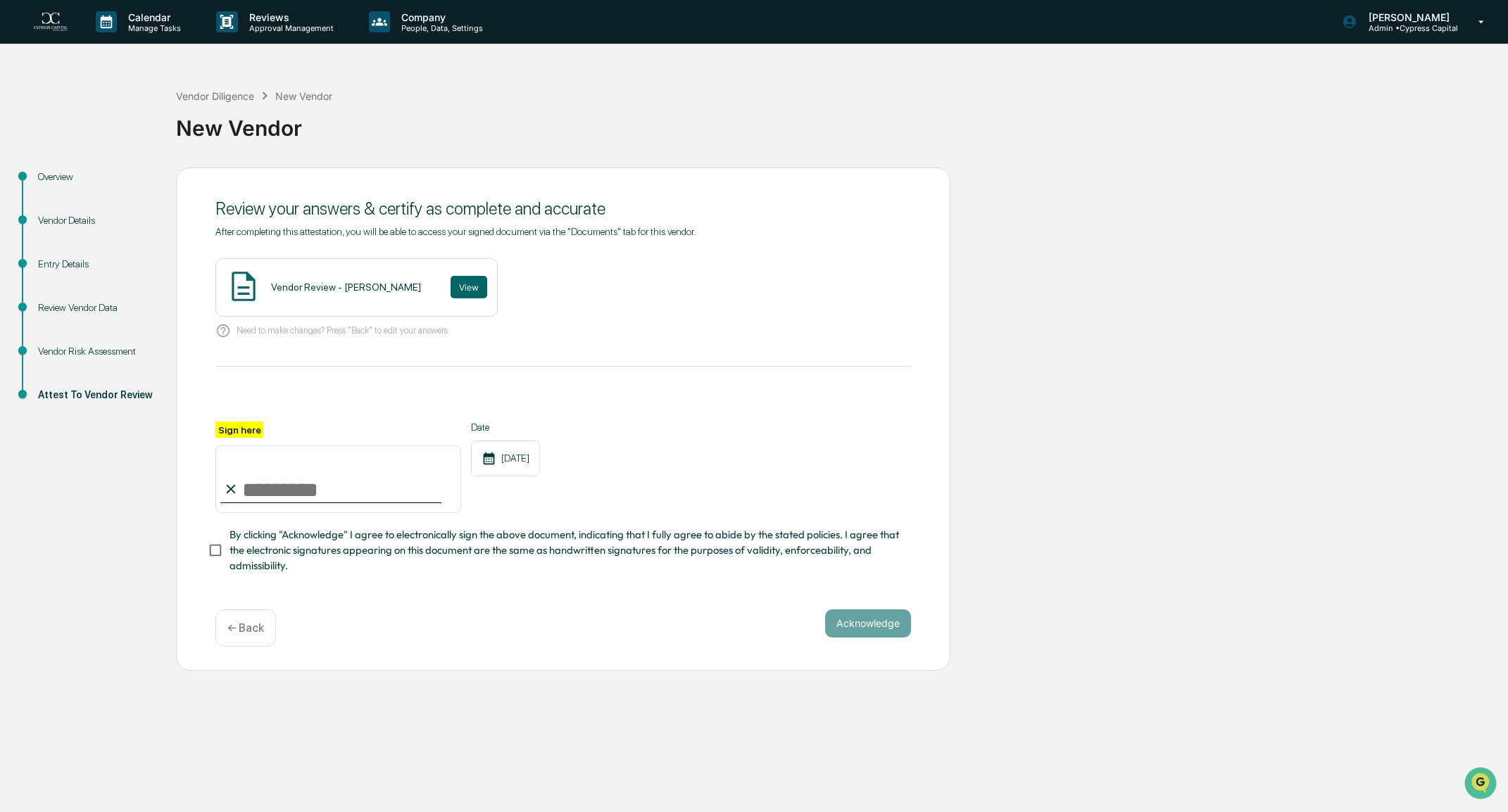
click at [338, 496] on input "Sign here" at bounding box center [338, 480] width 246 height 68
type input "**********"
click at [868, 627] on button "Acknowledge" at bounding box center [868, 623] width 86 height 28
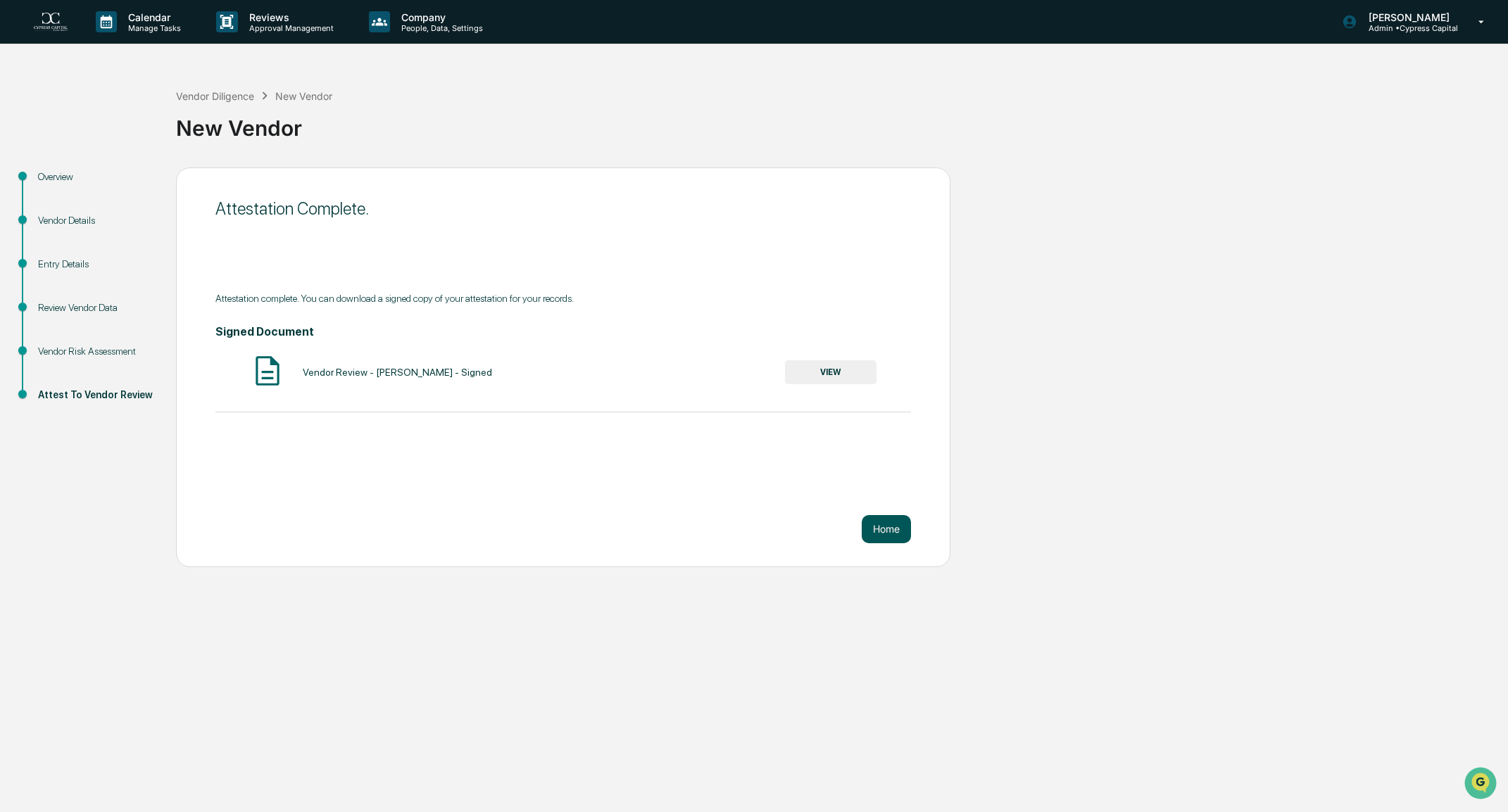
click at [896, 531] on button "Home" at bounding box center [887, 529] width 49 height 28
